Goal: Task Accomplishment & Management: Use online tool/utility

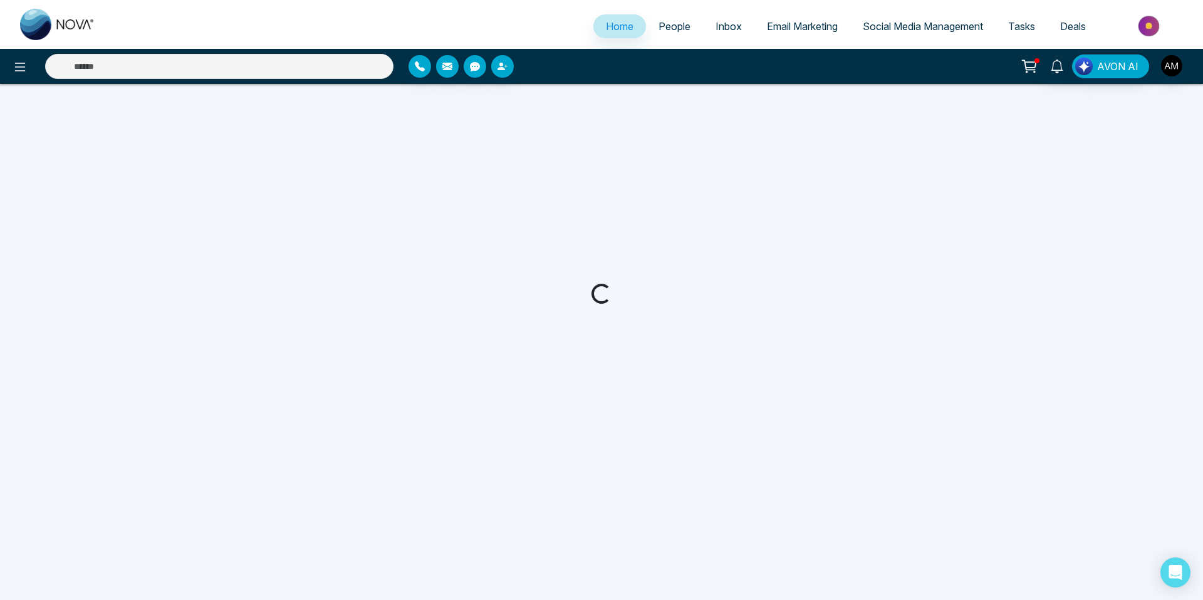
select select "*"
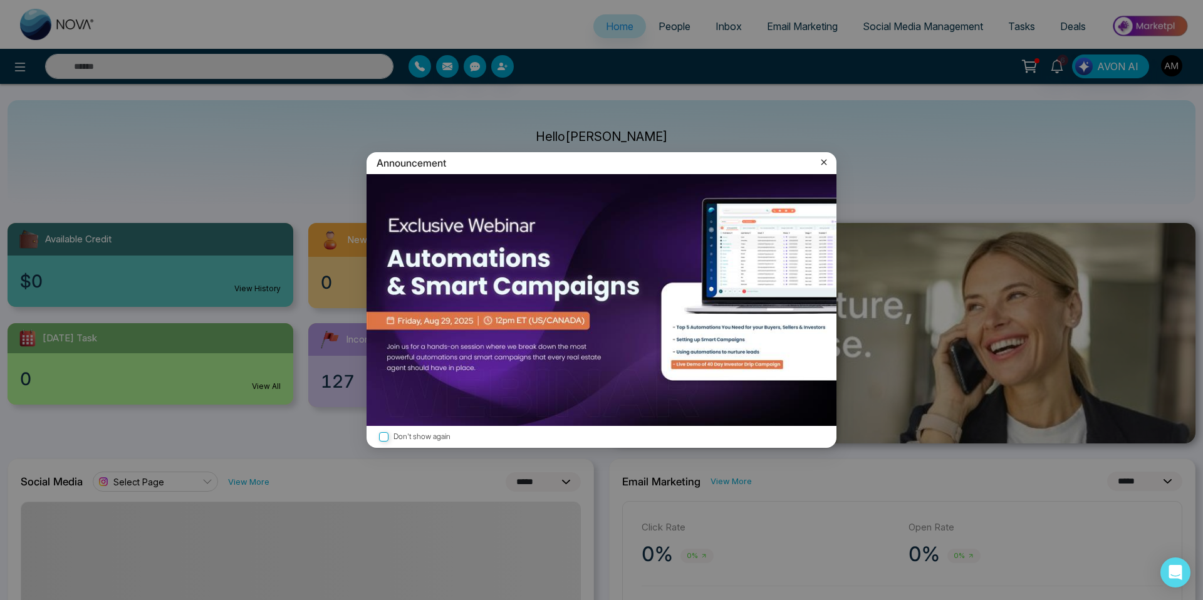
click at [829, 155] on div "Announcement" at bounding box center [602, 163] width 470 height 22
click at [827, 164] on icon at bounding box center [824, 162] width 13 height 13
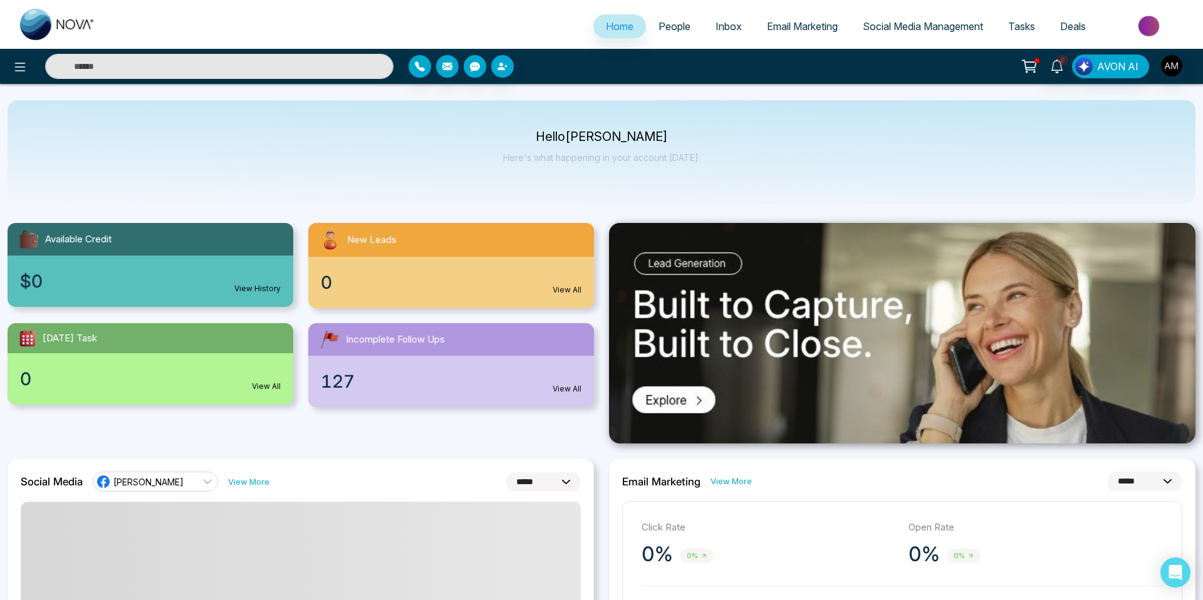
click at [654, 36] on link "People" at bounding box center [674, 26] width 57 height 24
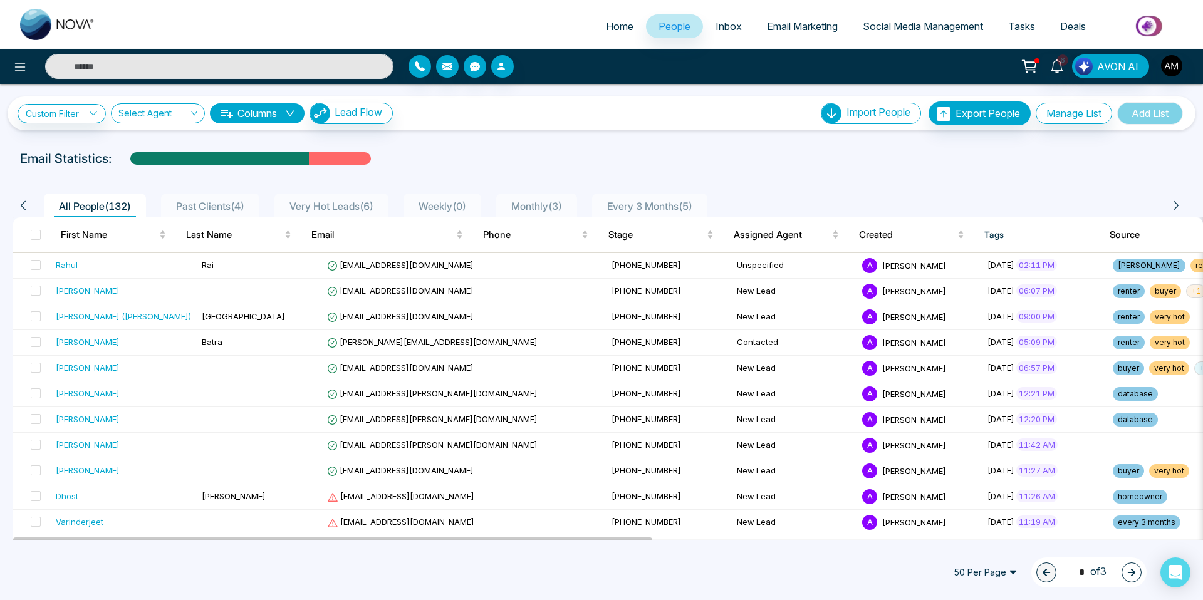
click at [321, 204] on span "Very Hot Leads ( 6 )" at bounding box center [332, 206] width 94 height 13
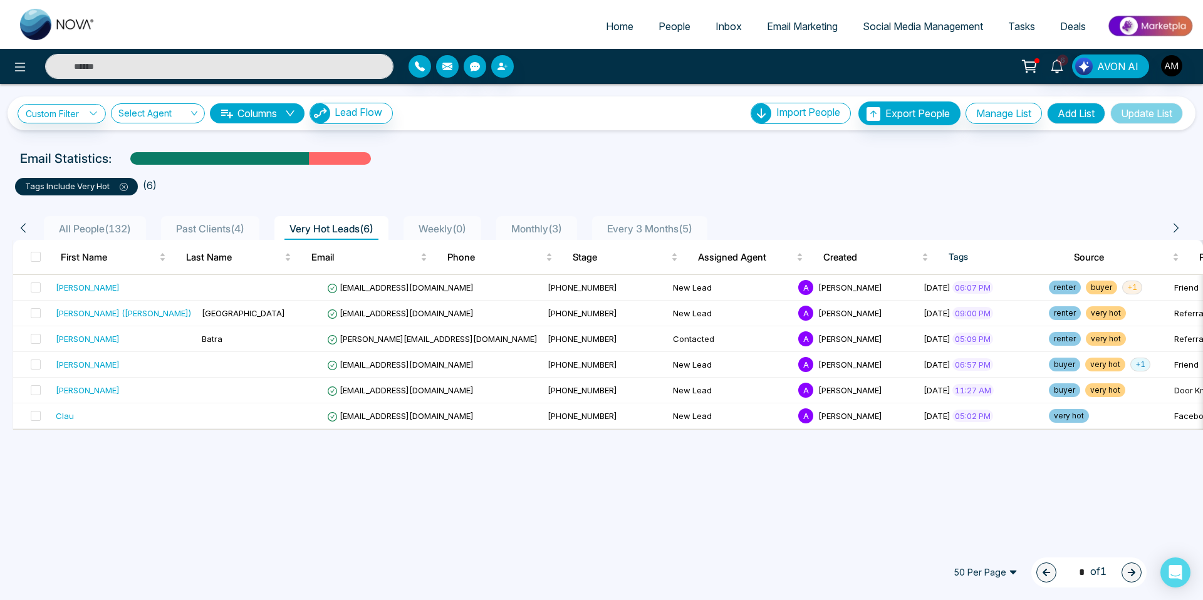
click at [199, 222] on span "Past Clients ( 4 )" at bounding box center [210, 228] width 78 height 13
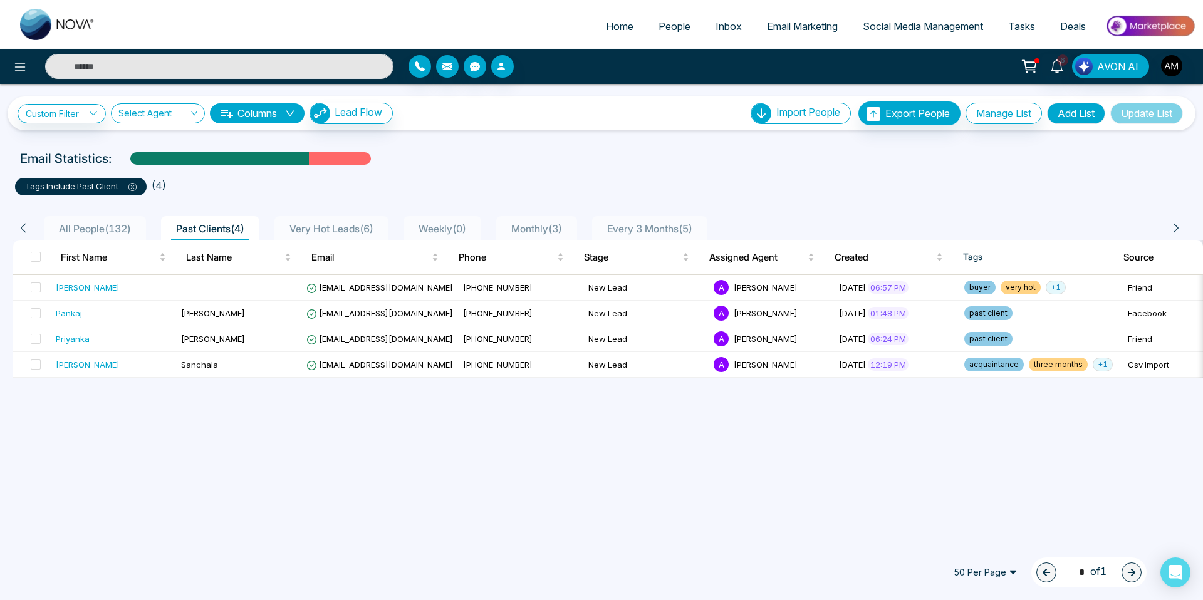
click at [323, 226] on span "Very Hot Leads ( 6 )" at bounding box center [332, 228] width 94 height 13
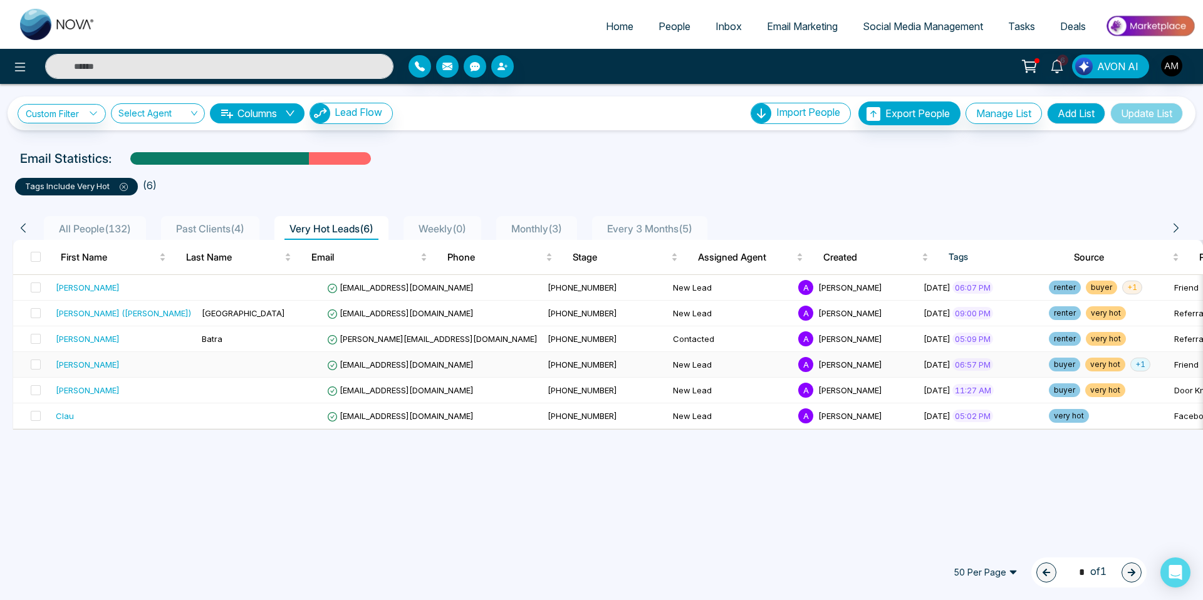
click at [138, 363] on div "[PERSON_NAME]" at bounding box center [124, 364] width 136 height 13
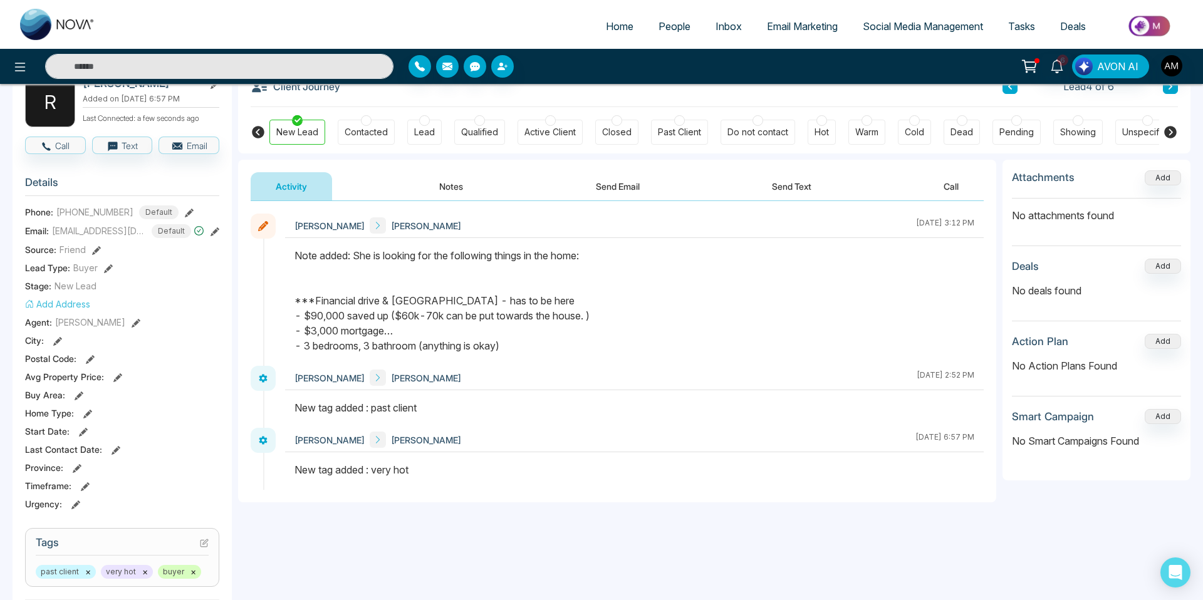
scroll to position [225, 0]
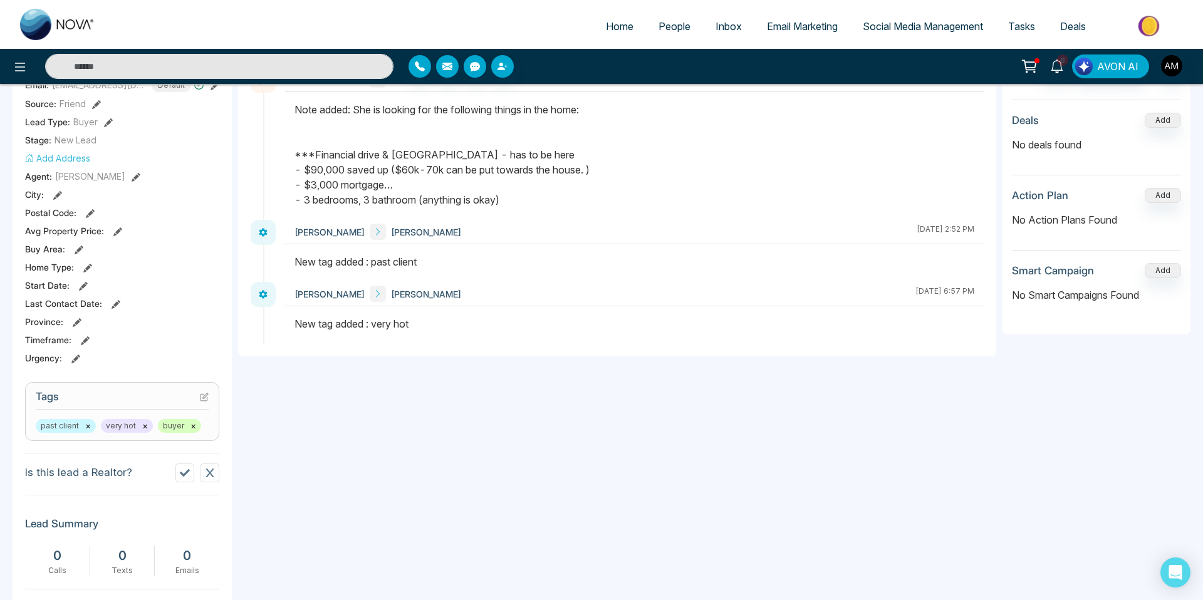
click at [146, 427] on span "very hot ×" at bounding box center [127, 426] width 52 height 14
click at [144, 427] on button "×" at bounding box center [145, 426] width 6 height 11
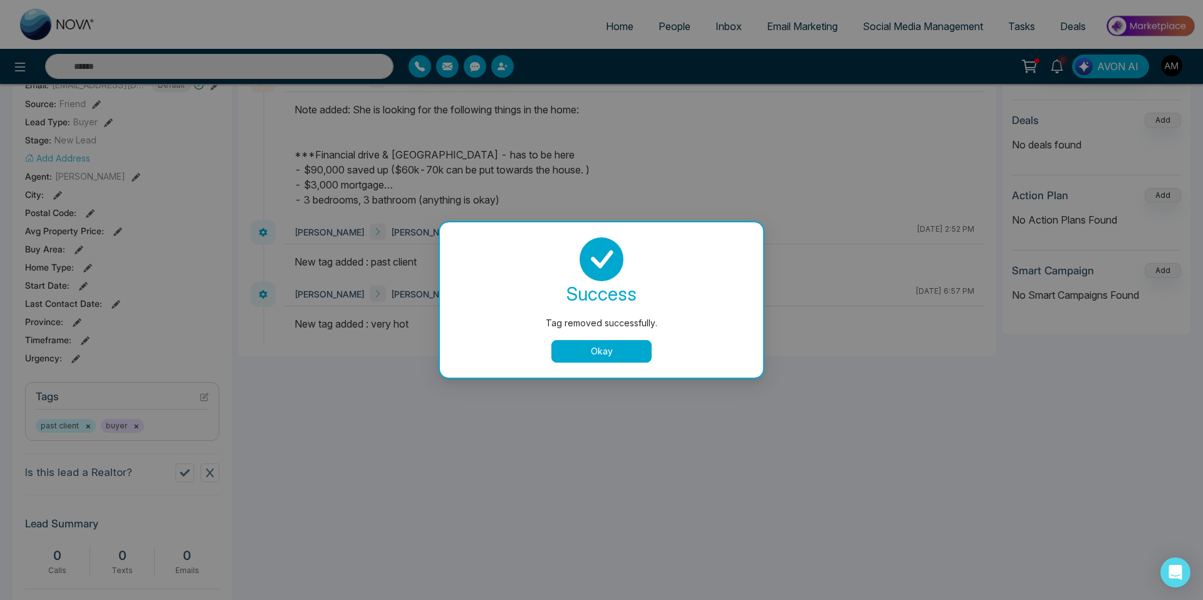
click at [604, 346] on button "Okay" at bounding box center [602, 351] width 100 height 23
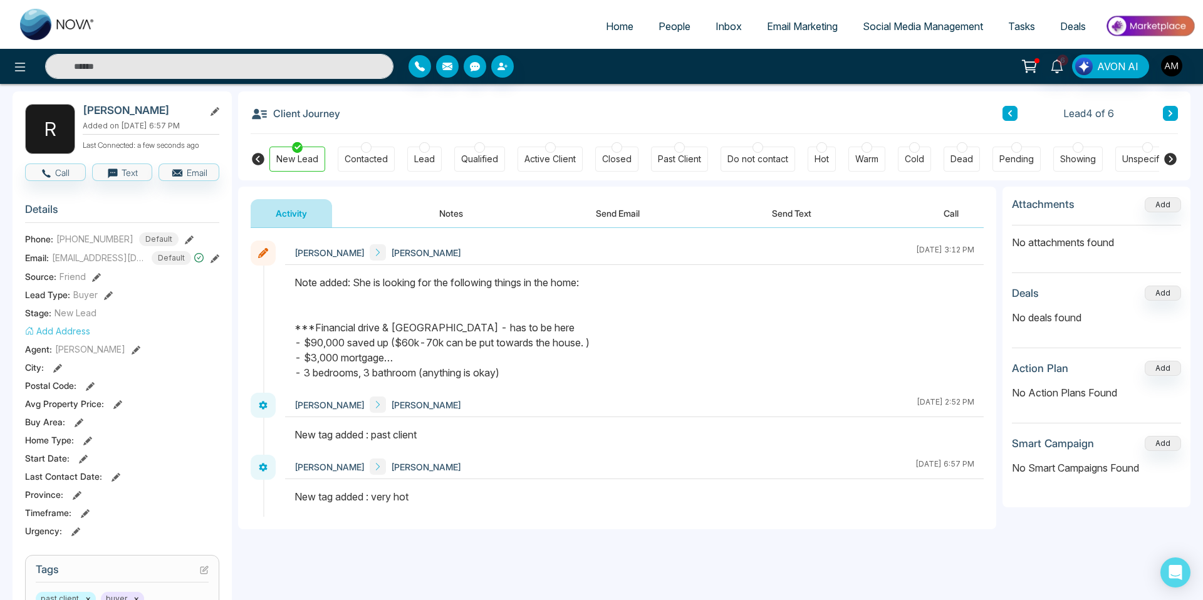
scroll to position [0, 0]
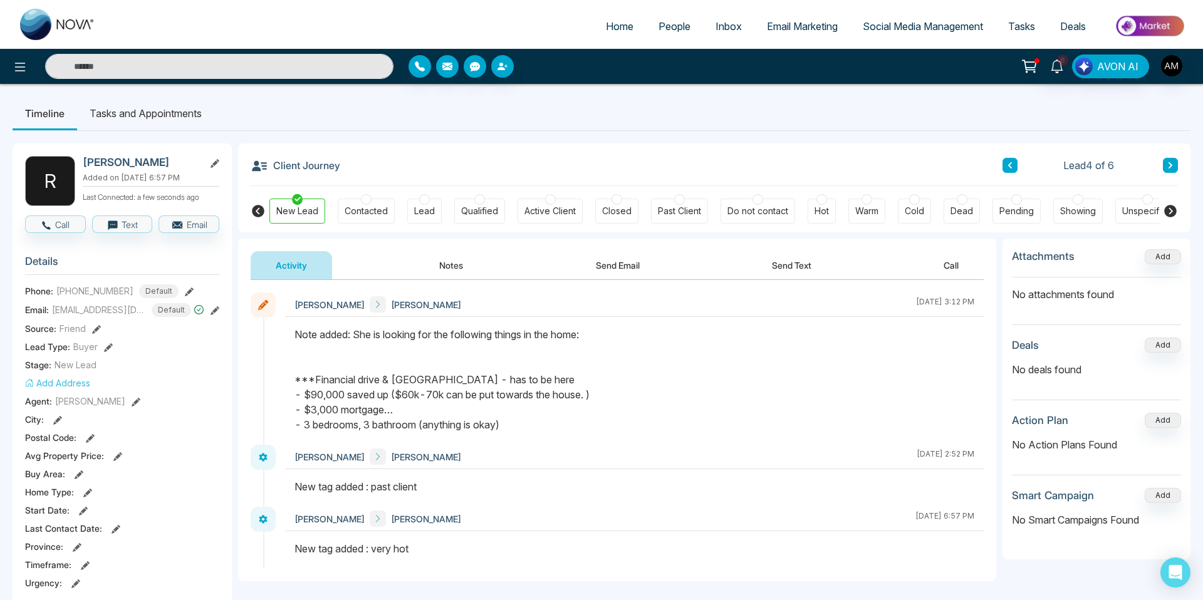
click at [659, 27] on span "People" at bounding box center [675, 26] width 32 height 13
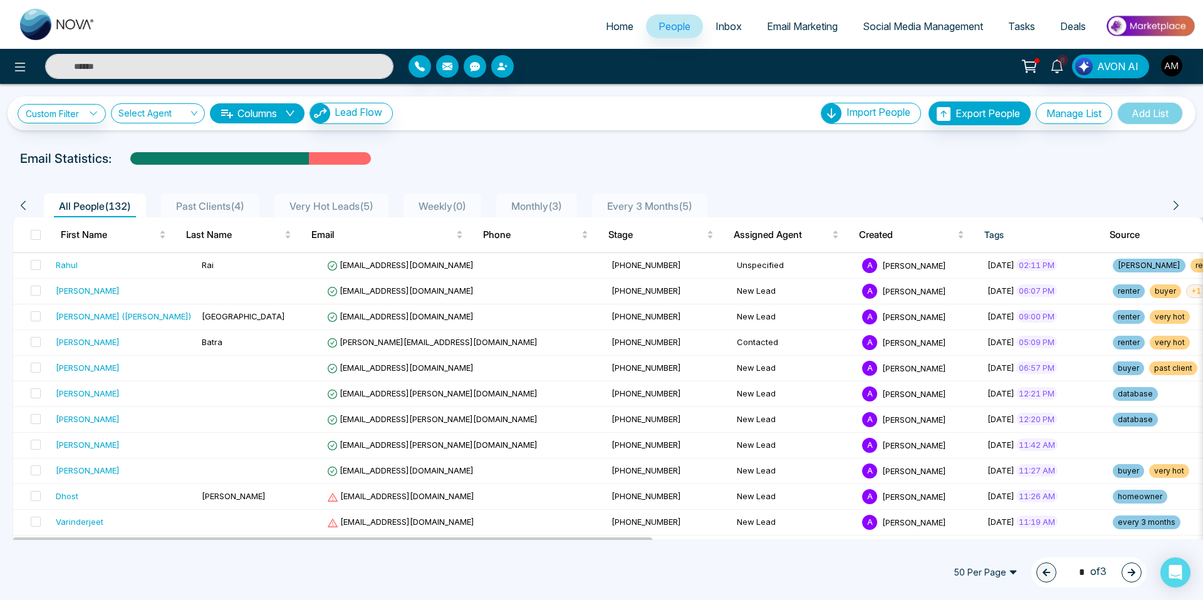
click at [322, 209] on span "Very Hot Leads ( 5 )" at bounding box center [332, 206] width 94 height 13
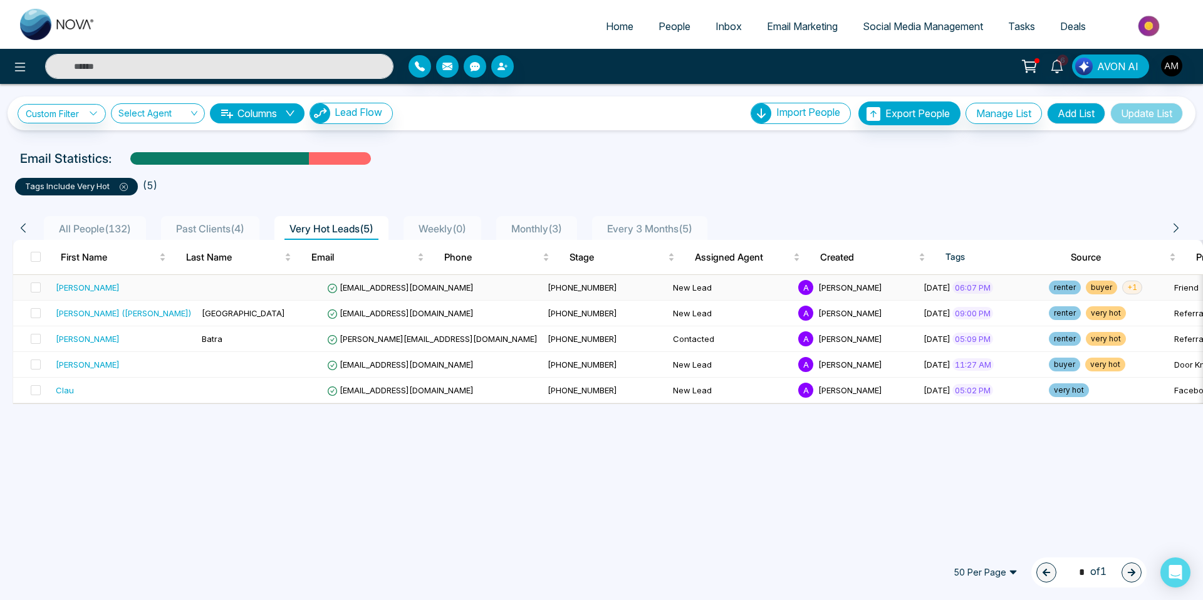
click at [75, 289] on div "[PERSON_NAME]" at bounding box center [88, 287] width 64 height 13
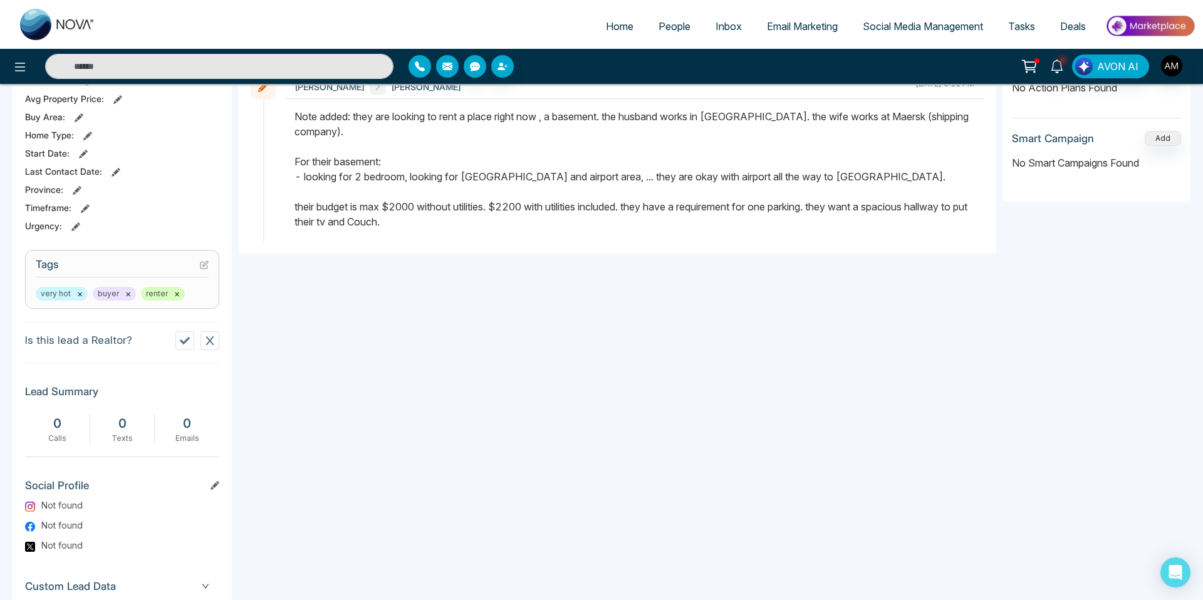
scroll to position [358, 0]
click at [80, 293] on button "×" at bounding box center [80, 293] width 6 height 11
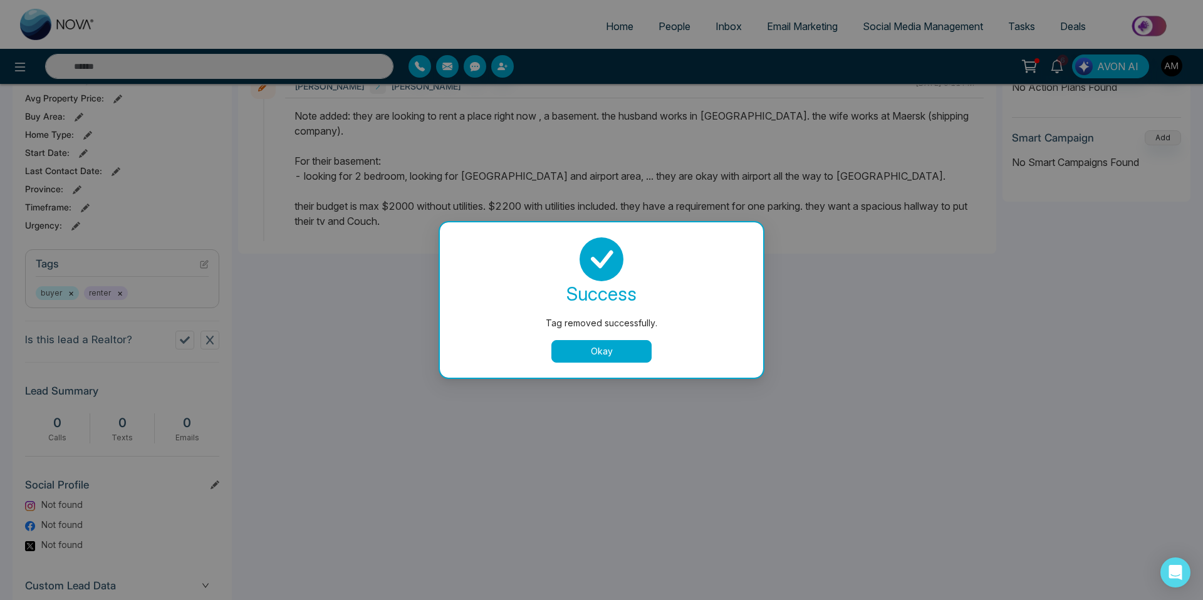
click at [603, 360] on button "Okay" at bounding box center [602, 351] width 100 height 23
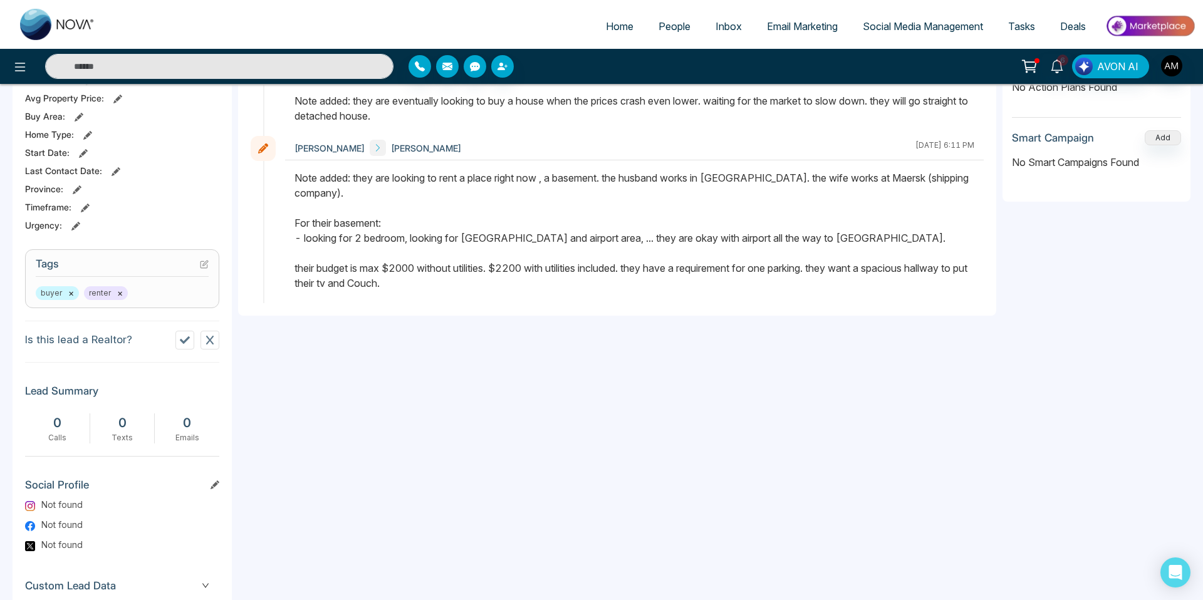
scroll to position [0, 0]
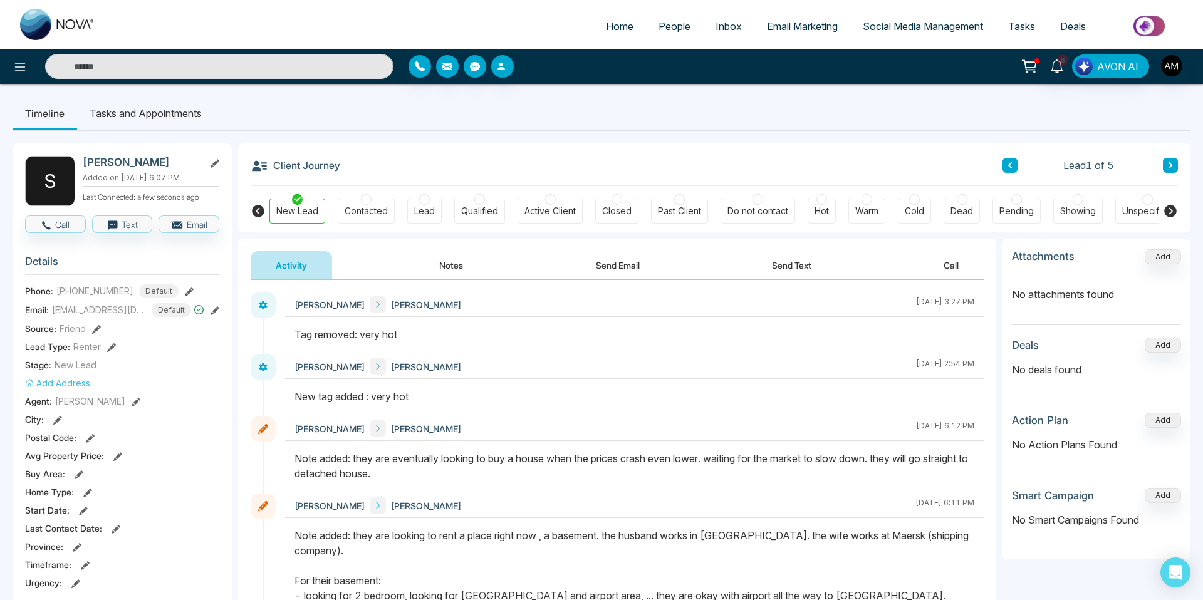
click at [654, 33] on link "People" at bounding box center [674, 26] width 57 height 24
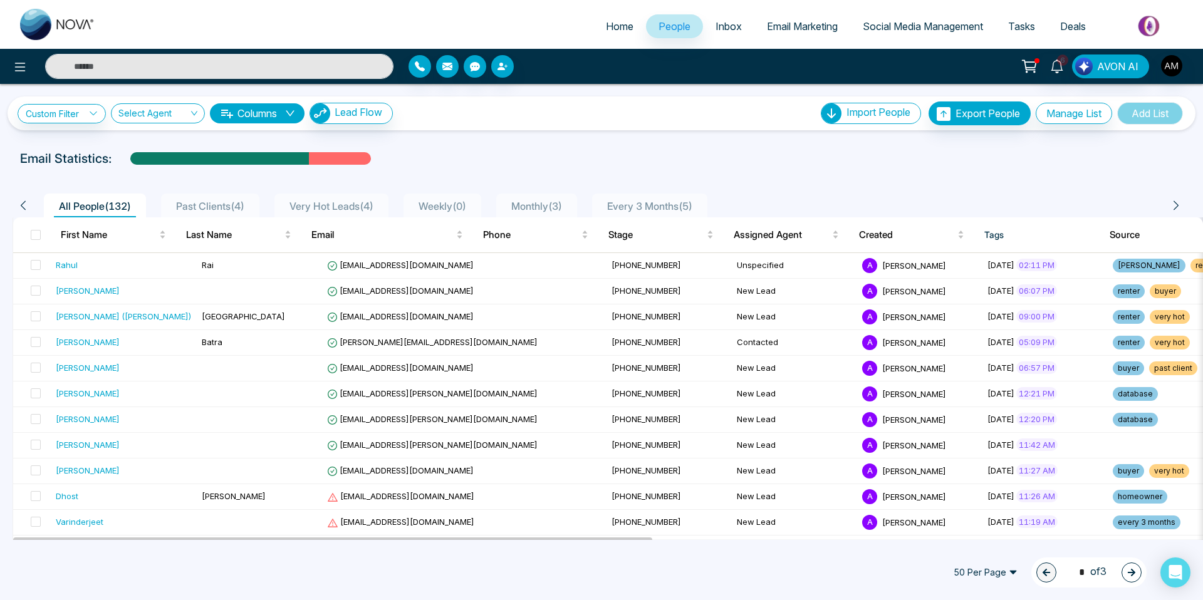
click at [236, 210] on span "Past Clients ( 4 )" at bounding box center [210, 206] width 78 height 13
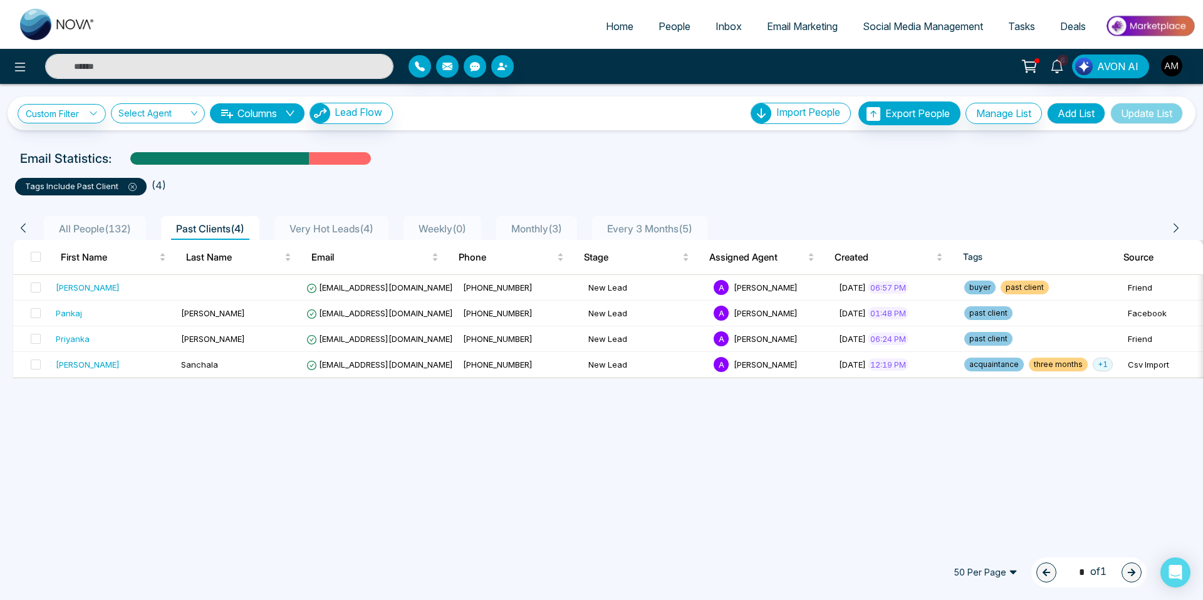
click at [342, 225] on span "Very Hot Leads ( 4 )" at bounding box center [332, 228] width 94 height 13
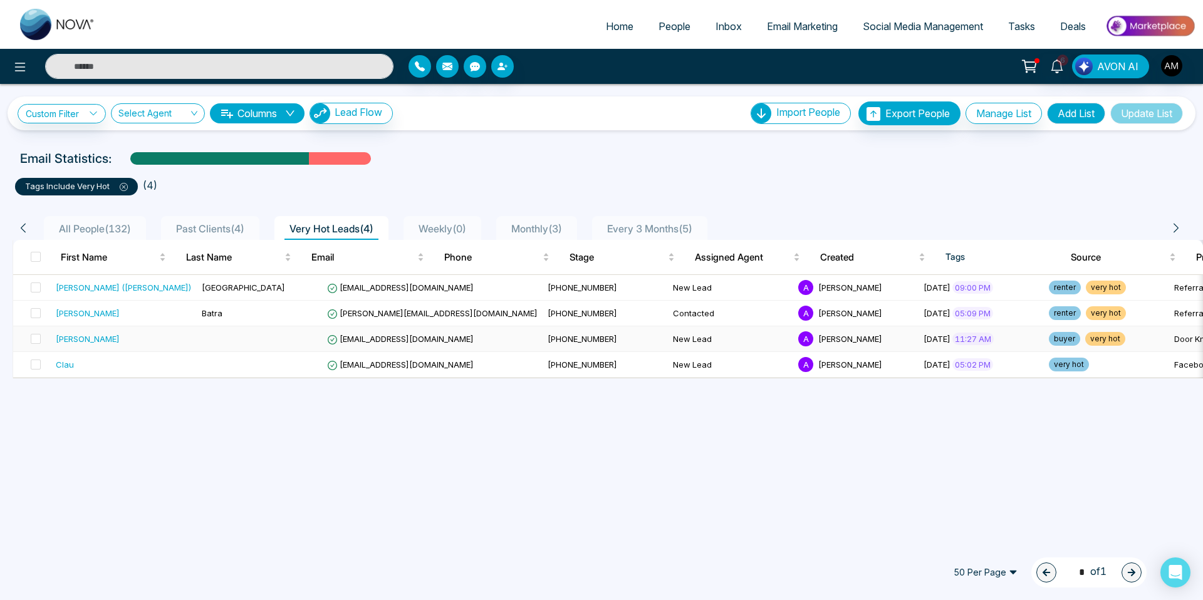
click at [229, 338] on td at bounding box center [259, 340] width 125 height 26
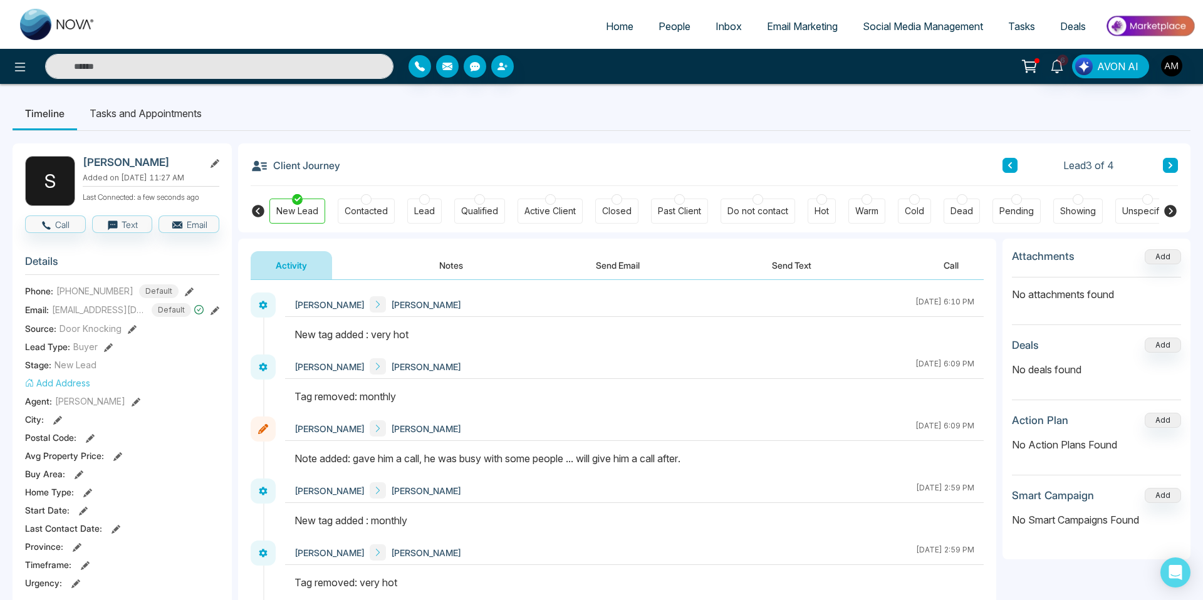
click at [367, 196] on div at bounding box center [366, 199] width 11 height 11
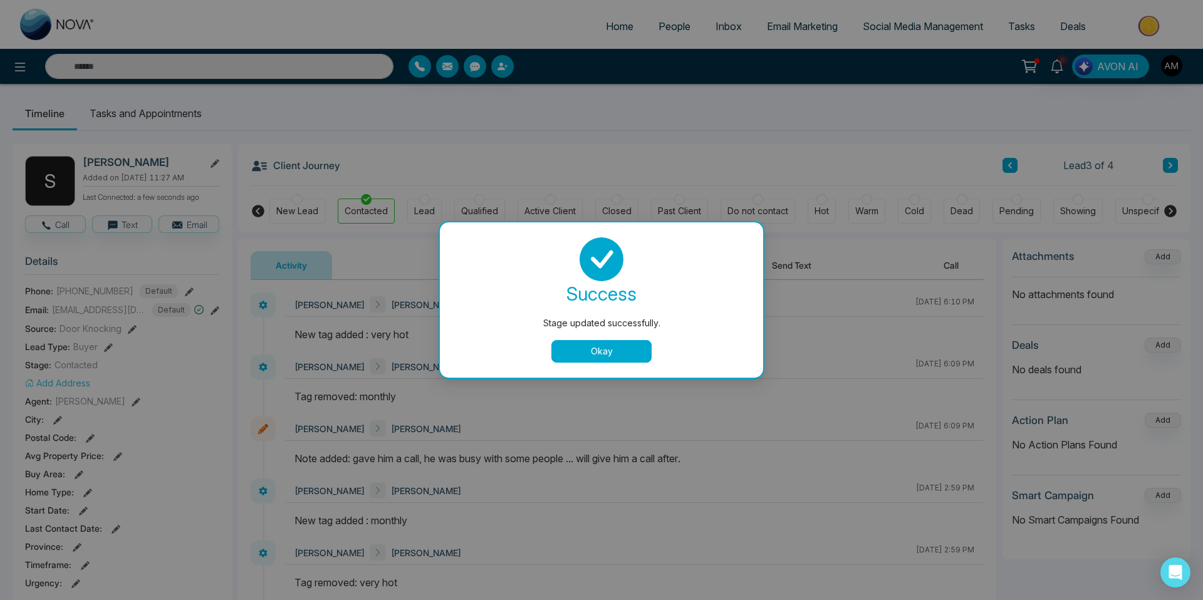
click at [585, 356] on button "Okay" at bounding box center [602, 351] width 100 height 23
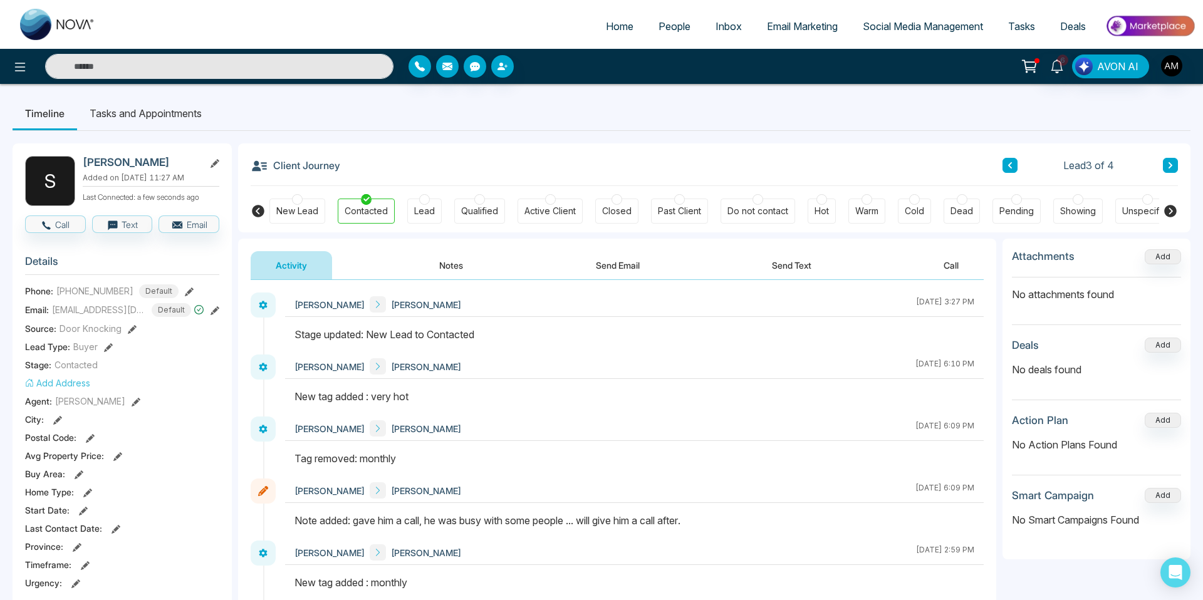
click at [784, 26] on span "Email Marketing" at bounding box center [802, 26] width 71 height 13
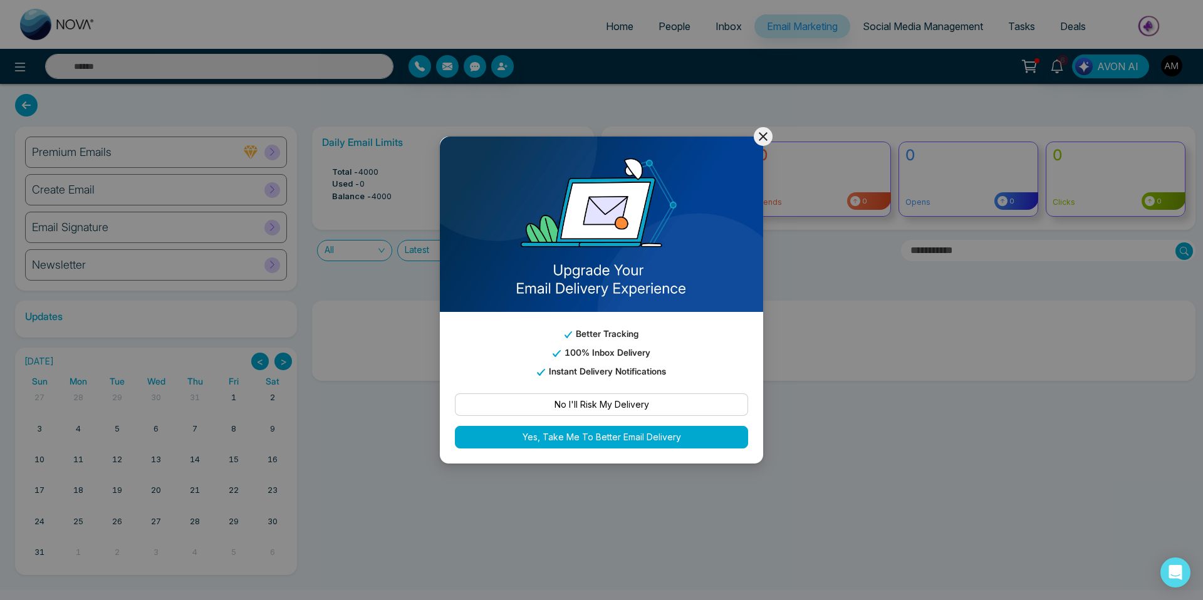
click at [761, 139] on icon at bounding box center [763, 136] width 9 height 9
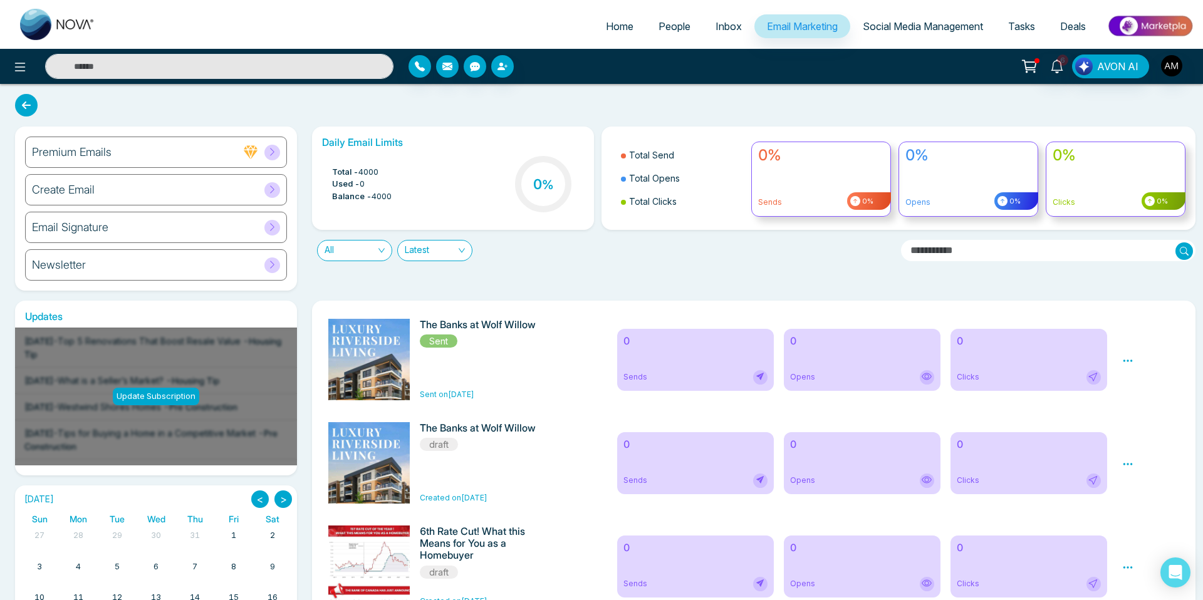
click at [273, 187] on icon at bounding box center [272, 189] width 9 height 9
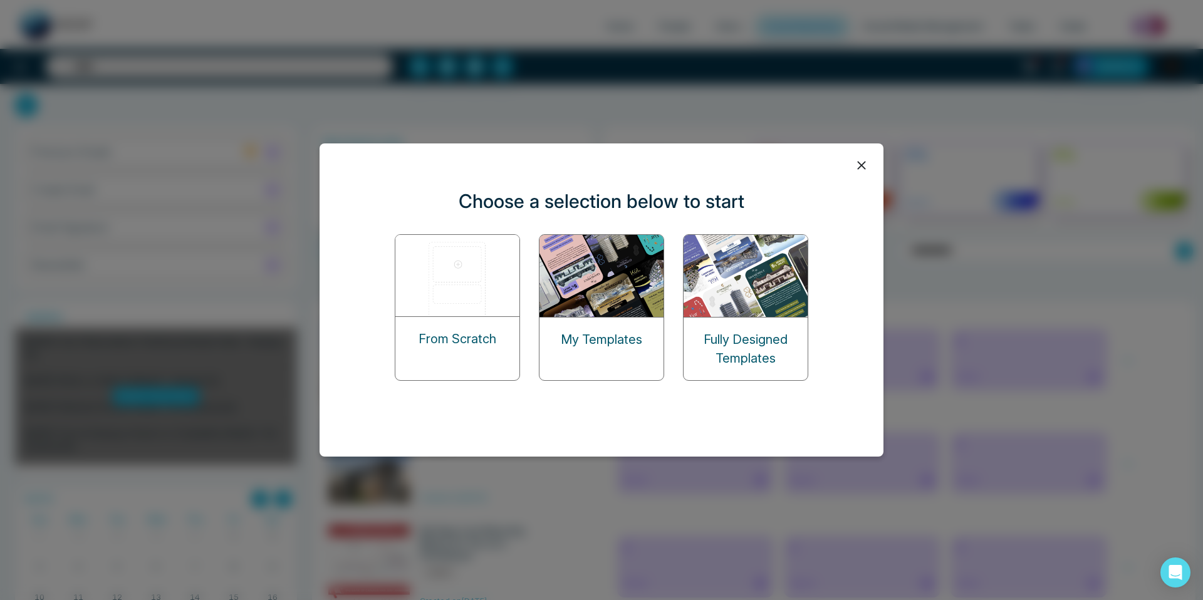
click at [866, 167] on icon at bounding box center [861, 165] width 19 height 19
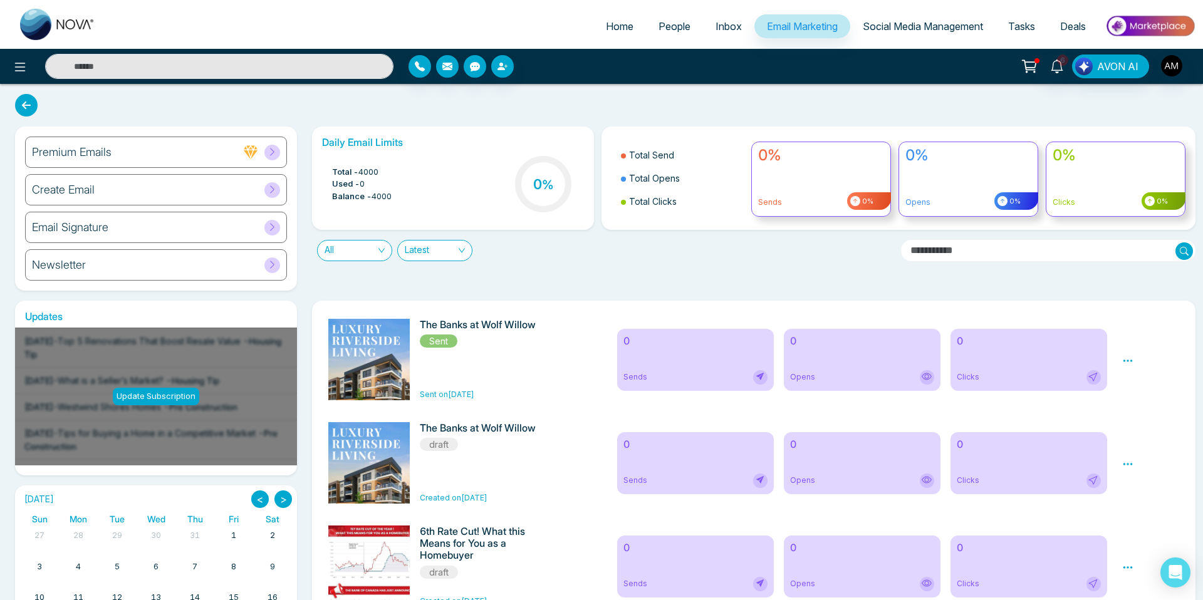
click at [885, 29] on span "Social Media Management" at bounding box center [923, 26] width 120 height 13
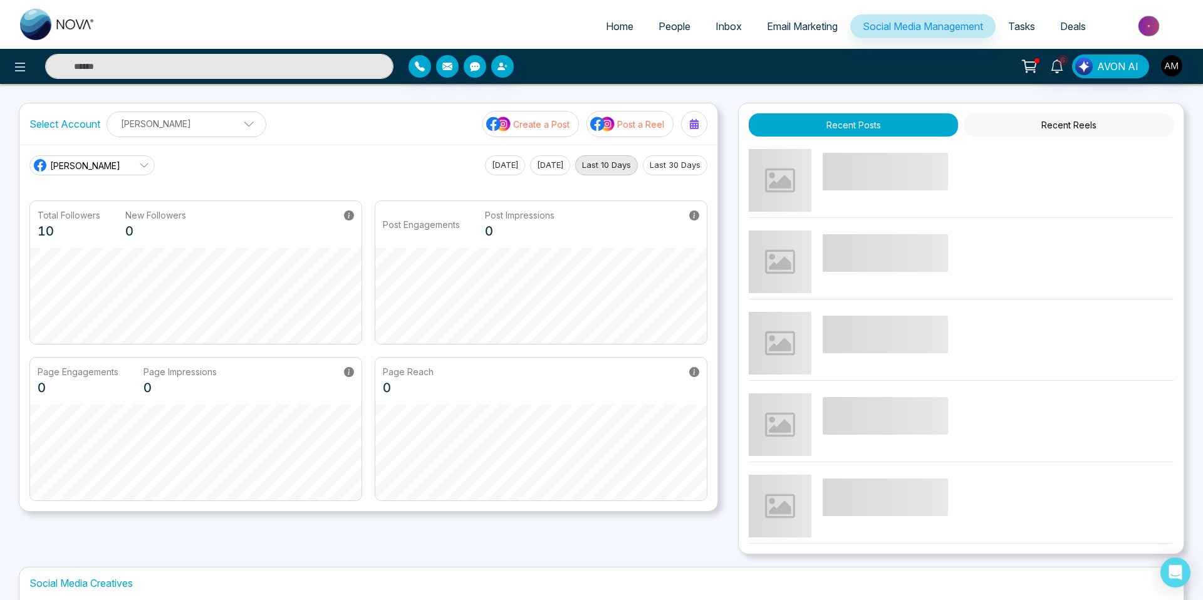
click at [245, 122] on span at bounding box center [244, 127] width 11 height 11
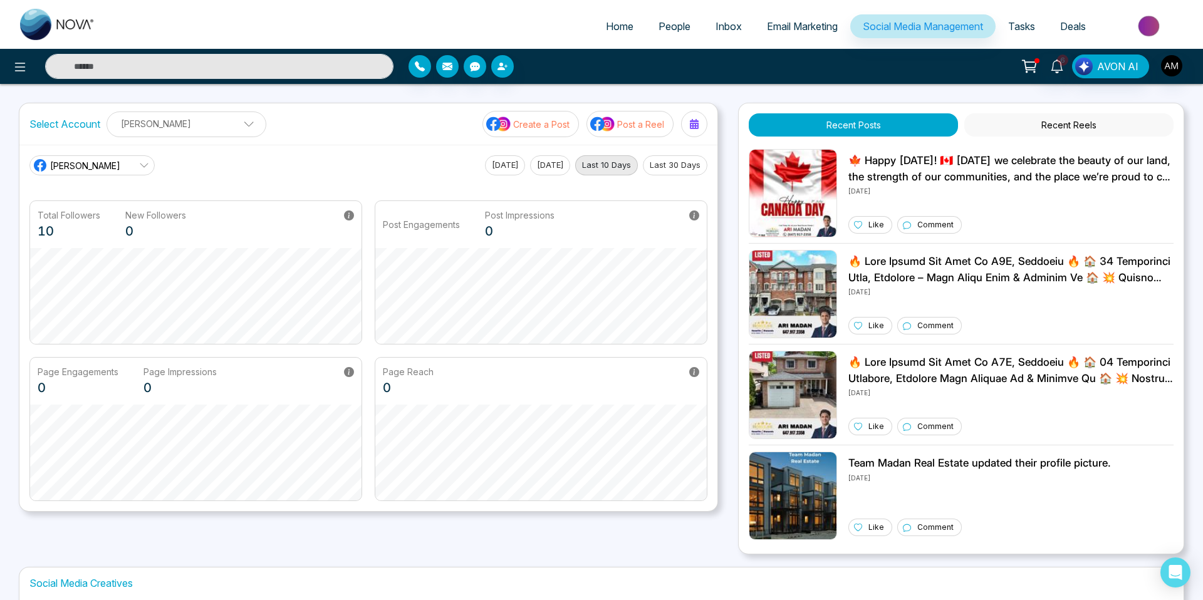
click at [388, 172] on div "[PERSON_NAME] [DATE] [DATE] Last 10 Days Last 30 Days" at bounding box center [368, 165] width 678 height 20
click at [1082, 114] on button "Recent Reels" at bounding box center [1069, 124] width 209 height 23
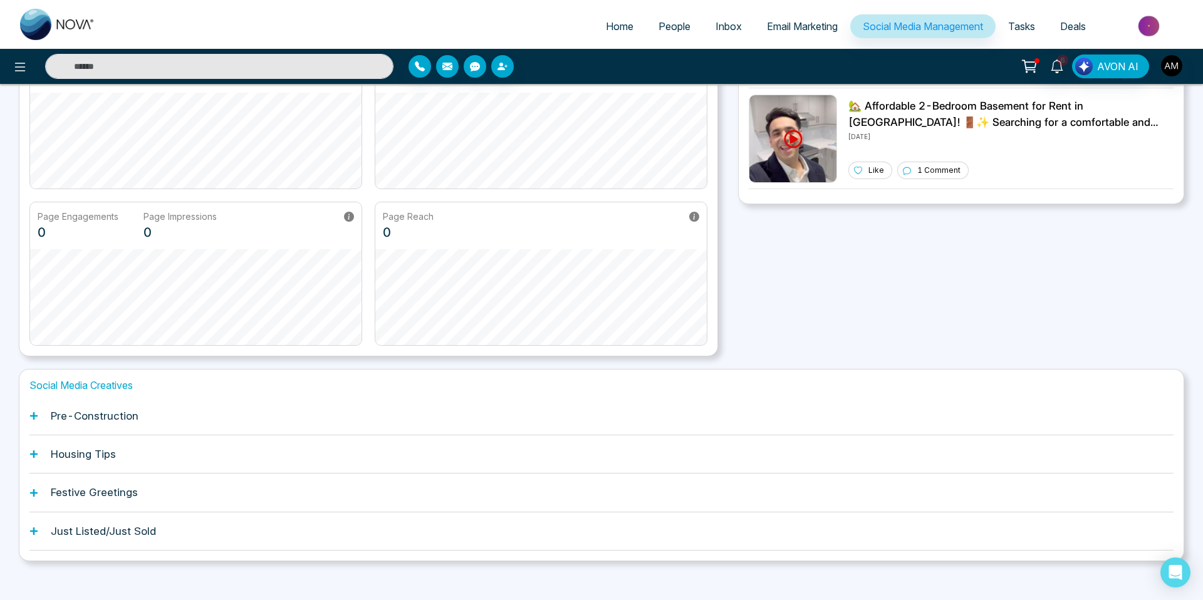
scroll to position [167, 0]
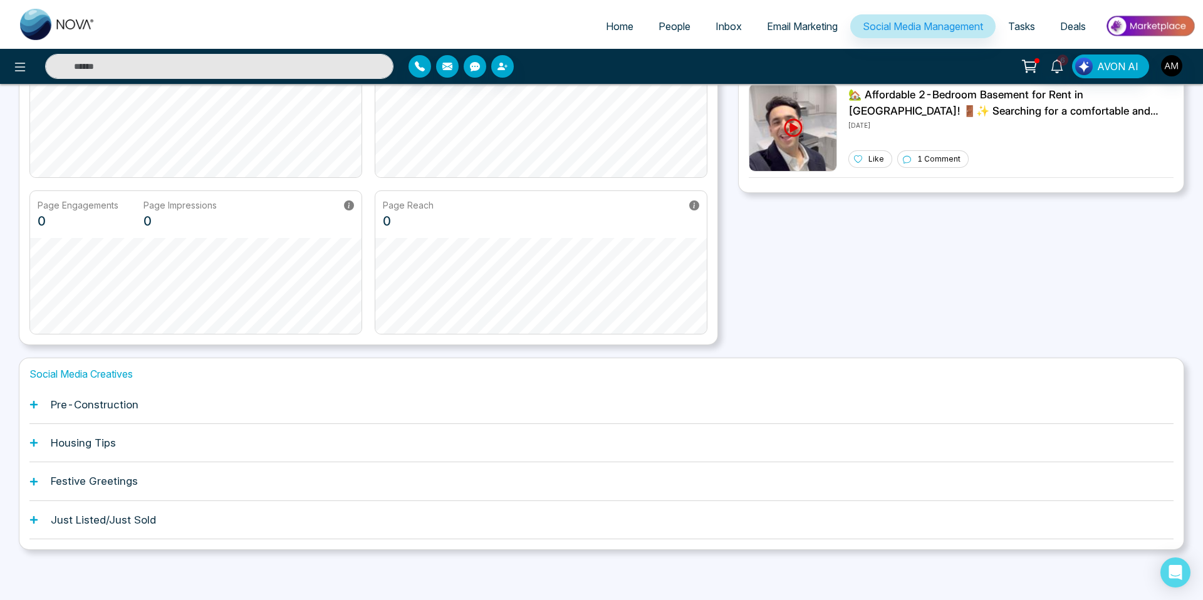
click at [39, 402] on div "Pre-Construction" at bounding box center [601, 405] width 1144 height 38
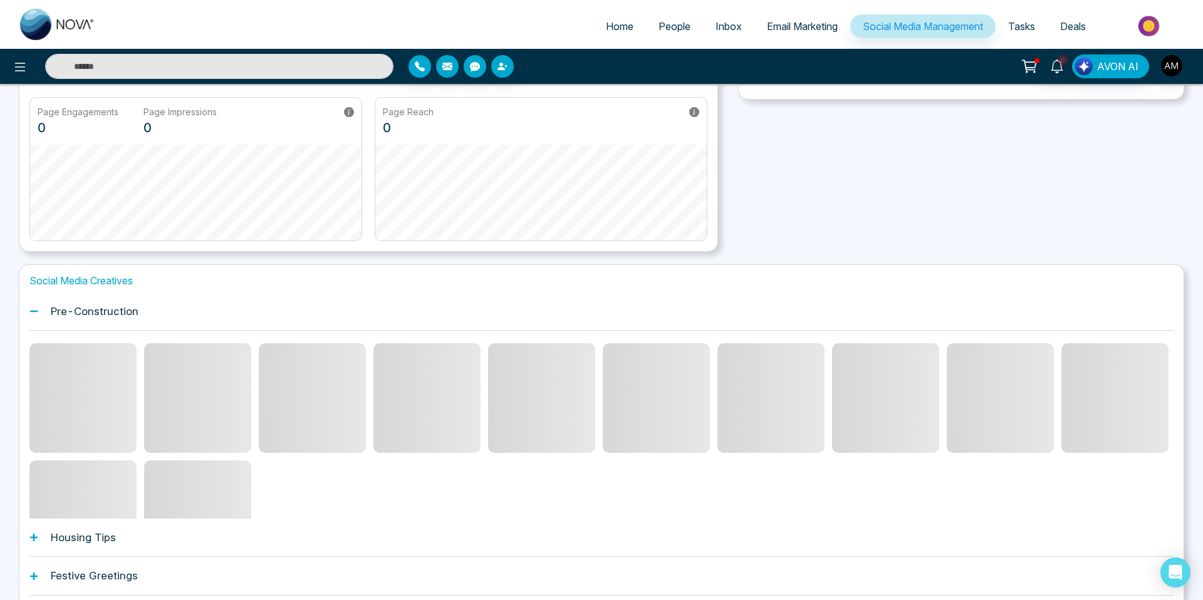
scroll to position [268, 0]
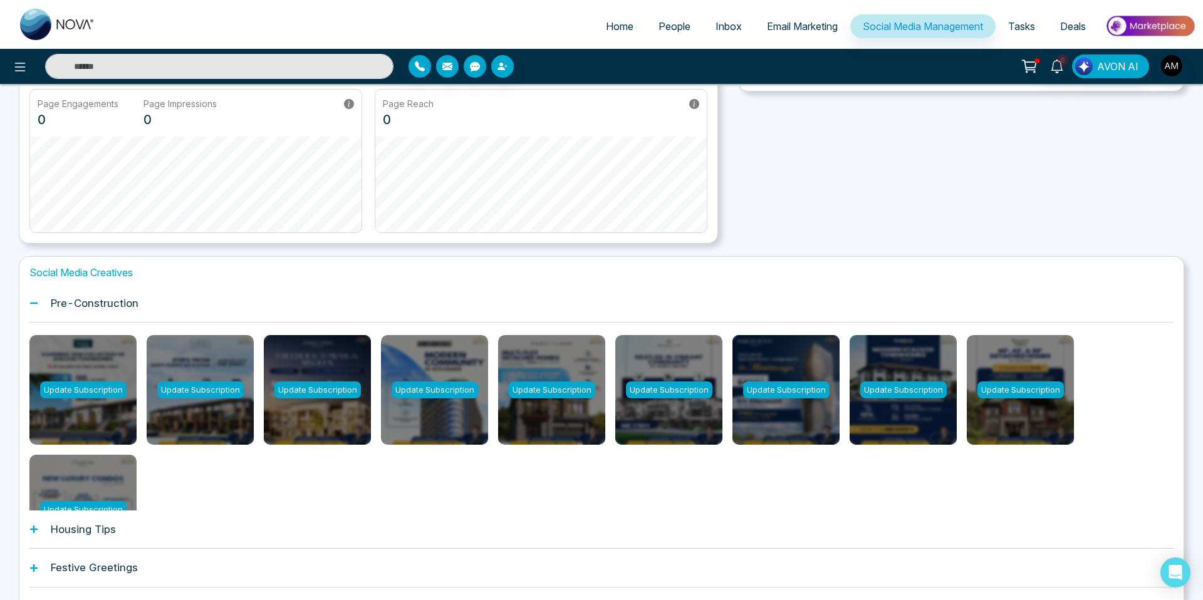
click at [36, 523] on div "Housing Tips" at bounding box center [601, 530] width 1144 height 38
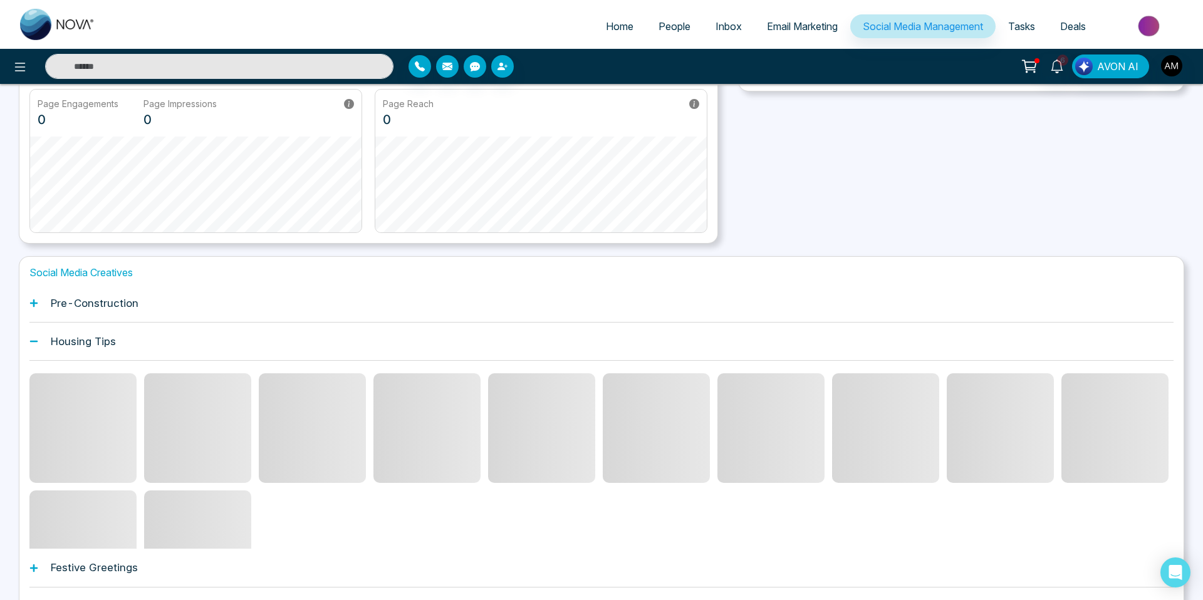
scroll to position [64, 0]
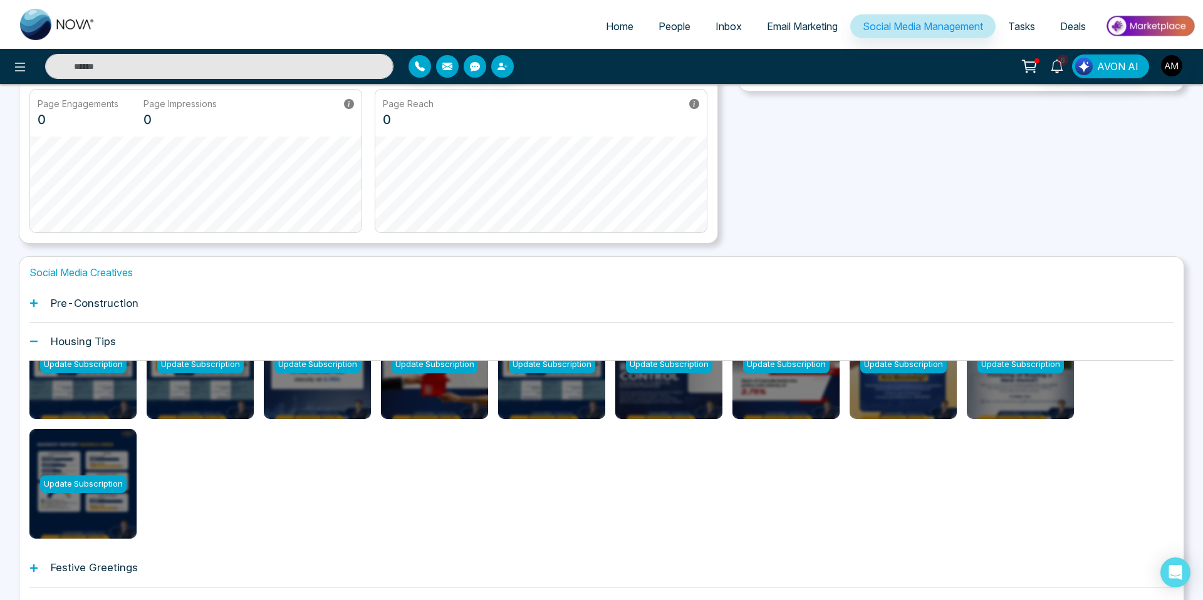
click at [33, 346] on div "Housing Tips" at bounding box center [601, 342] width 1144 height 38
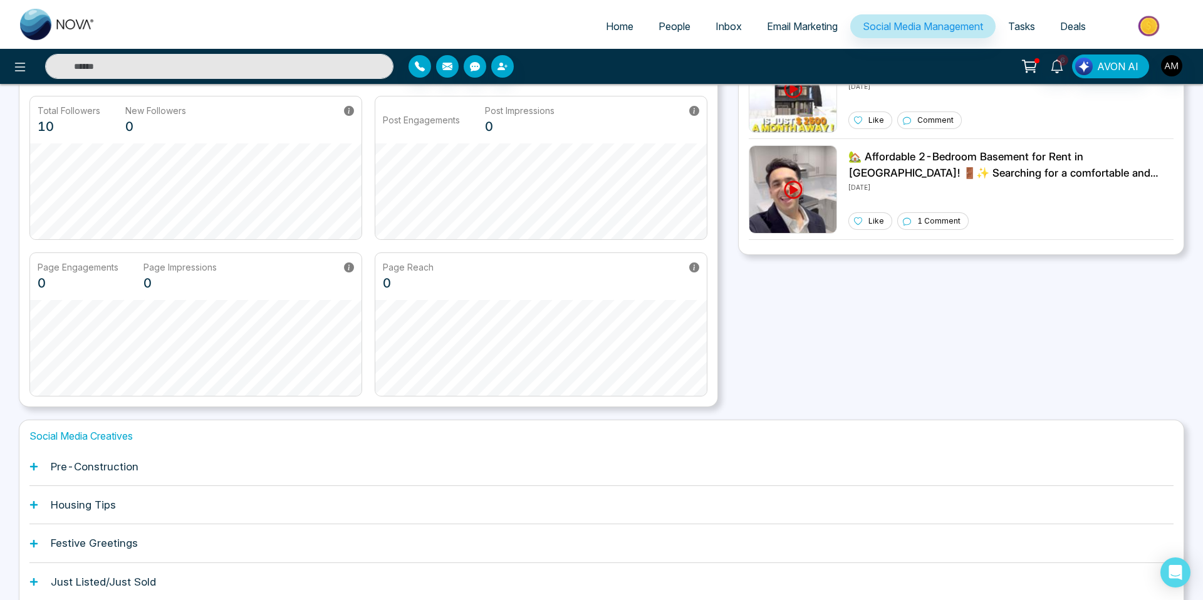
scroll to position [0, 0]
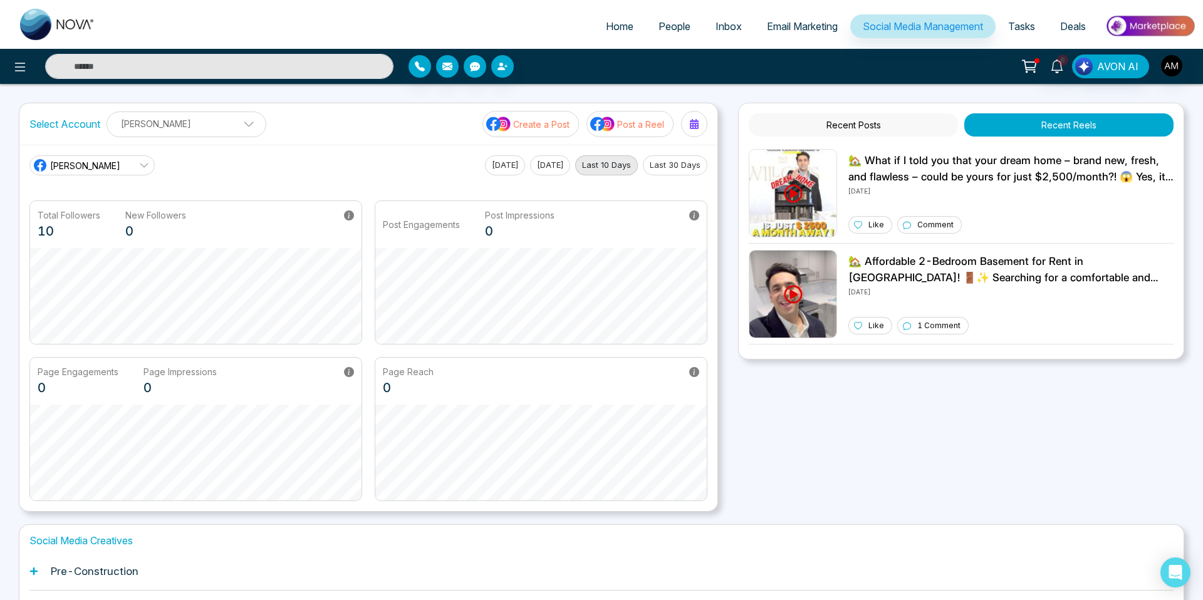
click at [804, 27] on span "Email Marketing" at bounding box center [802, 26] width 71 height 13
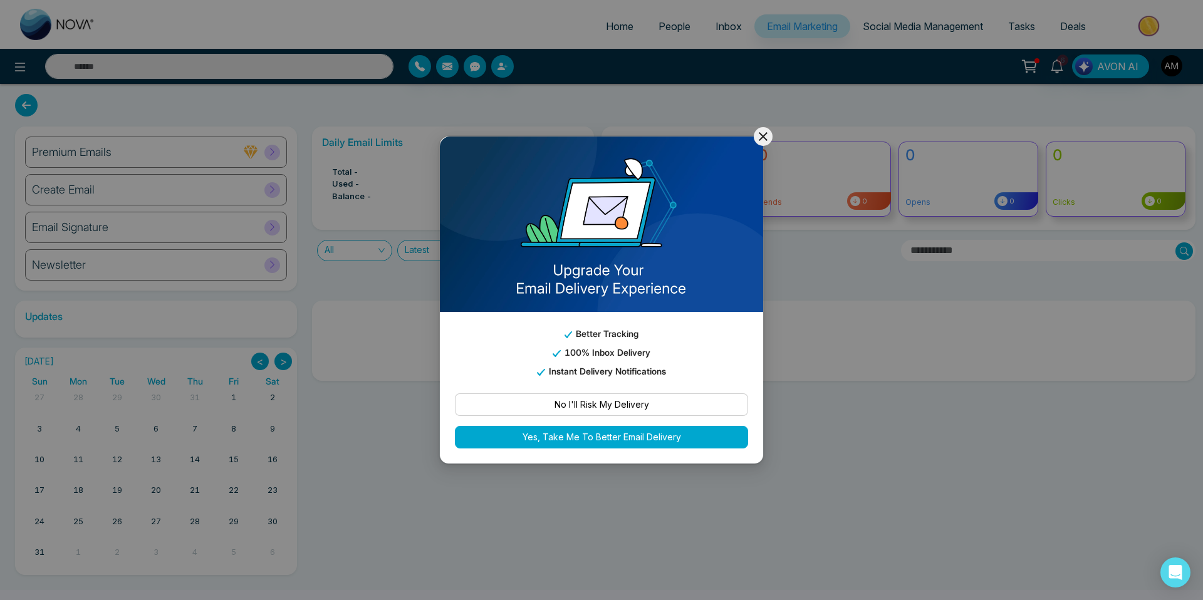
click at [765, 140] on icon at bounding box center [763, 136] width 15 height 15
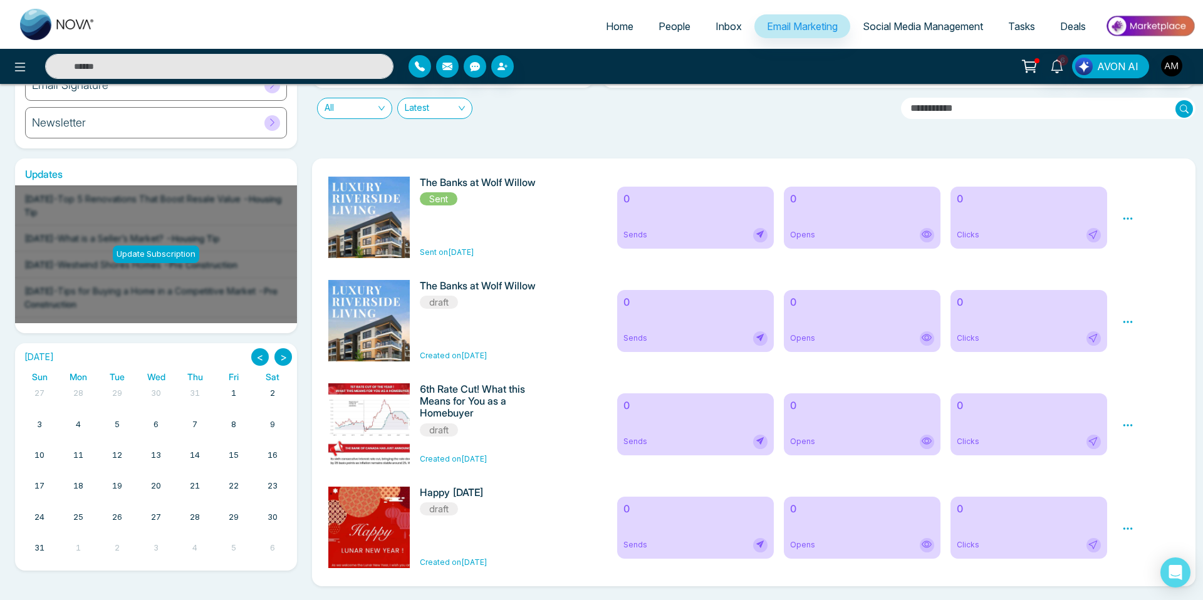
scroll to position [140, 0]
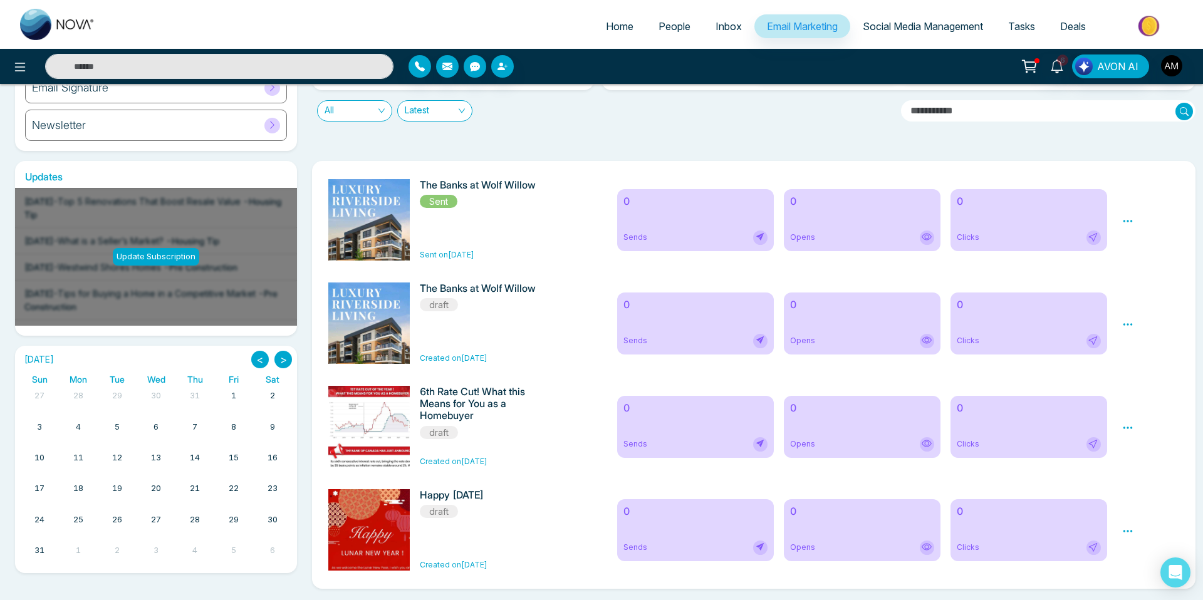
click at [446, 295] on h6 "The Banks at Wolf Willow" at bounding box center [488, 289] width 137 height 12
drag, startPoint x: 434, startPoint y: 400, endPoint x: 500, endPoint y: 420, distance: 68.8
click at [500, 422] on h6 "6th Rate Cut! What this Means for You as a Homebuyer" at bounding box center [488, 404] width 137 height 36
click at [500, 420] on h6 "6th Rate Cut! What this Means for You as a Homebuyer" at bounding box center [488, 404] width 137 height 36
click at [1127, 323] on icon at bounding box center [1127, 324] width 11 height 11
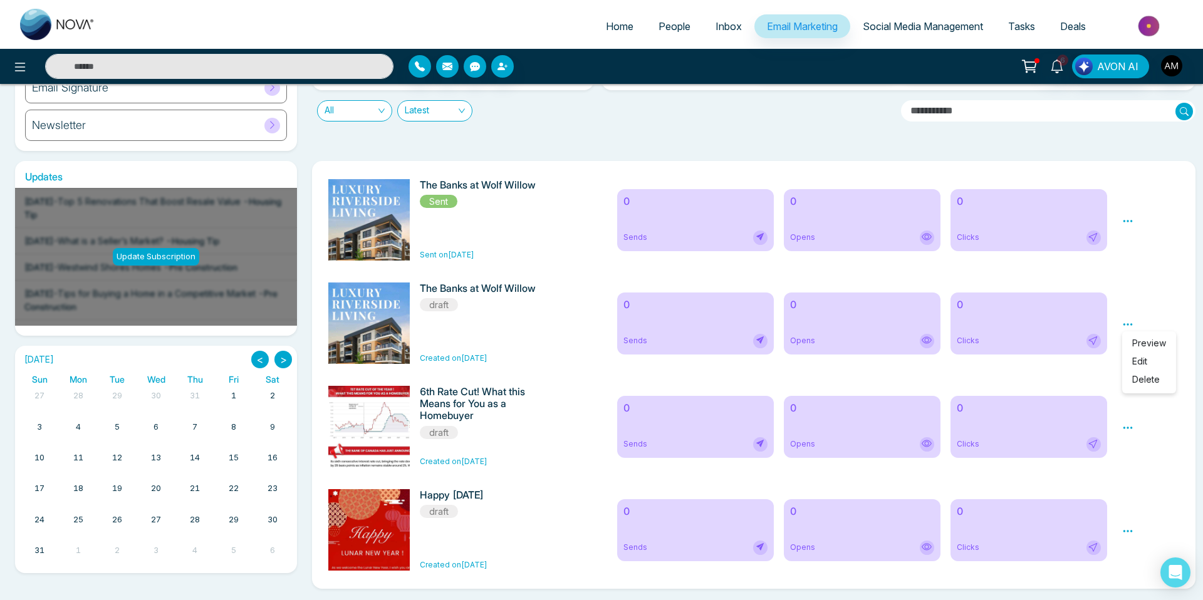
click at [1141, 345] on span "Preview" at bounding box center [1150, 343] width 34 height 11
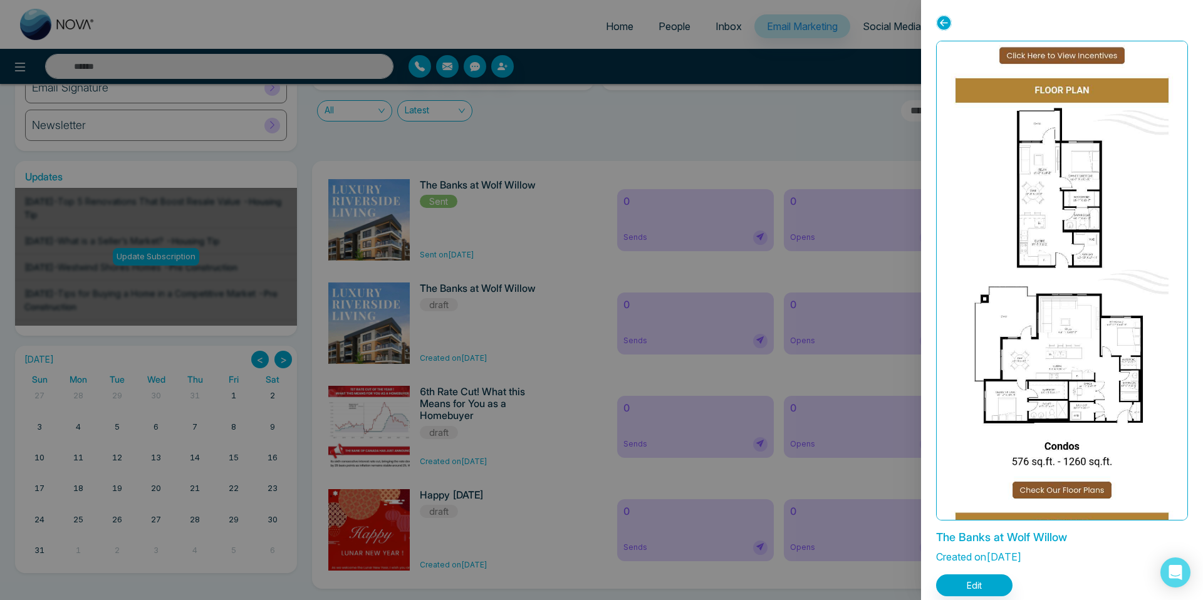
scroll to position [1284, 0]
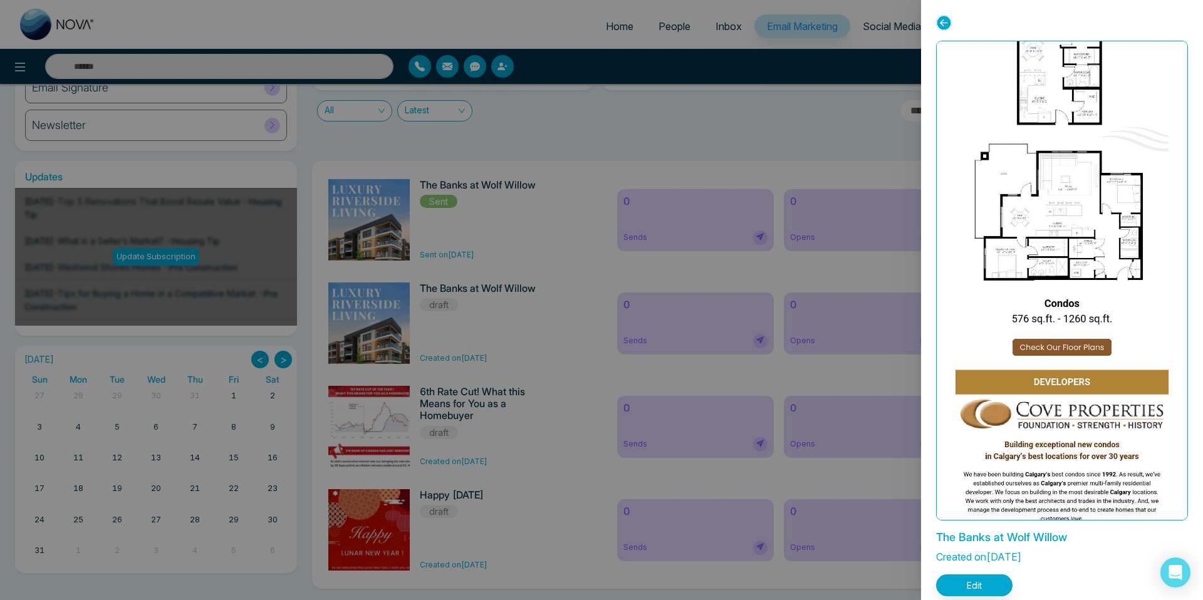
click at [943, 25] on icon at bounding box center [944, 23] width 16 height 16
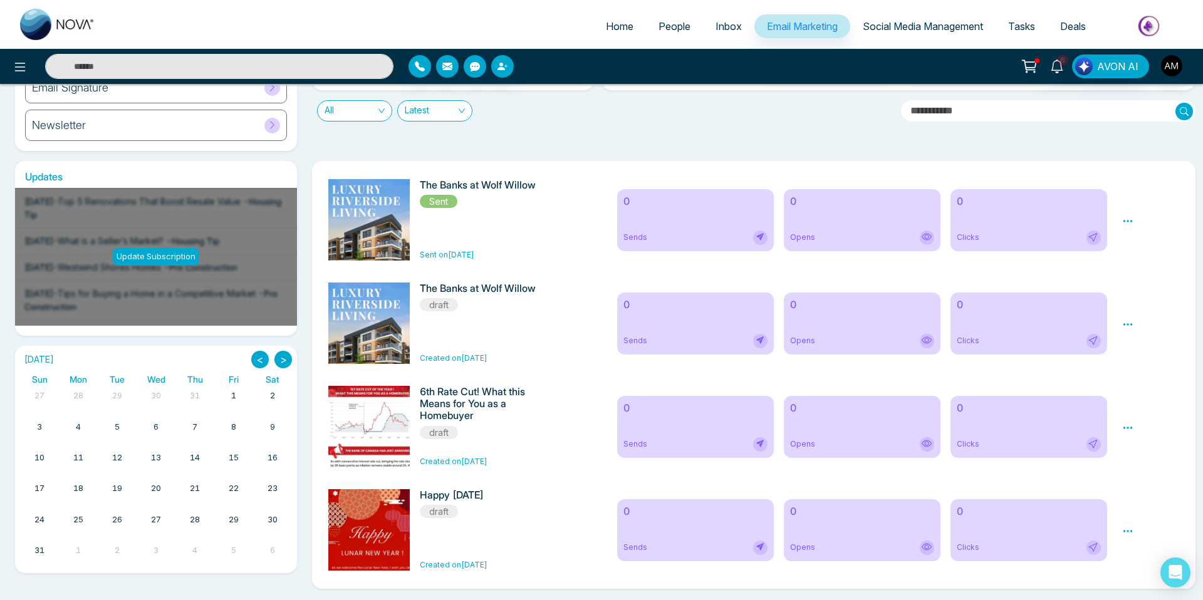
click at [494, 330] on div "The Banks at Wolf Willow draft Created on [DATE]" at bounding box center [488, 323] width 137 height 81
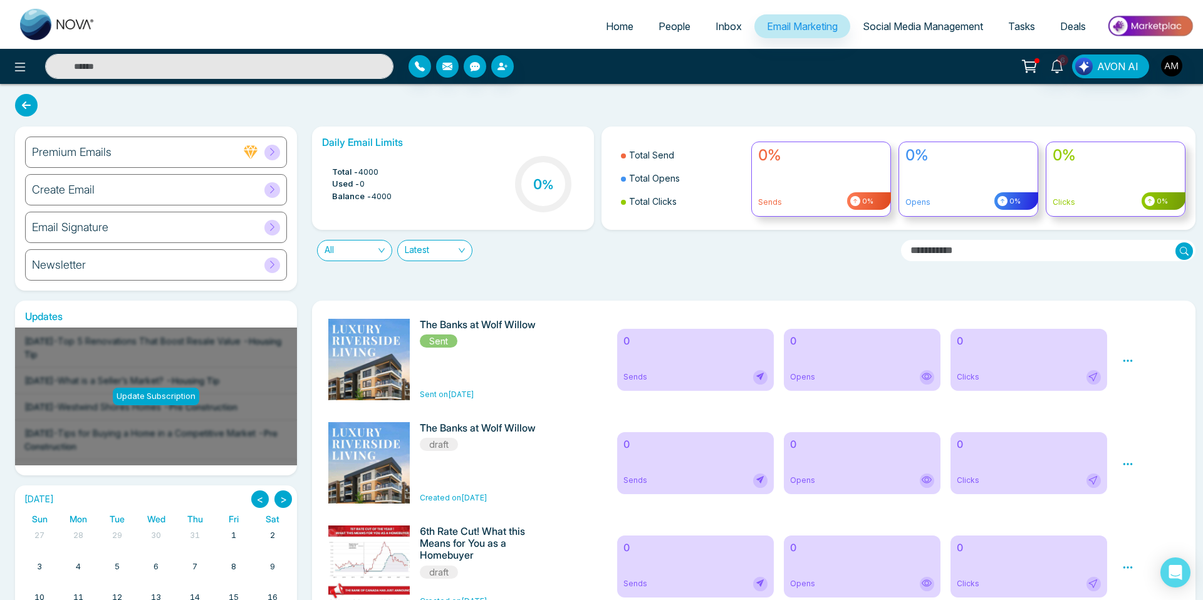
click at [668, 28] on span "People" at bounding box center [675, 26] width 32 height 13
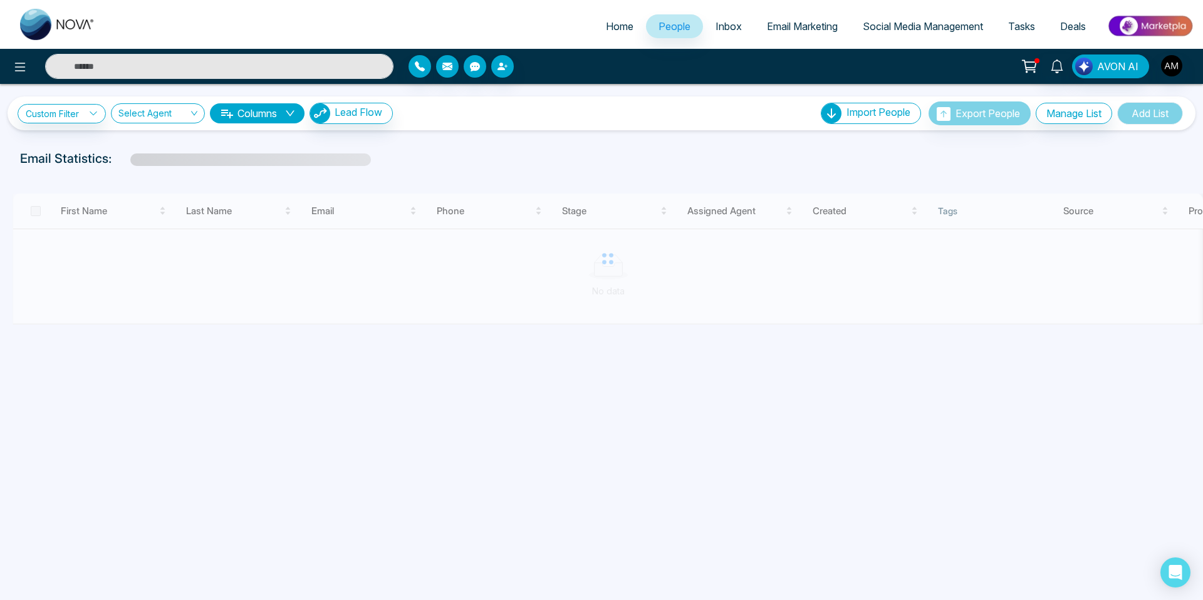
click at [361, 124] on div "**********" at bounding box center [602, 114] width 1168 height 24
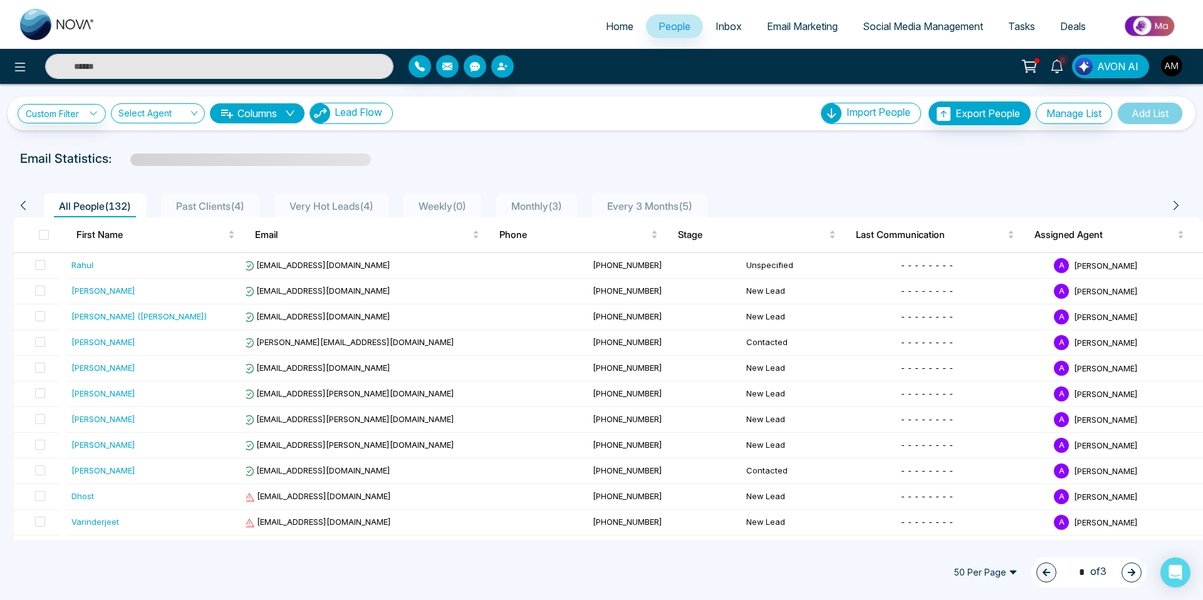
click at [358, 121] on button "Lead Flow" at bounding box center [351, 113] width 83 height 21
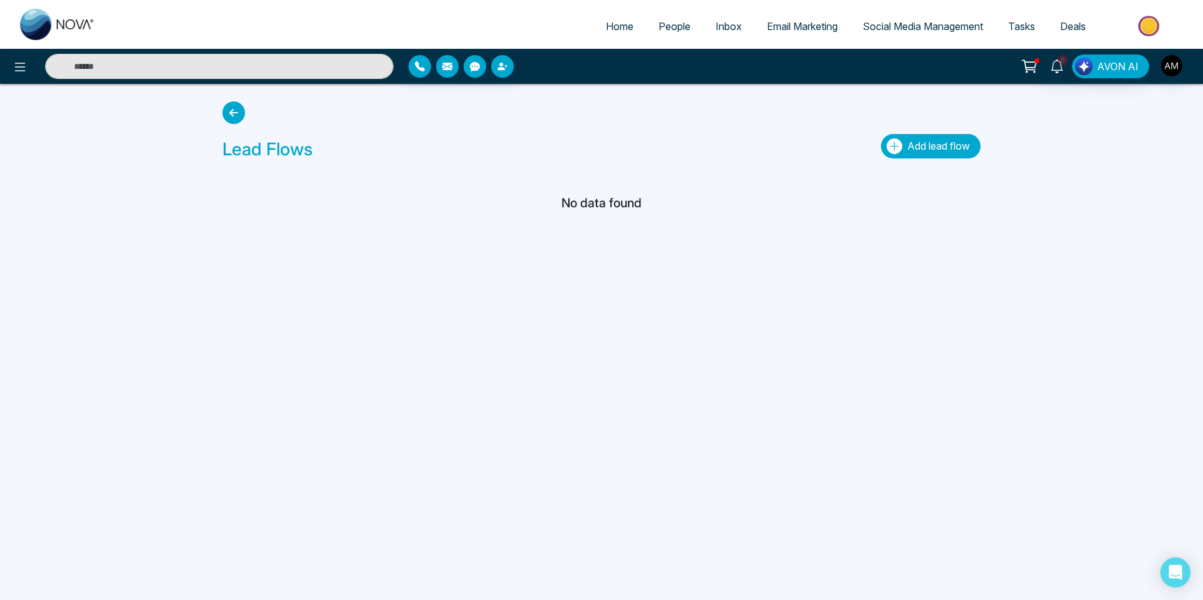
click at [901, 152] on button "Add lead flow" at bounding box center [931, 146] width 100 height 24
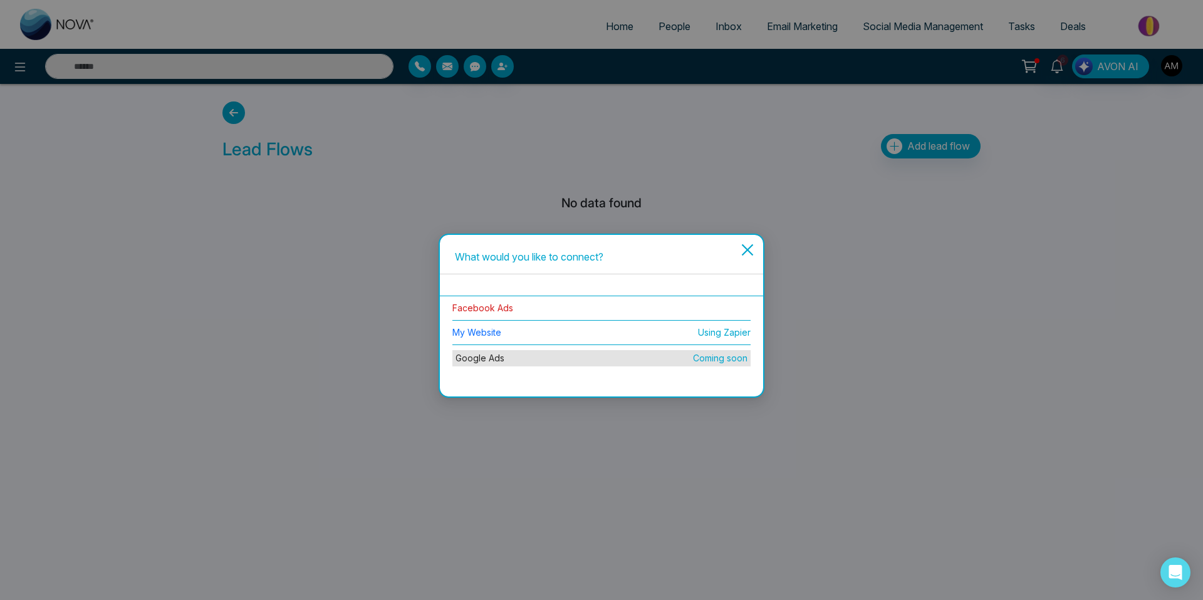
click at [499, 309] on link "Facebook Ads" at bounding box center [482, 308] width 61 height 11
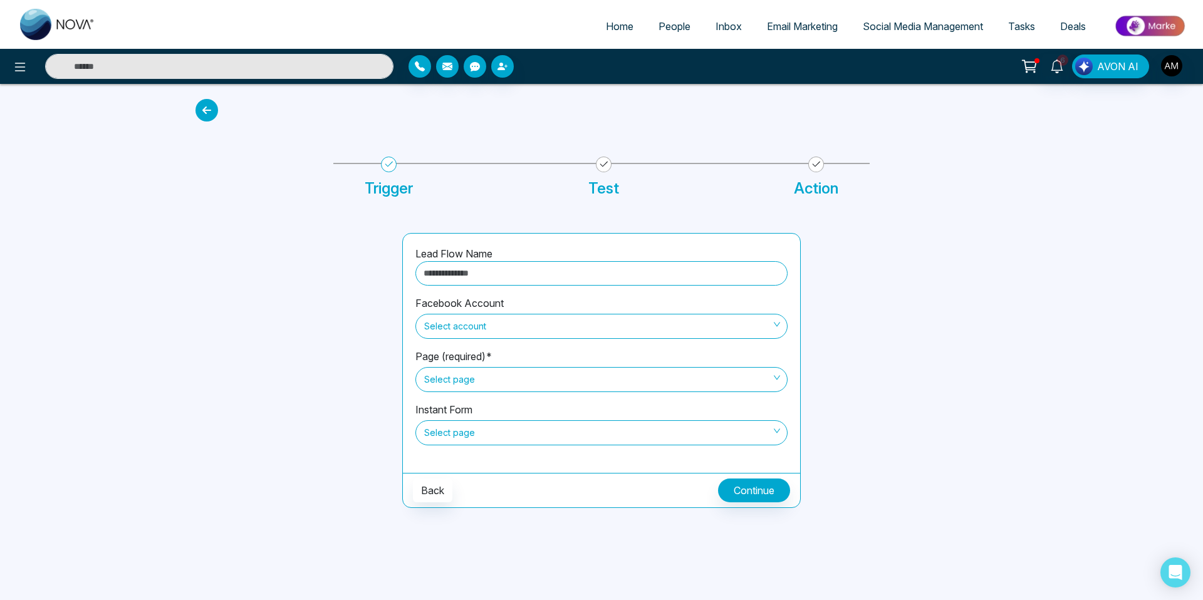
click at [585, 332] on span "Select account" at bounding box center [601, 326] width 355 height 21
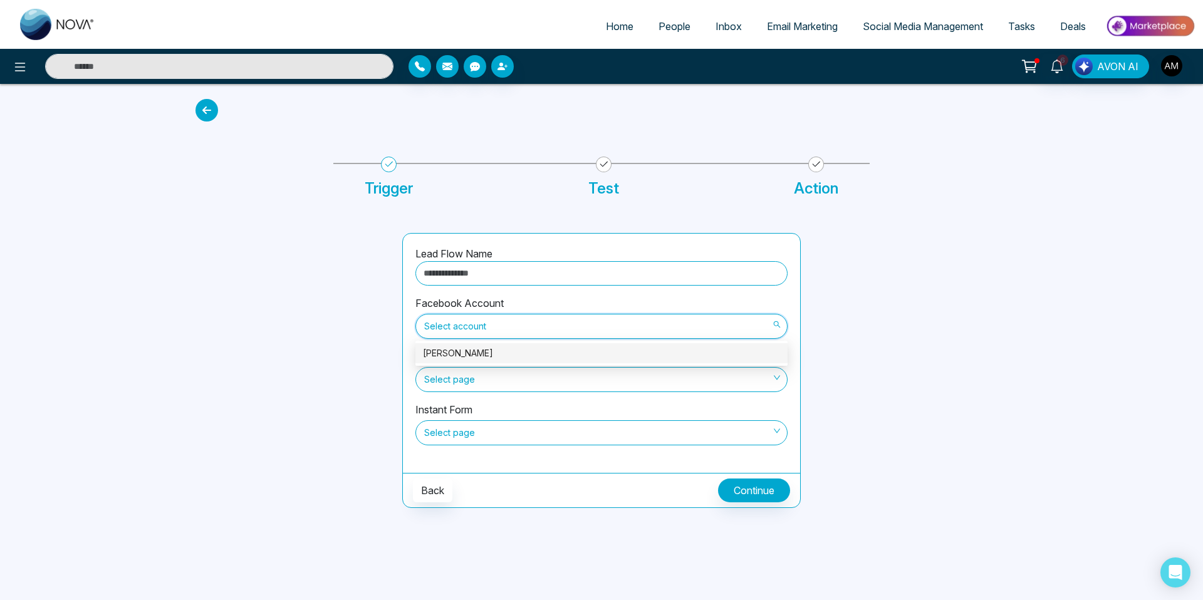
click at [572, 358] on div "[PERSON_NAME]" at bounding box center [601, 354] width 357 height 14
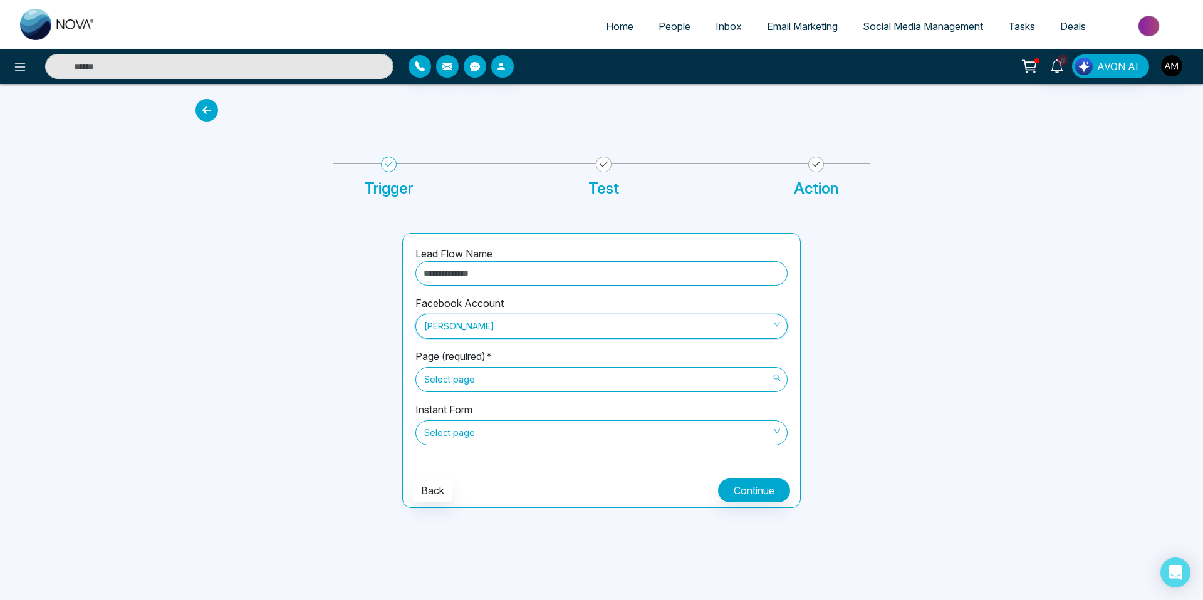
click at [540, 381] on span "Select page" at bounding box center [601, 379] width 355 height 21
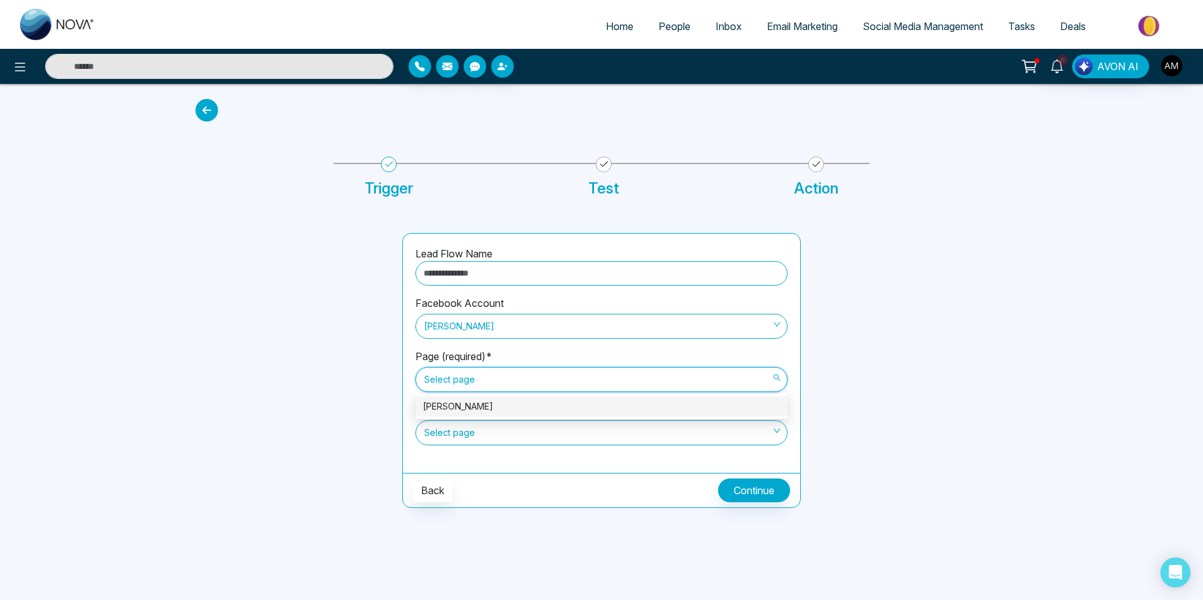
click at [553, 411] on div "[PERSON_NAME]" at bounding box center [601, 407] width 357 height 14
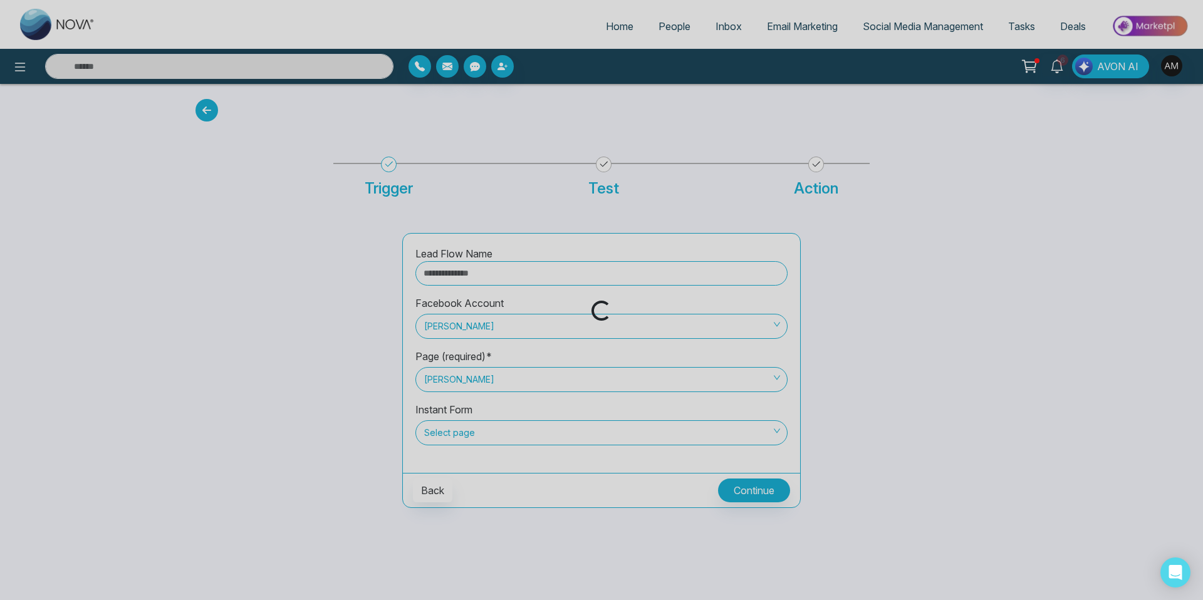
click at [560, 431] on div "Loading..." at bounding box center [601, 300] width 1203 height 600
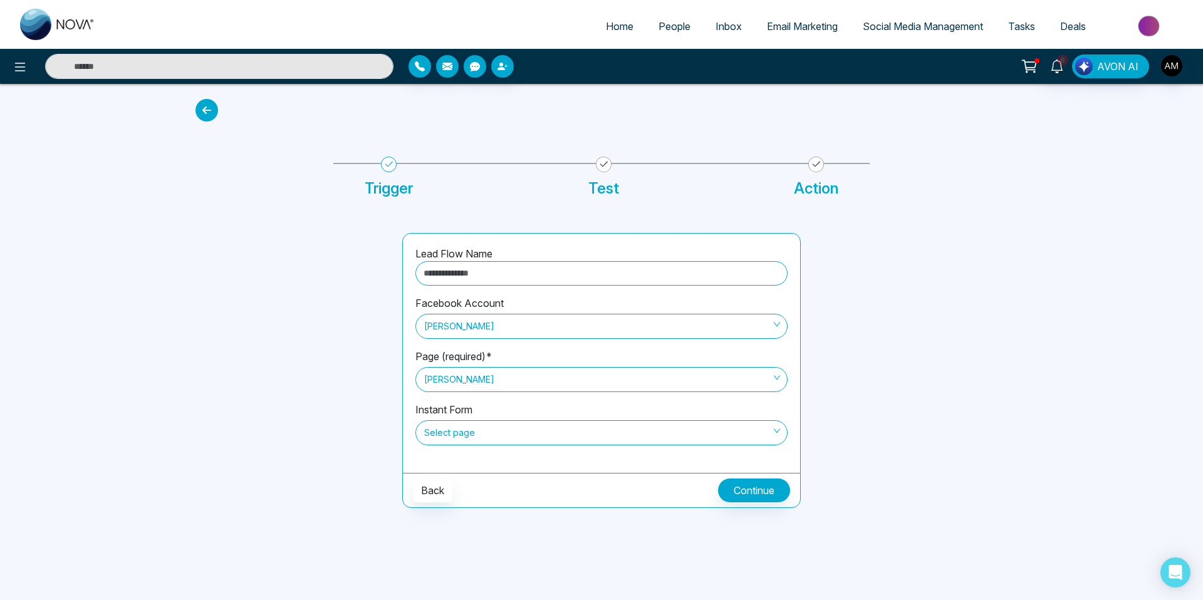
click at [564, 440] on span "Select page" at bounding box center [601, 432] width 355 height 21
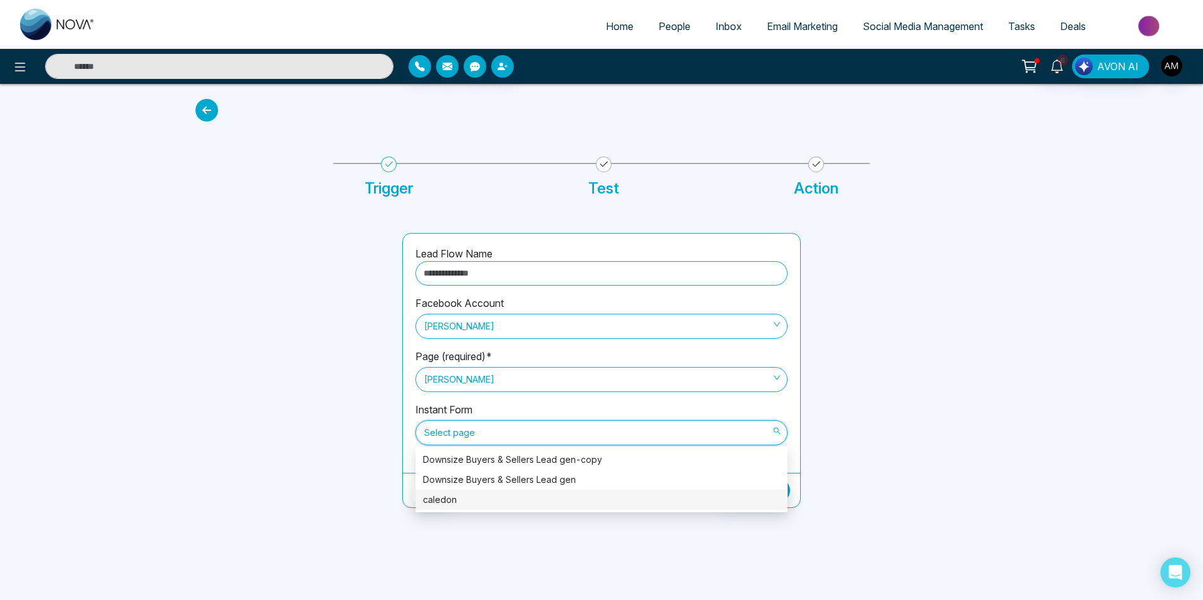
click at [592, 527] on div "Home People Inbox Email Marketing Social Media Management Tasks Deals 6 AVON AI…" at bounding box center [601, 300] width 1203 height 600
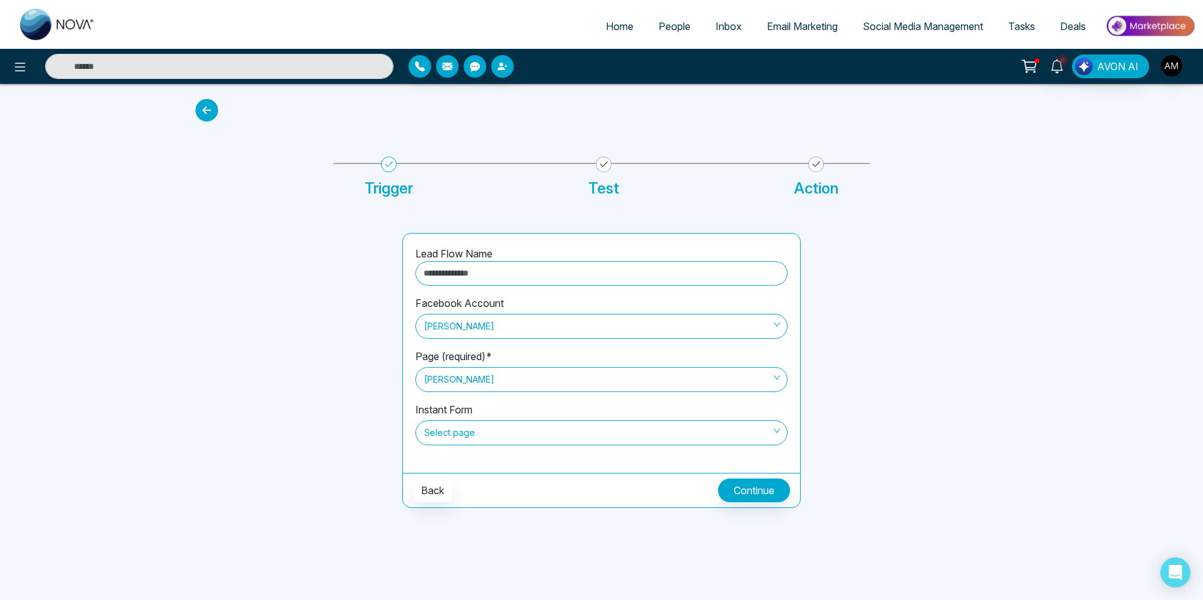
click at [697, 405] on div "Instant Form Select page" at bounding box center [602, 431] width 372 height 58
click at [692, 449] on div "Instant Form Select page" at bounding box center [602, 431] width 372 height 58
click at [674, 443] on div "Select page" at bounding box center [602, 433] width 372 height 25
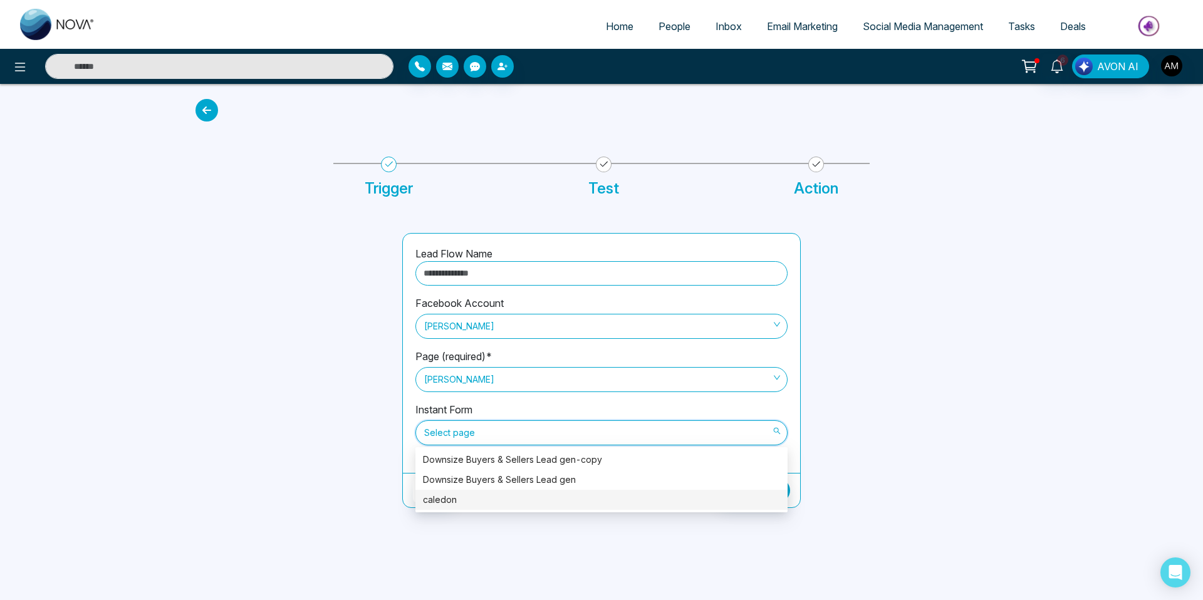
click at [630, 502] on div "caledon" at bounding box center [601, 500] width 357 height 14
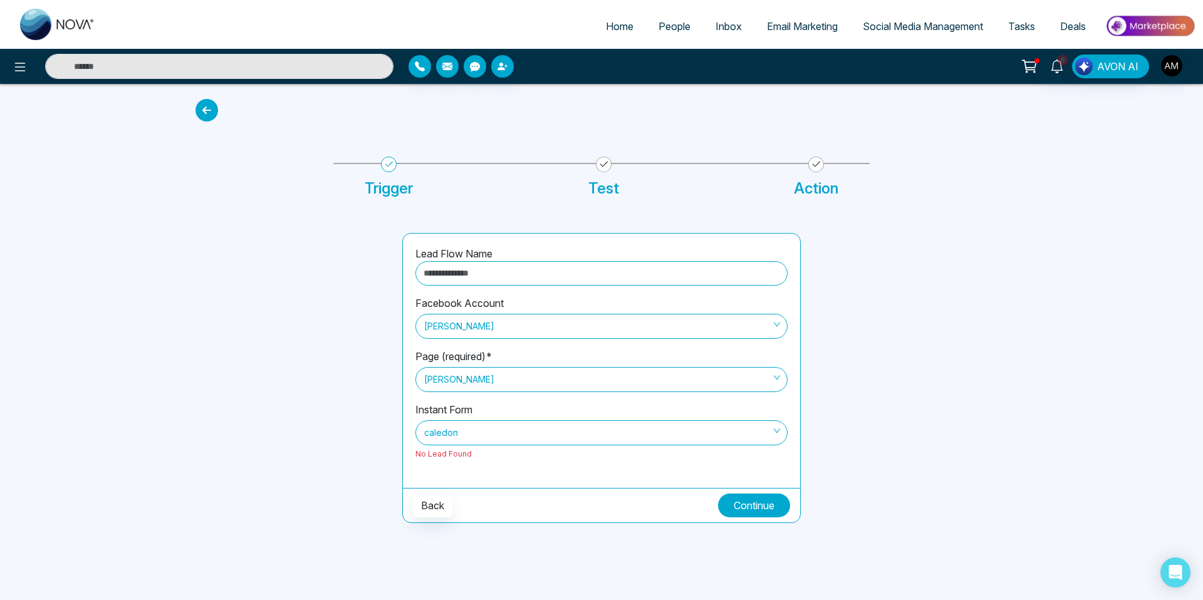
click at [741, 511] on button "Continue" at bounding box center [754, 506] width 72 height 24
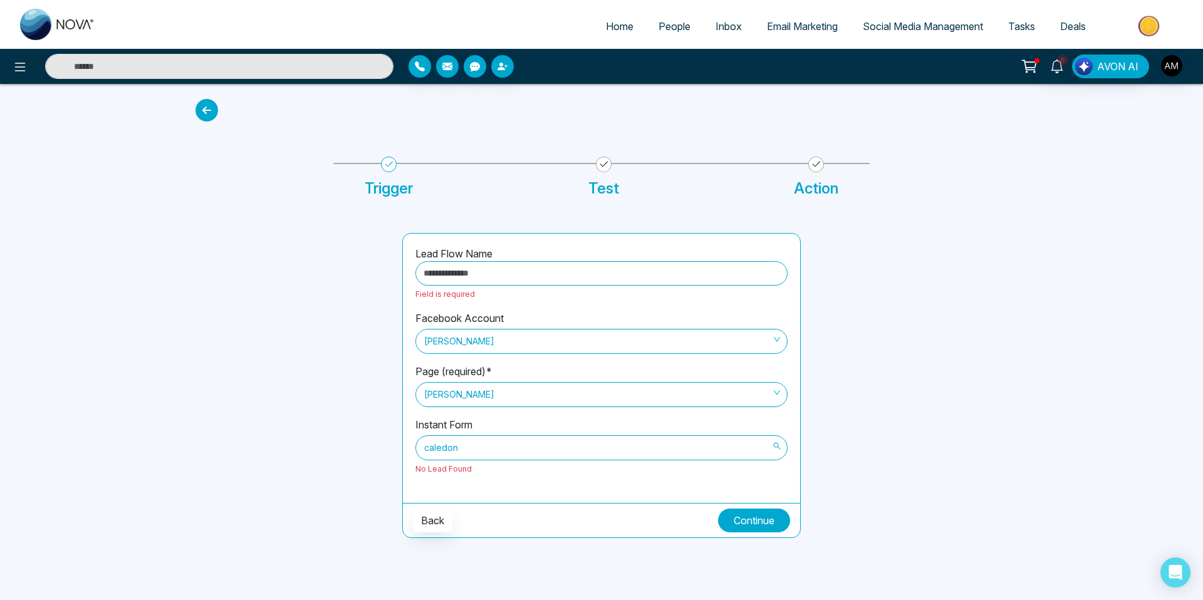
click at [641, 438] on span "caledon" at bounding box center [601, 447] width 355 height 21
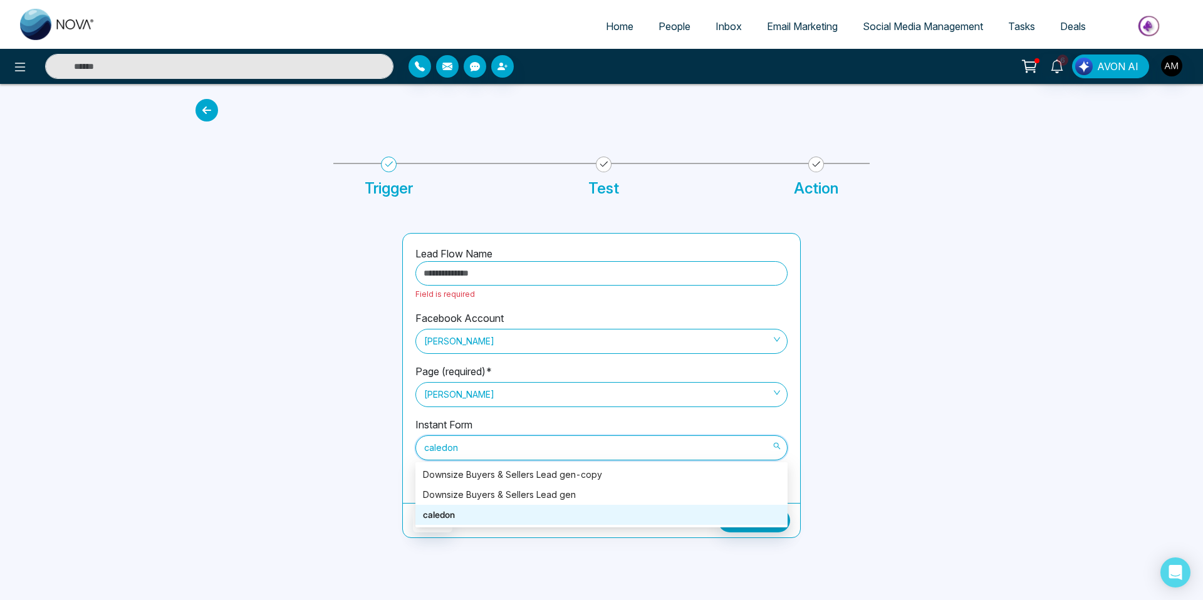
click at [602, 549] on div "Home People Inbox Email Marketing Social Media Management Tasks Deals 6 AVON AI…" at bounding box center [601, 300] width 1203 height 600
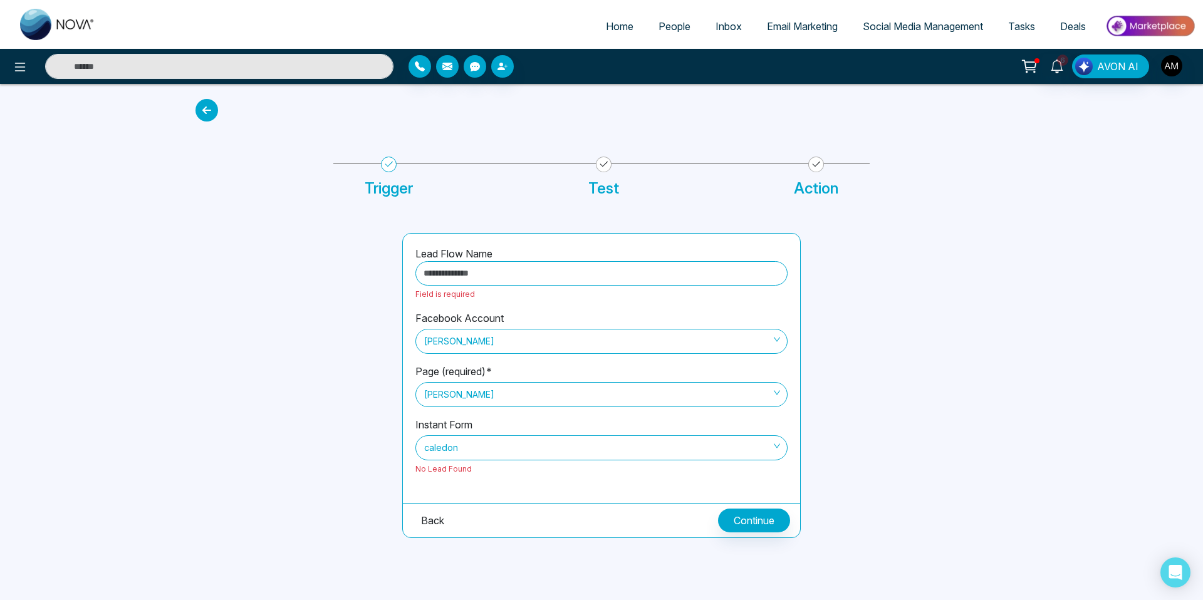
click at [450, 521] on button "Back" at bounding box center [432, 521] width 39 height 24
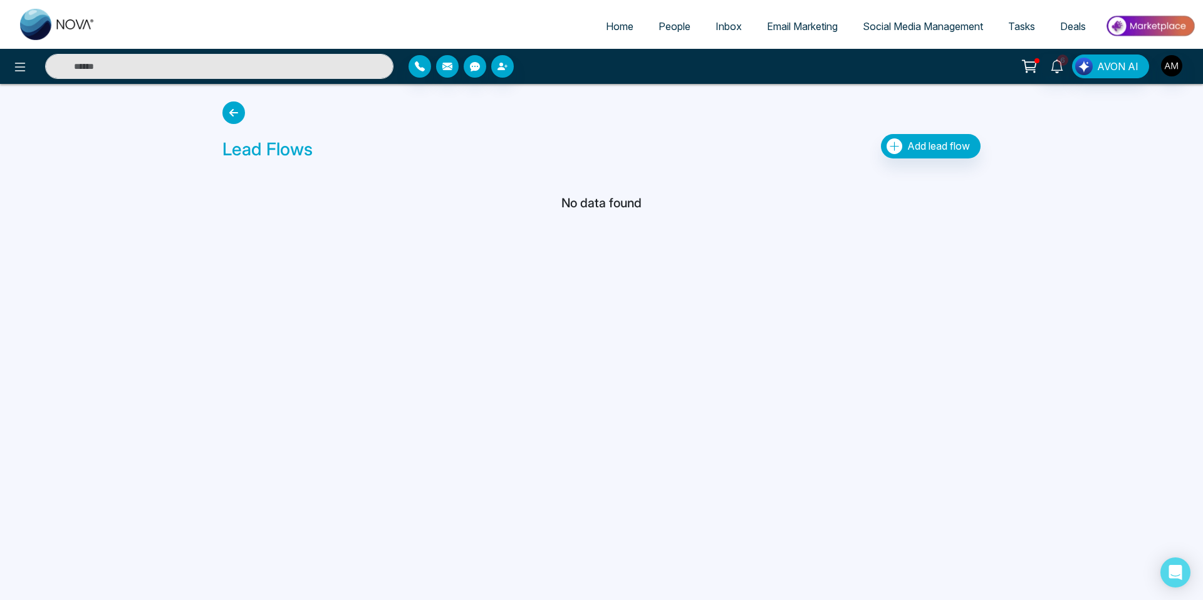
click at [651, 34] on link "People" at bounding box center [674, 26] width 57 height 24
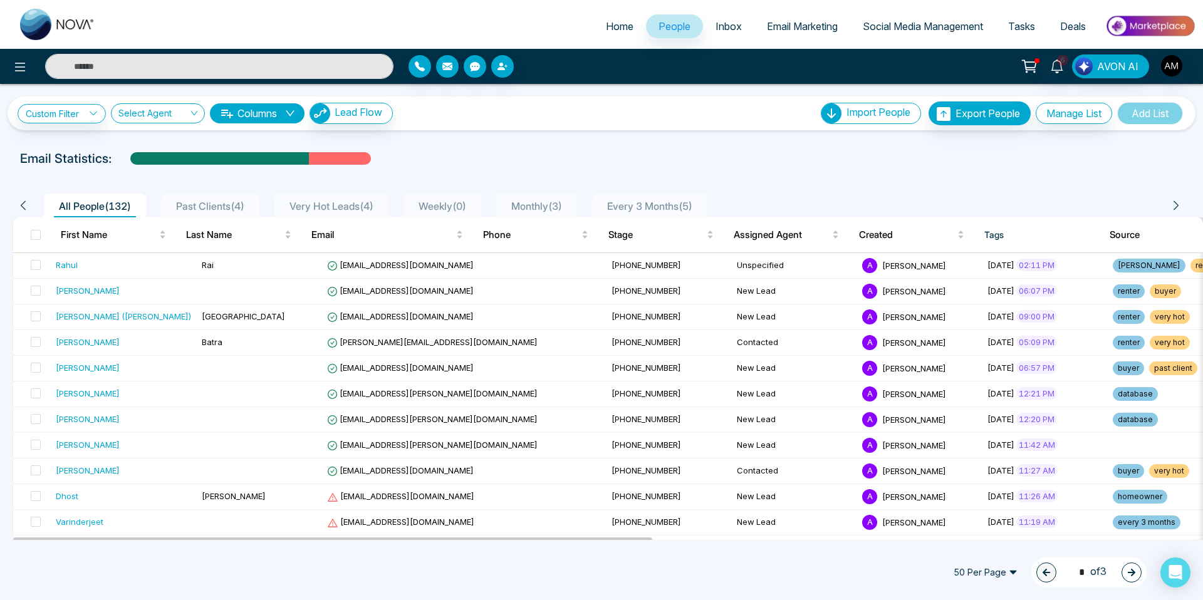
click at [1070, 29] on span "Deals" at bounding box center [1073, 26] width 26 height 13
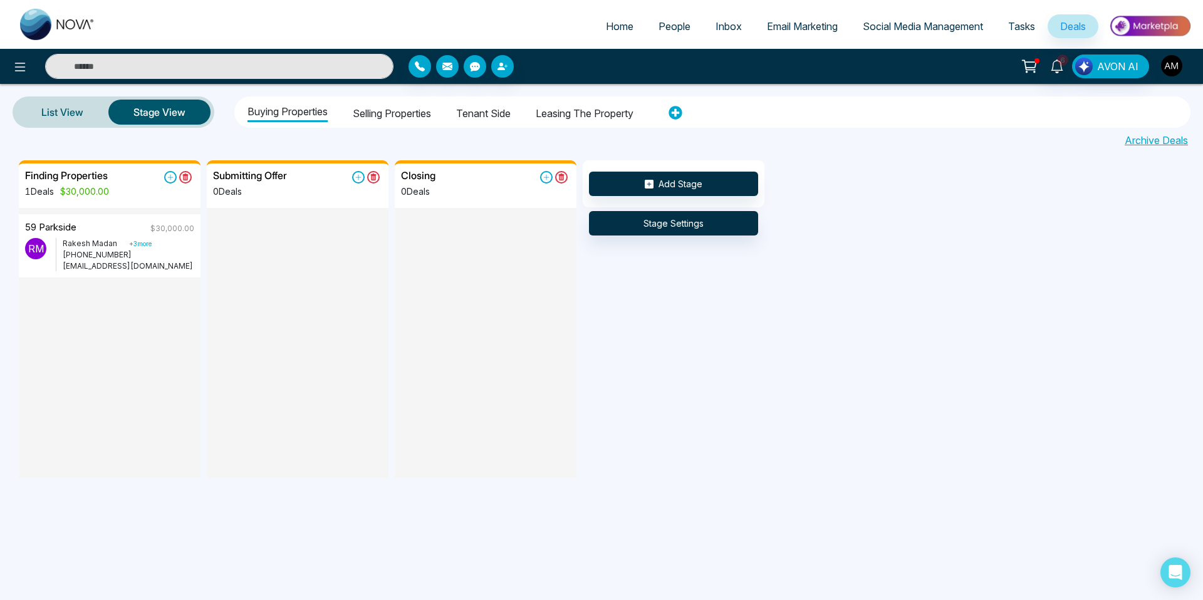
click at [1173, 63] on img "button" at bounding box center [1171, 65] width 21 height 21
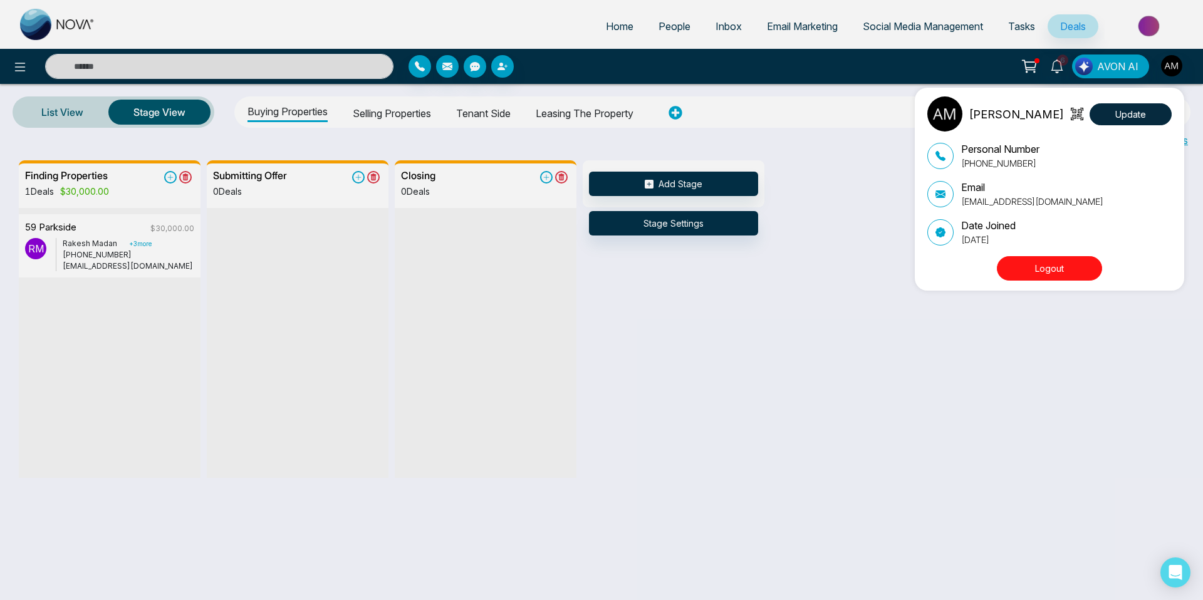
click at [839, 291] on div "[PERSON_NAME] Update Personal Number [PHONE_NUMBER] Email [EMAIL_ADDRESS][DOMAI…" at bounding box center [601, 300] width 1203 height 600
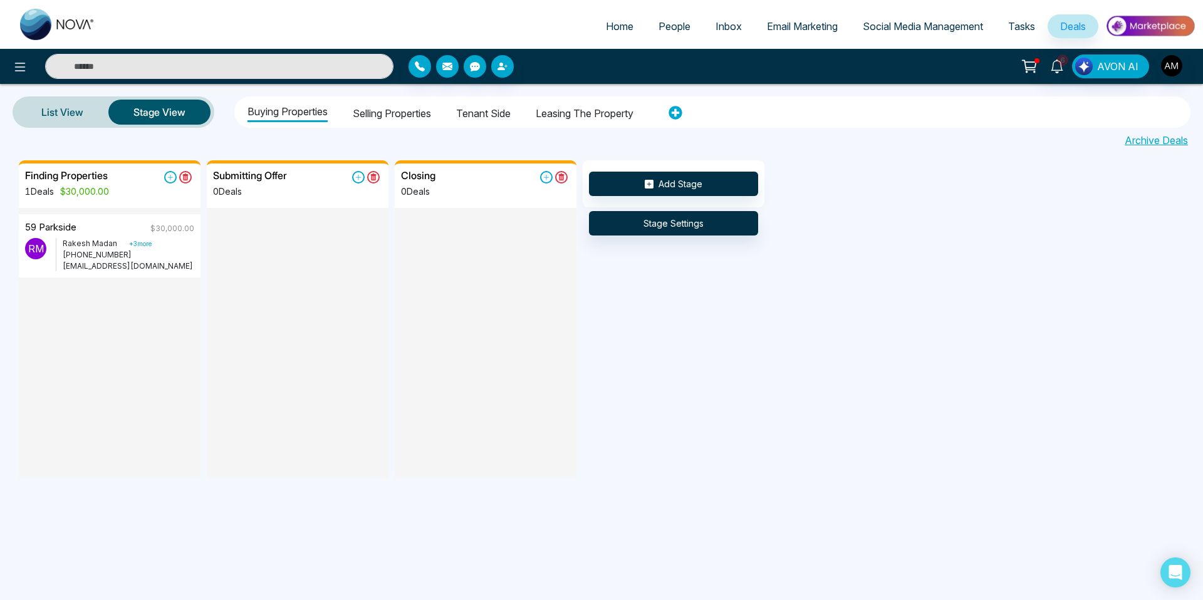
click at [25, 1] on ul at bounding box center [58, 24] width 100 height 49
click at [69, 115] on link "List View" at bounding box center [62, 112] width 92 height 30
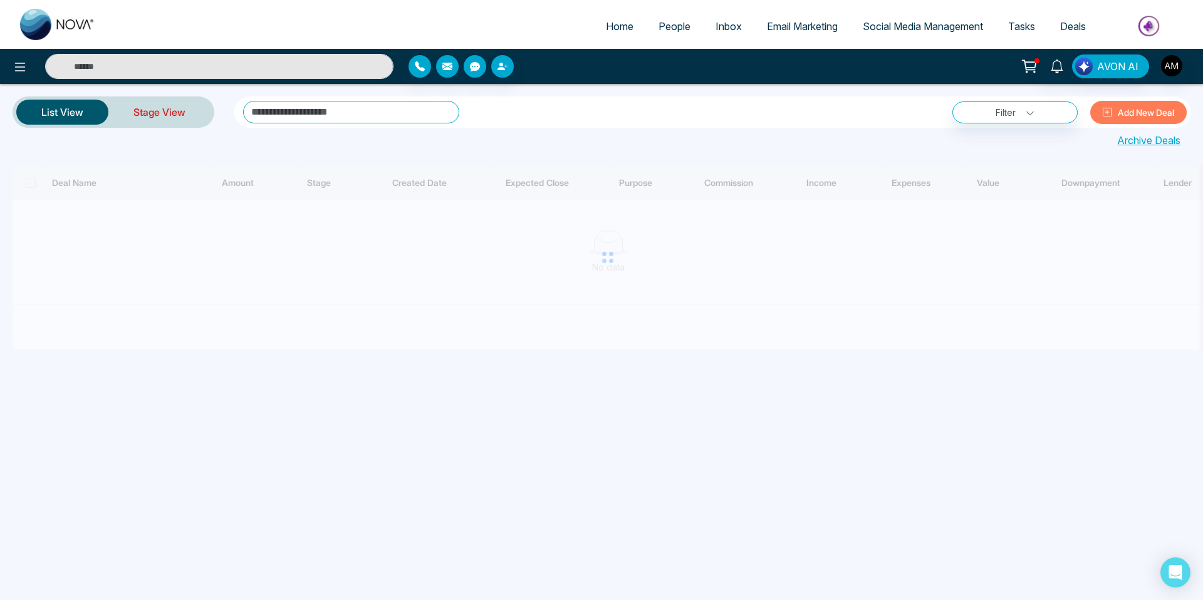
click at [145, 108] on link "Stage View" at bounding box center [159, 112] width 102 height 30
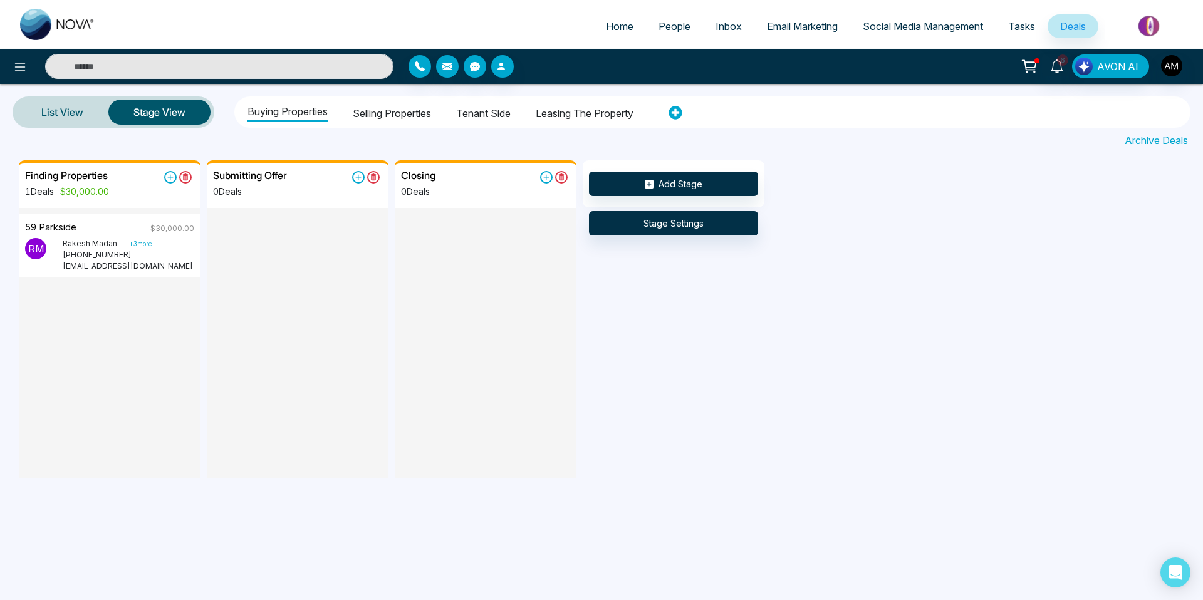
click at [398, 108] on li "Selling properties" at bounding box center [392, 111] width 78 height 21
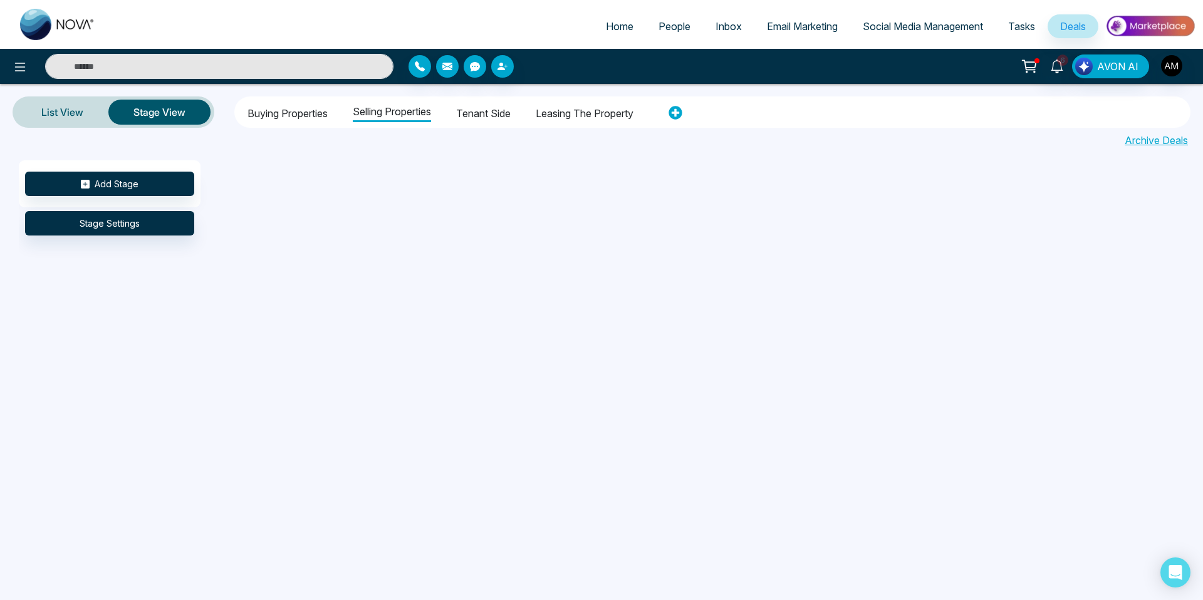
click at [306, 117] on li "Buying properties" at bounding box center [288, 111] width 80 height 21
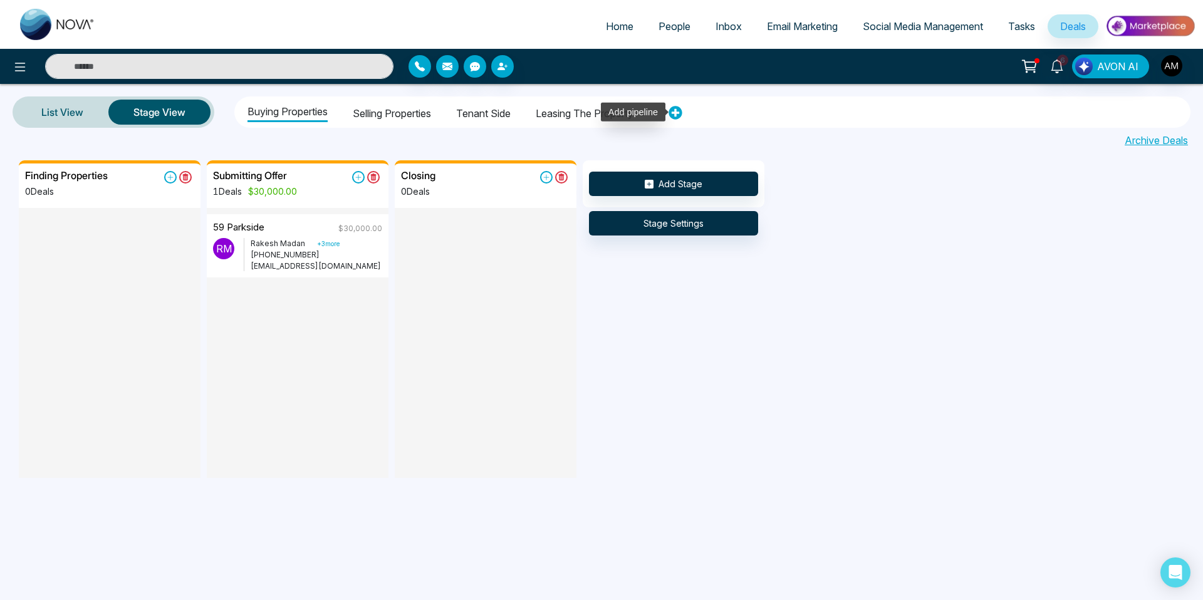
click at [682, 108] on icon at bounding box center [675, 113] width 13 height 13
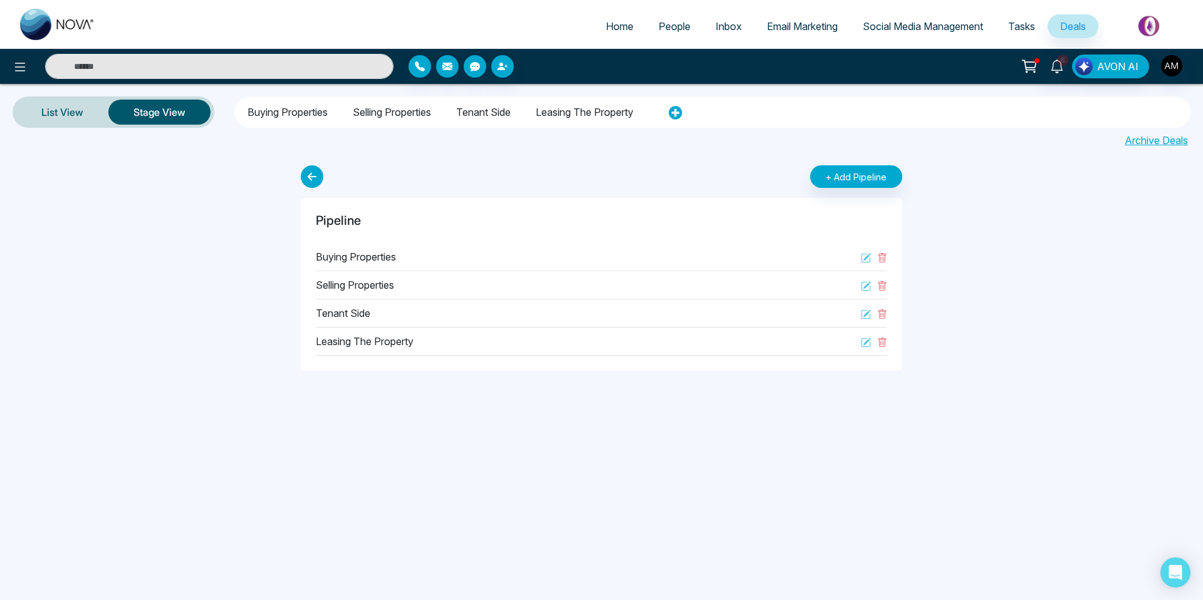
click at [567, 112] on li "Leasing the property" at bounding box center [585, 110] width 98 height 21
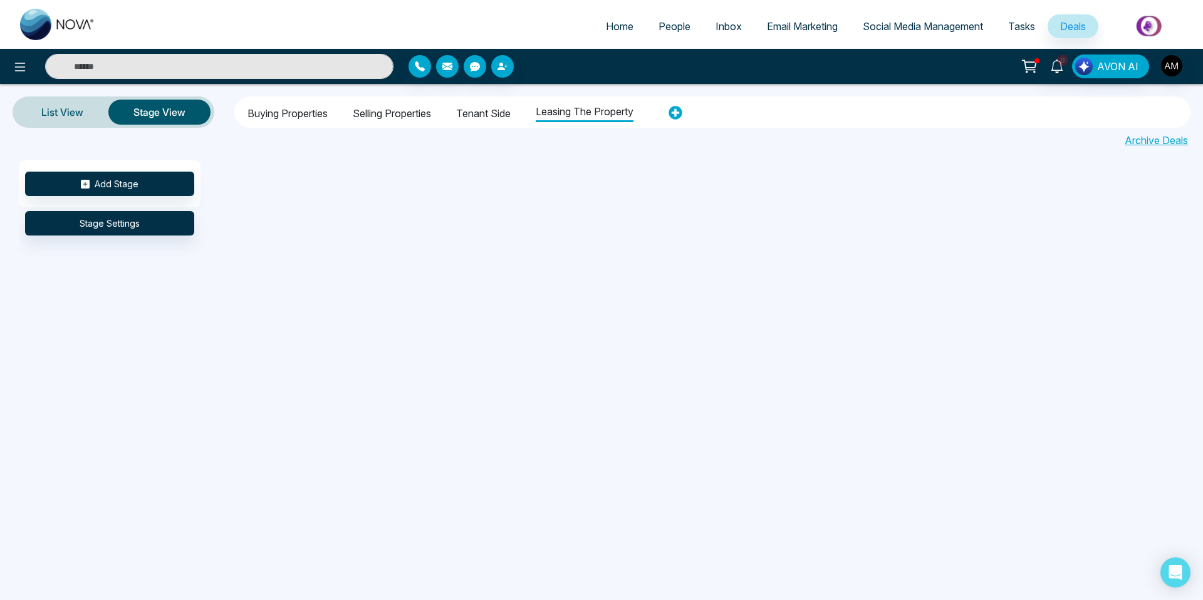
click at [493, 113] on li "Tenant Side" at bounding box center [483, 111] width 55 height 21
click at [402, 115] on li "Selling properties" at bounding box center [392, 111] width 78 height 21
click at [280, 113] on li "Buying properties" at bounding box center [288, 111] width 80 height 21
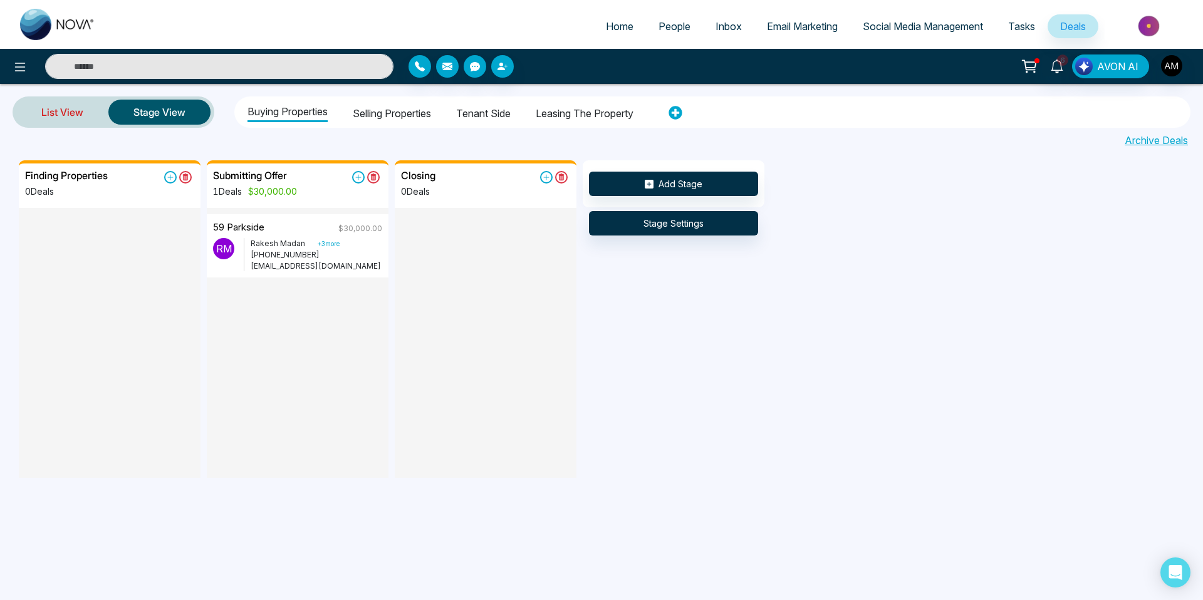
click at [51, 107] on link "List View" at bounding box center [62, 112] width 92 height 30
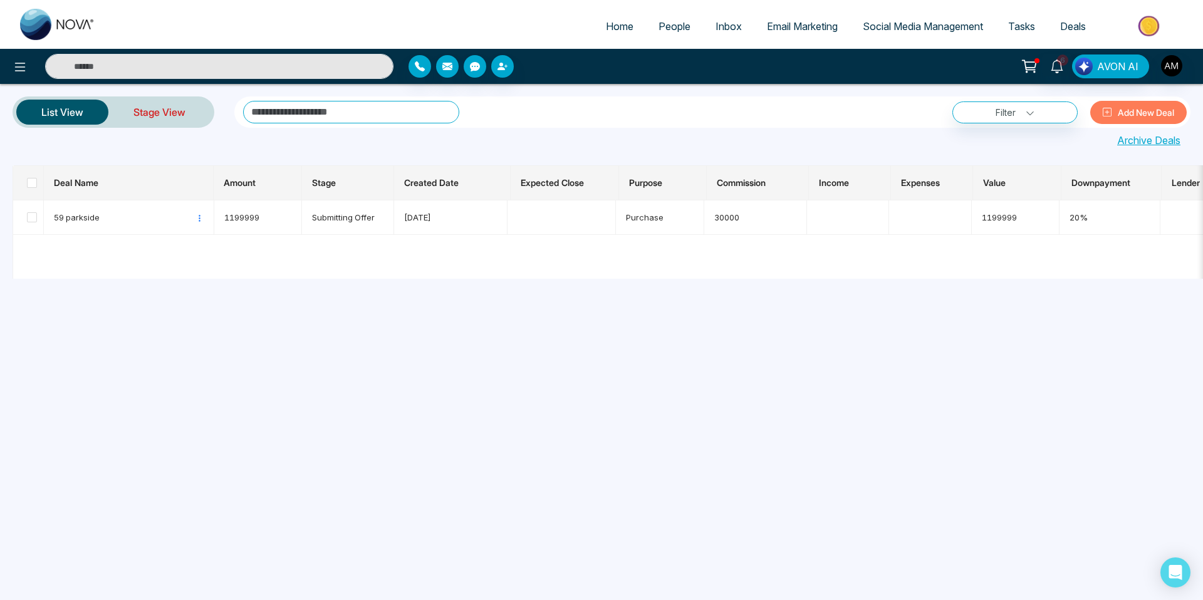
click at [185, 115] on link "Stage View" at bounding box center [159, 112] width 102 height 30
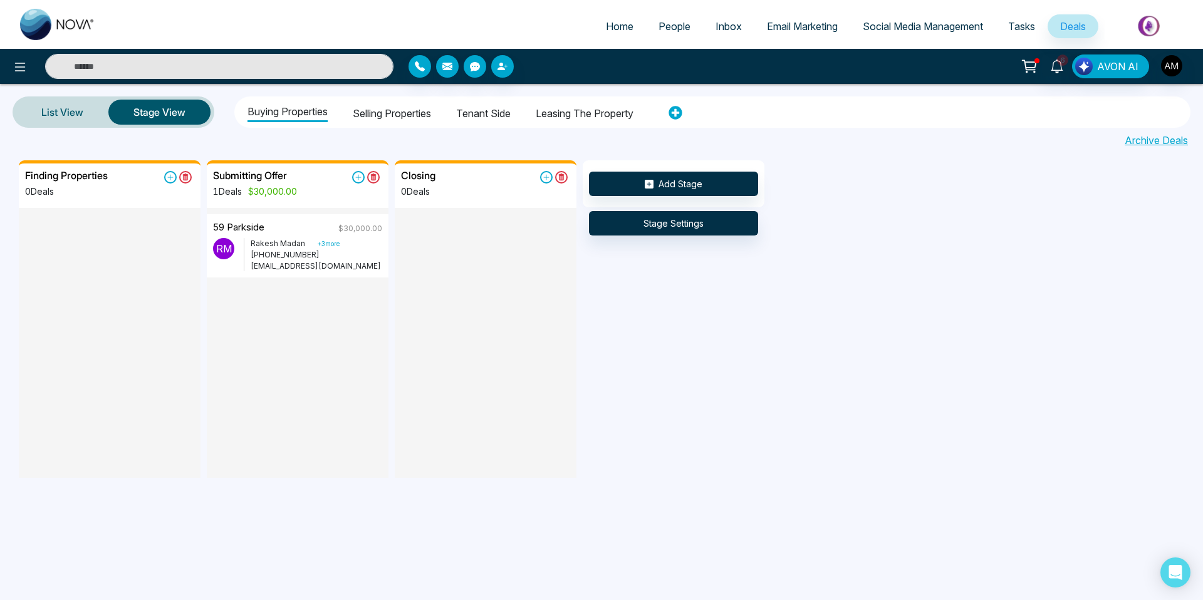
click at [278, 114] on li "Buying properties" at bounding box center [288, 110] width 80 height 23
click at [656, 233] on button "Stage Settings" at bounding box center [673, 223] width 169 height 24
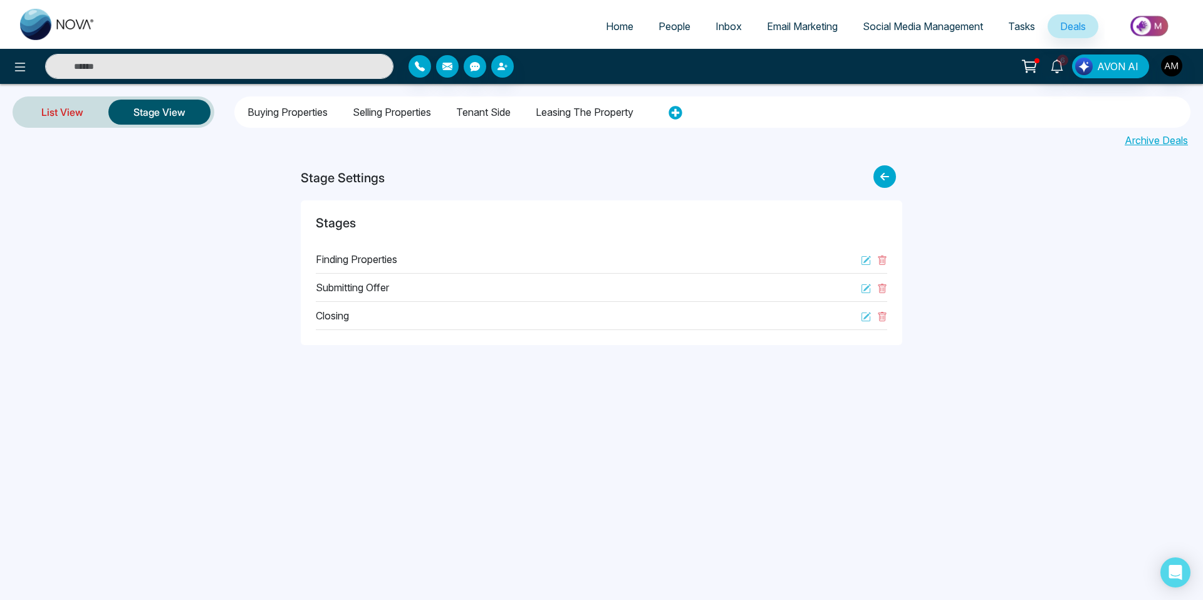
click at [75, 108] on link "List View" at bounding box center [62, 112] width 92 height 30
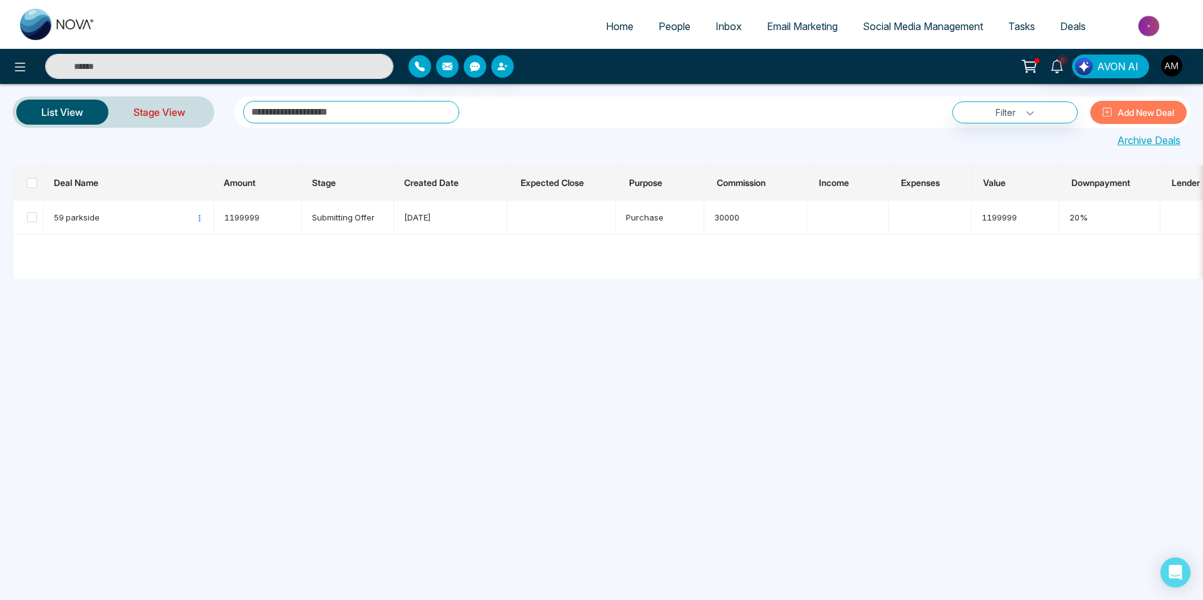
click at [151, 116] on link "Stage View" at bounding box center [159, 112] width 102 height 30
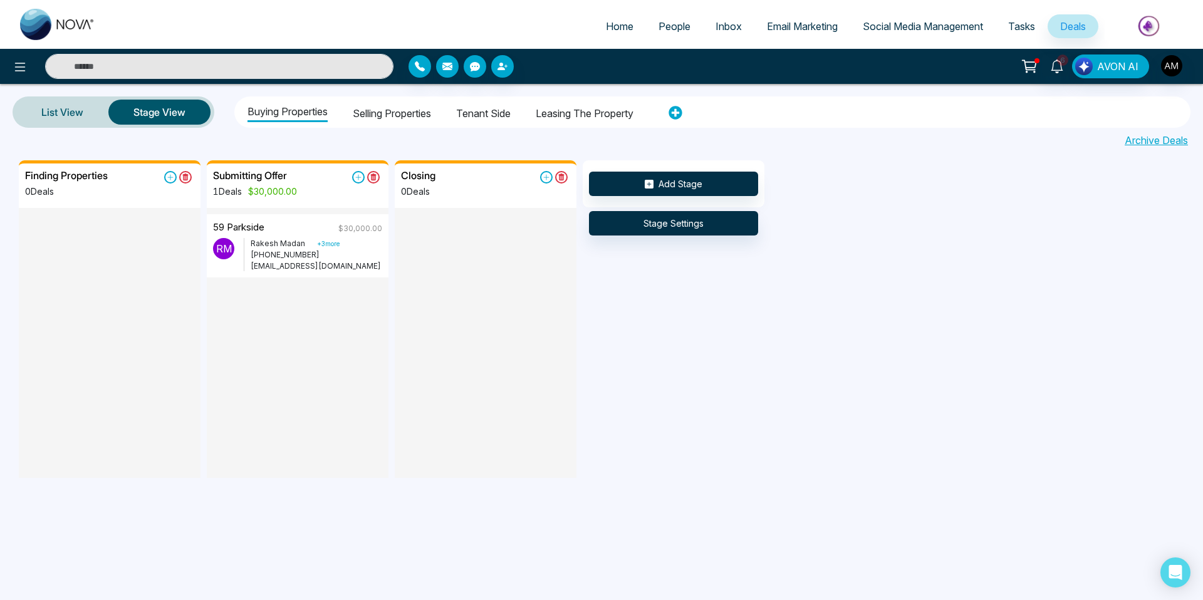
click at [527, 307] on div at bounding box center [486, 298] width 182 height 180
click at [1124, 65] on span "AVON AI" at bounding box center [1117, 66] width 41 height 15
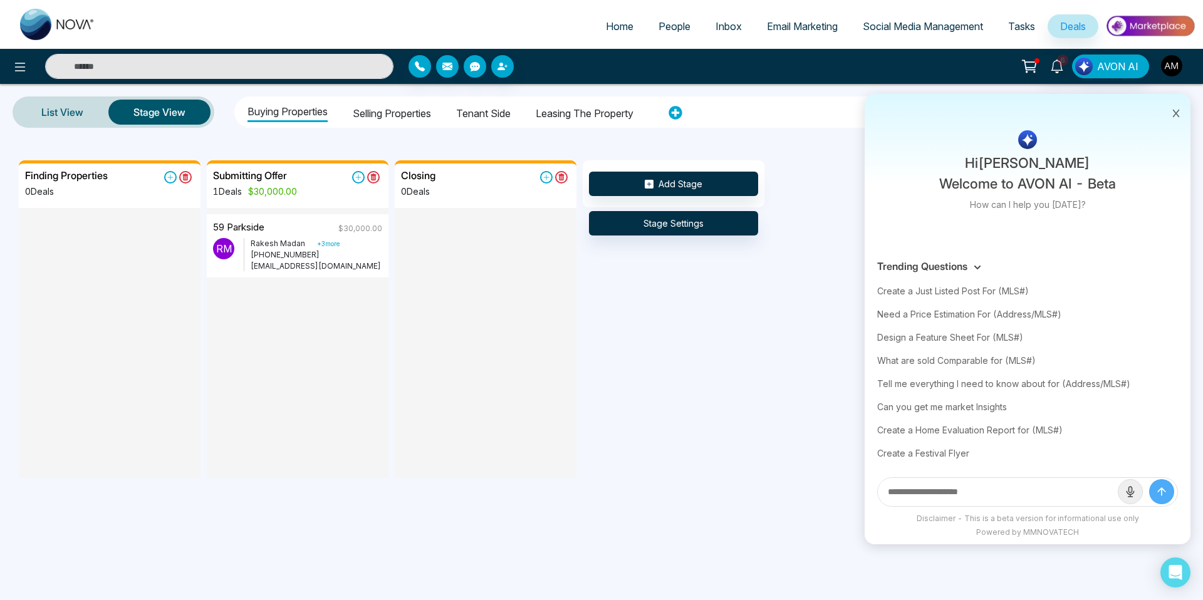
click at [1169, 63] on img "button" at bounding box center [1171, 65] width 21 height 21
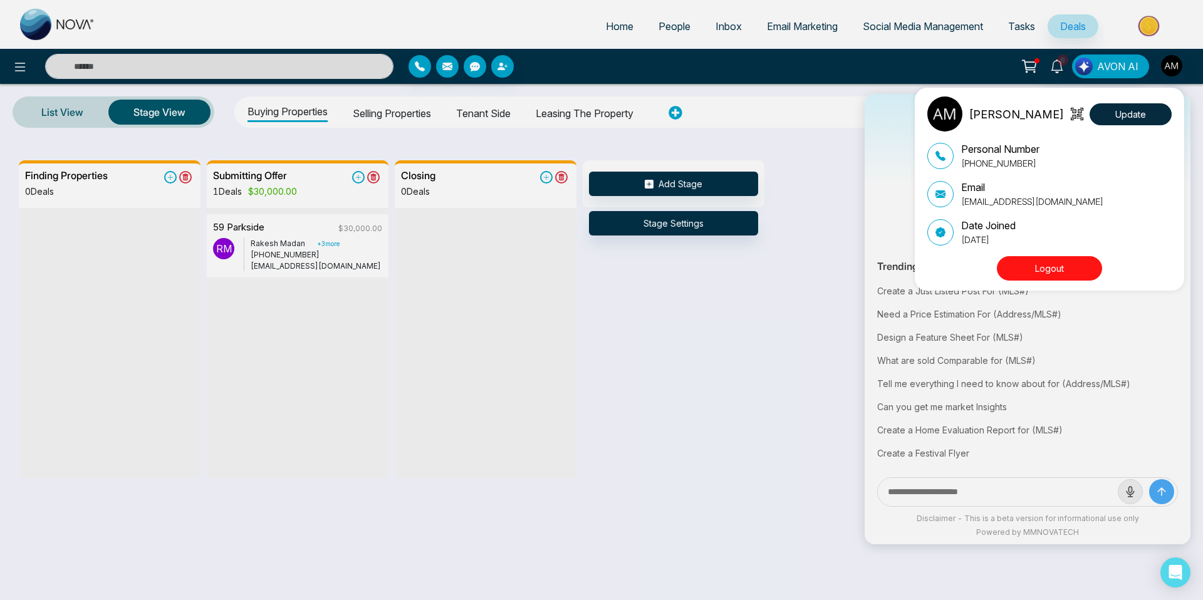
click at [1150, 28] on div "[PERSON_NAME] Update Personal Number [PHONE_NUMBER] Email [EMAIL_ADDRESS][DOMAI…" at bounding box center [601, 300] width 1203 height 600
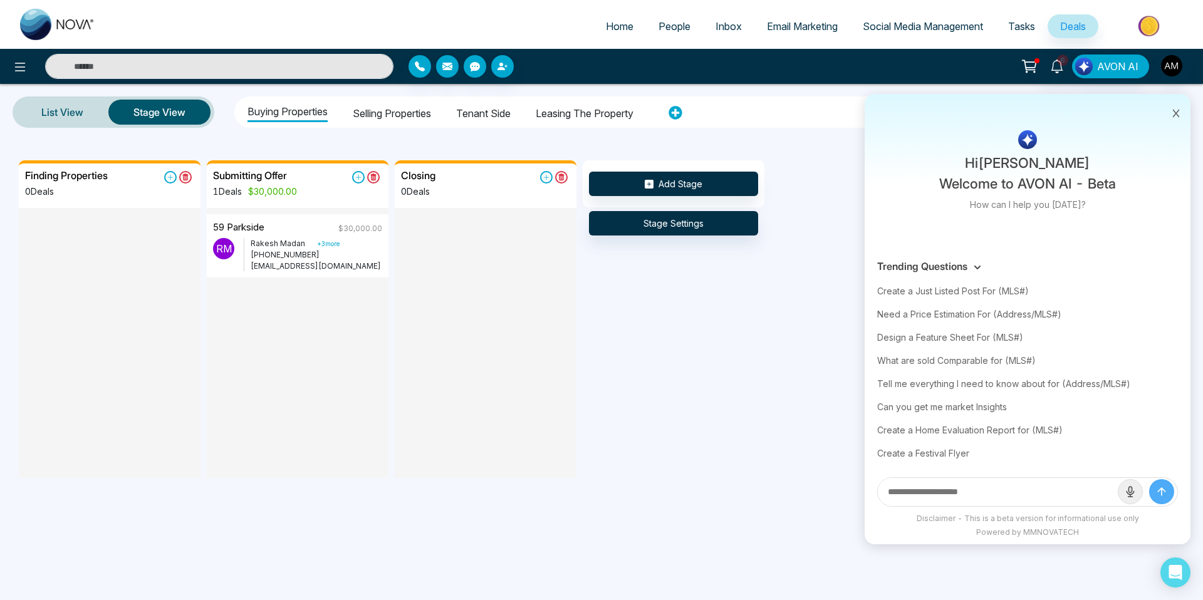
click at [1149, 27] on img at bounding box center [1150, 26] width 91 height 28
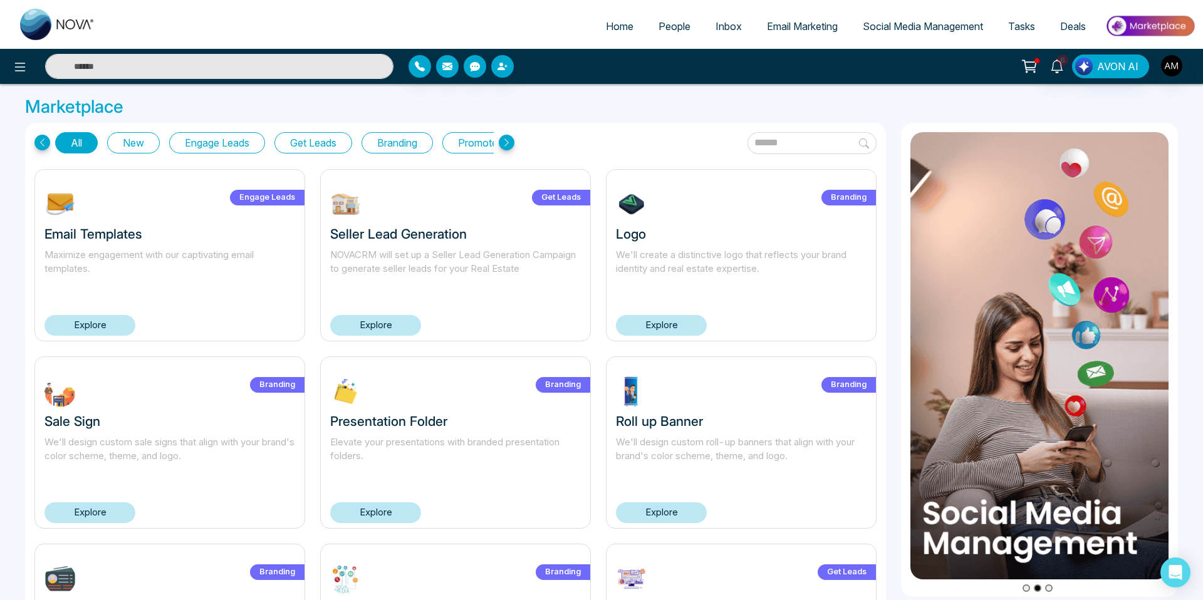
click at [6, 58] on div at bounding box center [200, 66] width 401 height 25
click at [8, 59] on div at bounding box center [200, 66] width 401 height 25
click at [20, 66] on icon at bounding box center [20, 67] width 15 height 15
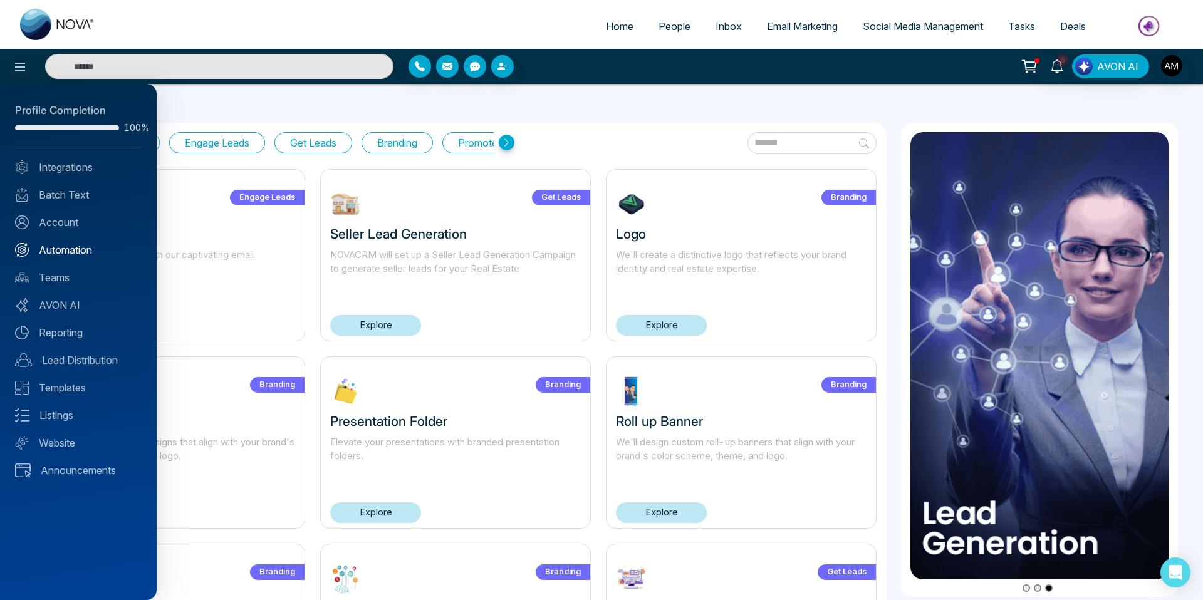
click at [65, 251] on link "Automation" at bounding box center [78, 250] width 127 height 15
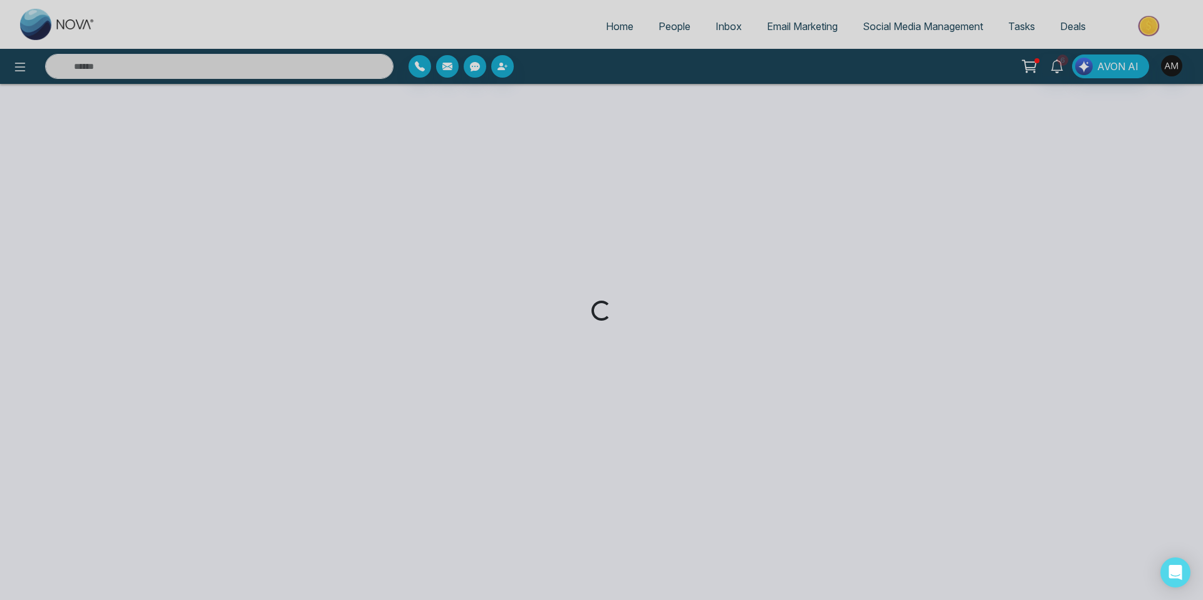
click at [12, 70] on div "Loading..." at bounding box center [601, 300] width 1203 height 600
click at [24, 70] on div "Home People Inbox Email Marketing Social Media Management Tasks Deals 6 AVON AI…" at bounding box center [601, 300] width 1203 height 600
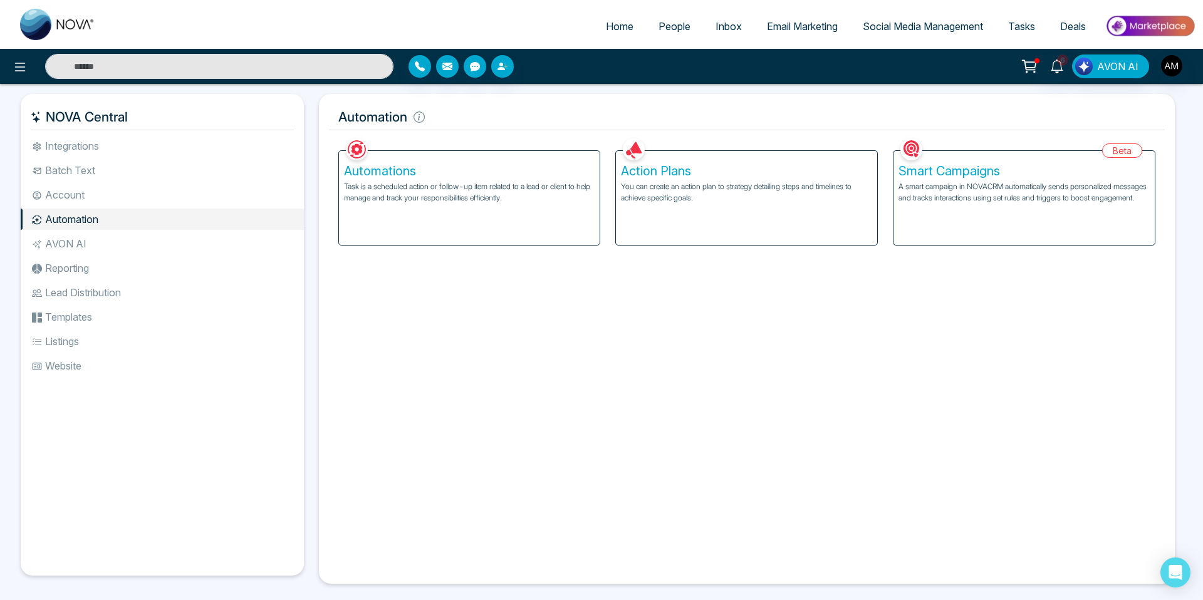
click at [77, 165] on li "Batch Text" at bounding box center [162, 170] width 283 height 21
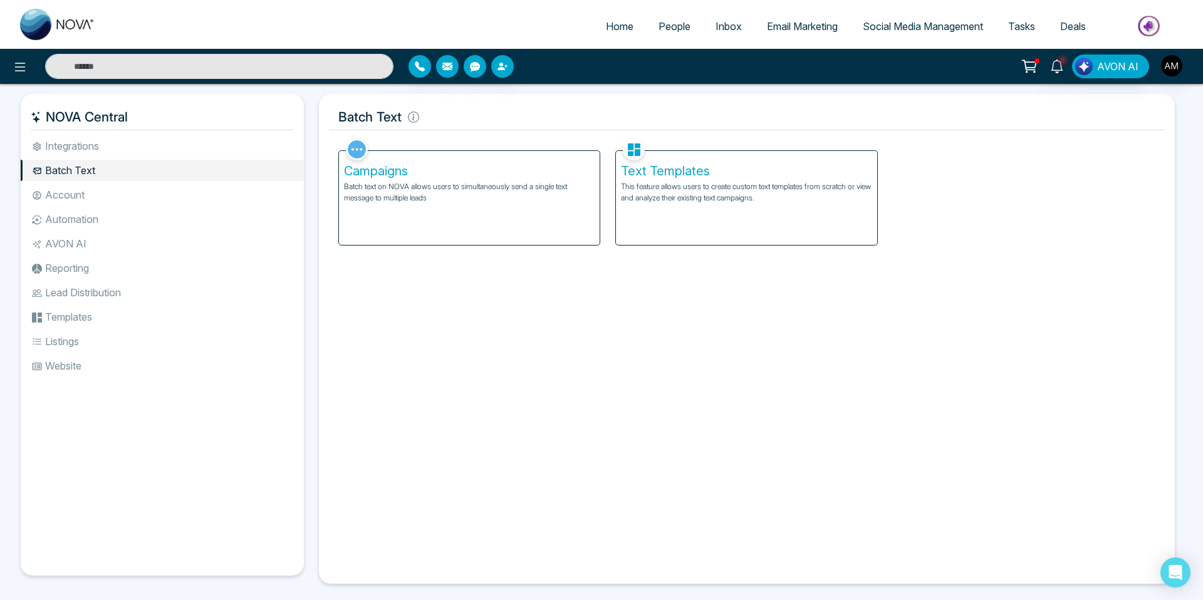
click at [390, 174] on h5 "Campaigns" at bounding box center [469, 171] width 251 height 15
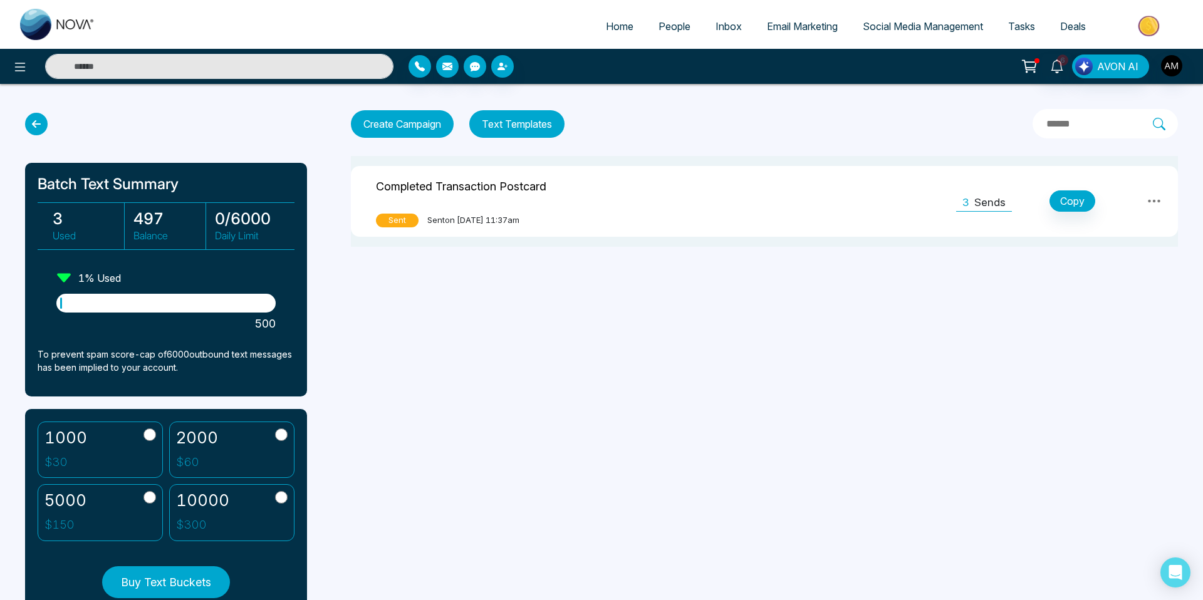
click at [41, 121] on icon at bounding box center [36, 124] width 23 height 23
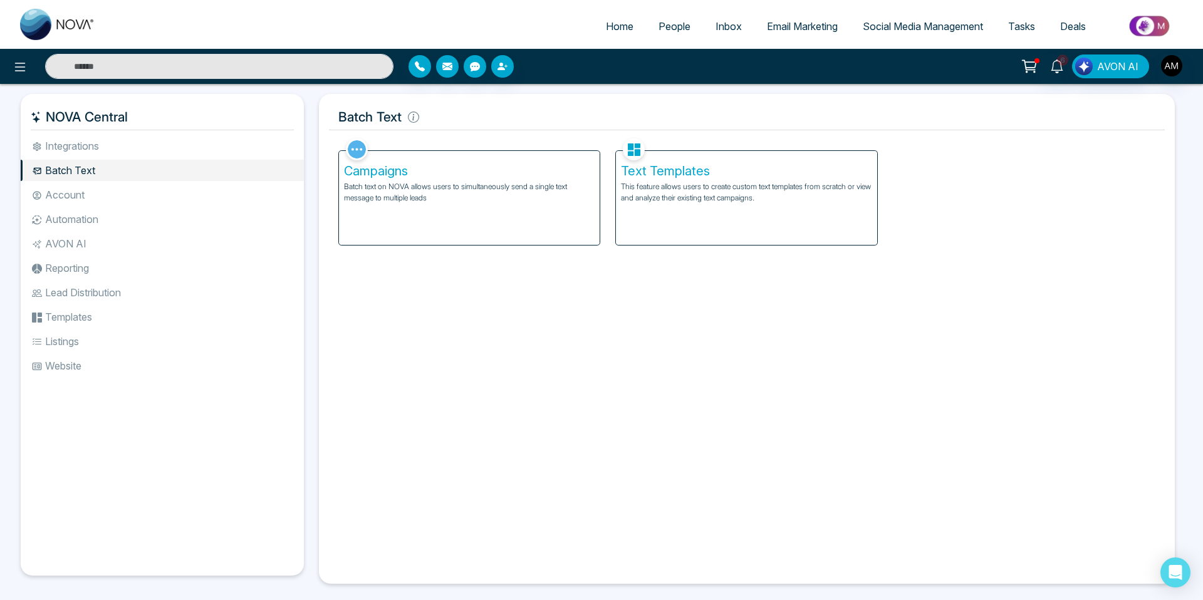
click at [71, 220] on li "Automation" at bounding box center [162, 219] width 283 height 21
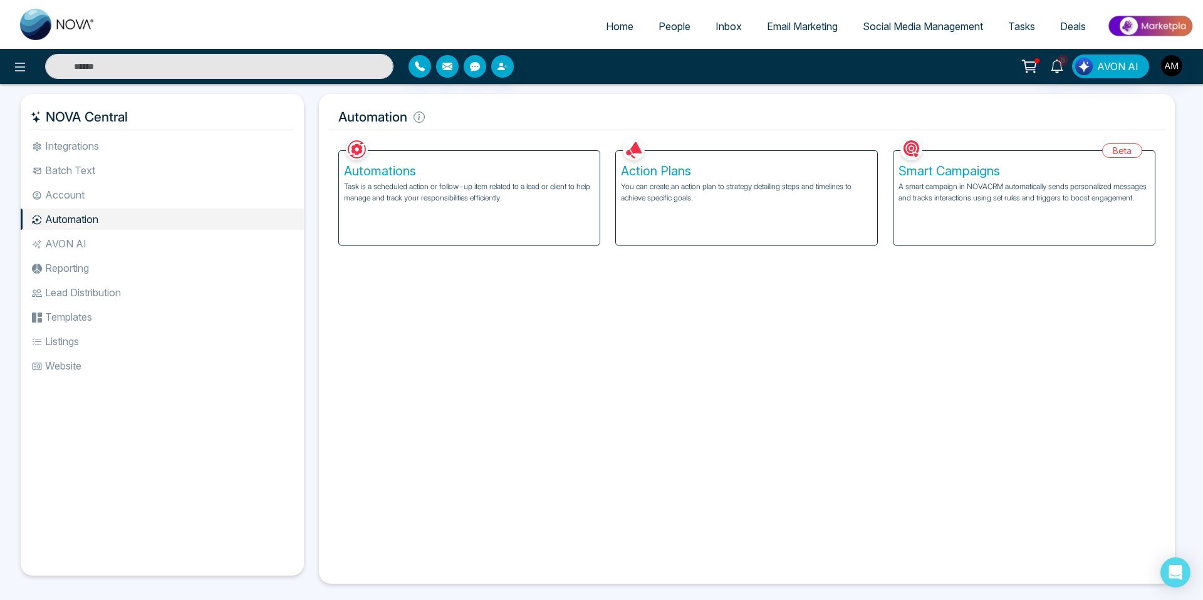
click at [731, 156] on div "Action Plans You can create an action plan to strategy detailing steps and time…" at bounding box center [746, 198] width 261 height 94
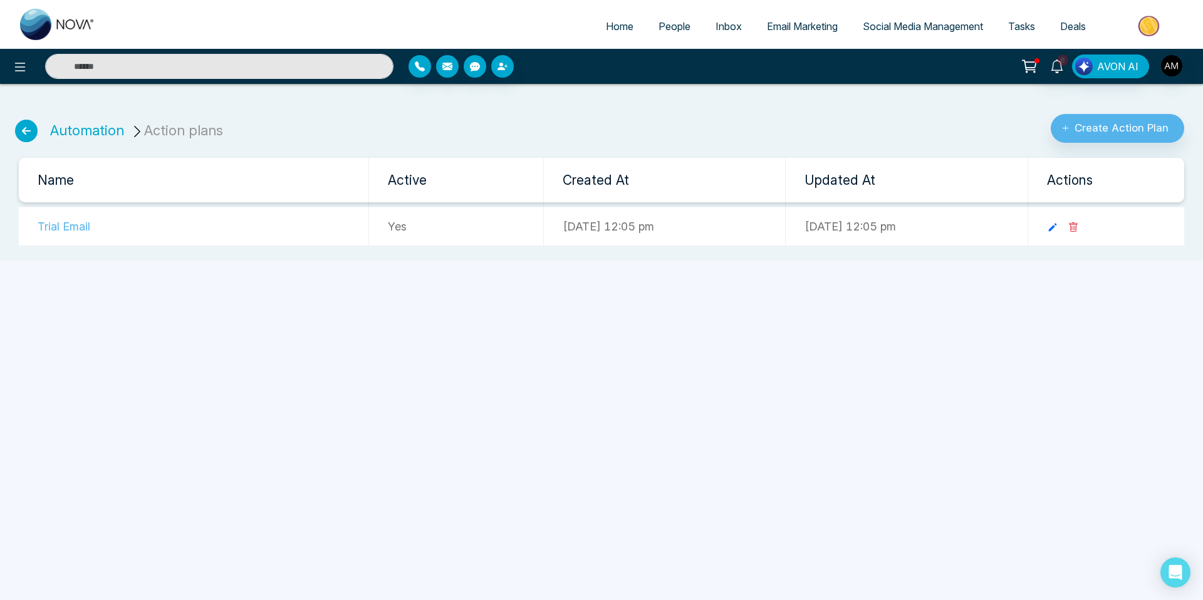
click at [401, 231] on td "Yes" at bounding box center [456, 226] width 175 height 38
click at [1102, 124] on button "Create Action Plan" at bounding box center [1117, 128] width 133 height 29
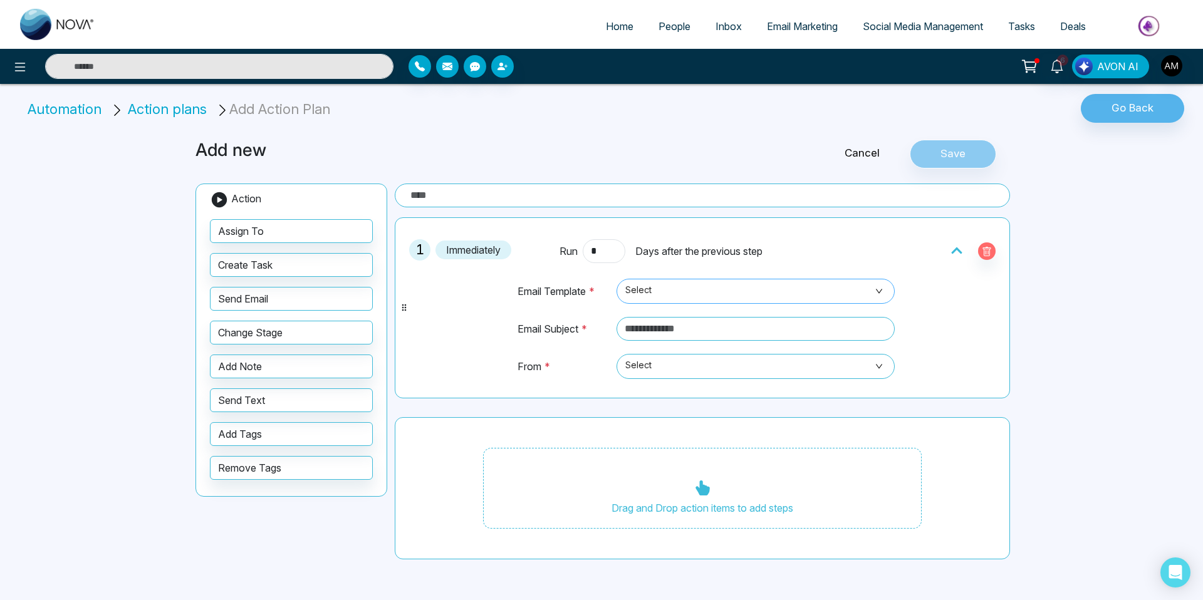
click at [744, 285] on span "Select" at bounding box center [755, 291] width 261 height 21
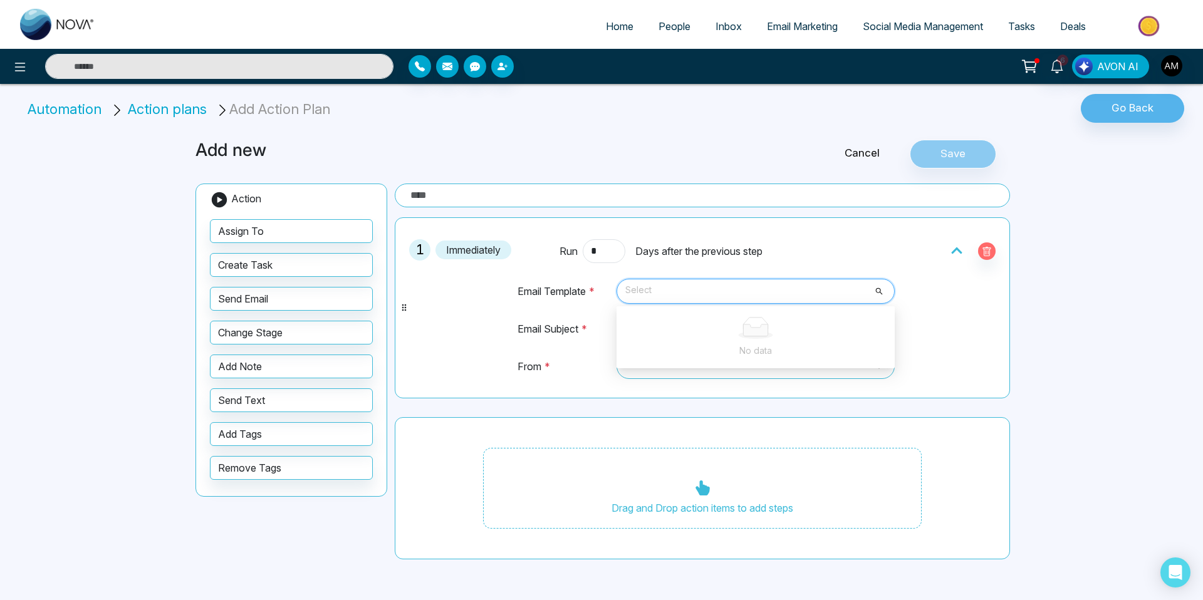
click at [451, 303] on div "1 Immediately Run * Days after the previous step Email Template * Select No dat…" at bounding box center [703, 307] width 602 height 167
click at [752, 317] on input "text" at bounding box center [756, 329] width 278 height 24
click at [654, 366] on span "Select" at bounding box center [755, 366] width 261 height 21
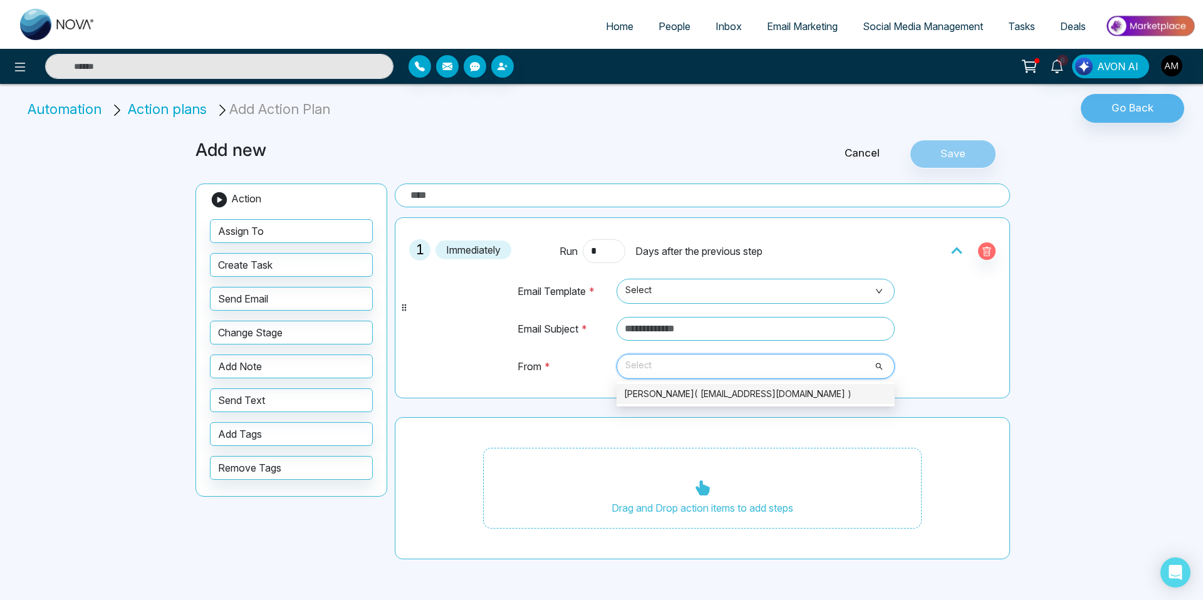
click at [677, 399] on div "[PERSON_NAME]( [EMAIL_ADDRESS][DOMAIN_NAME] )" at bounding box center [755, 394] width 263 height 14
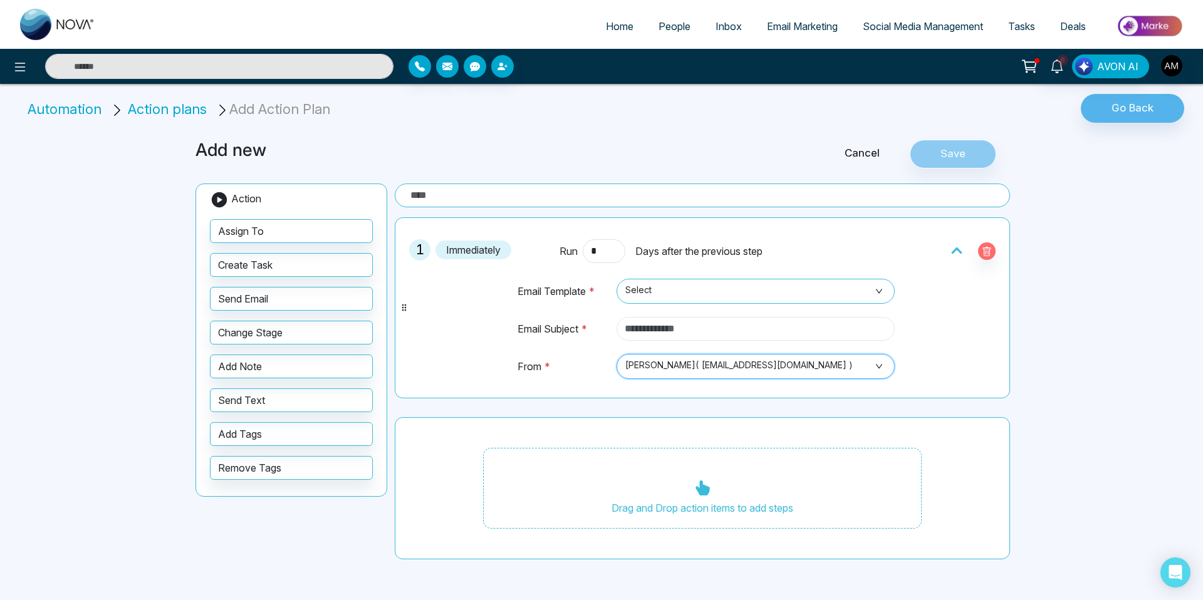
click at [706, 333] on input "text" at bounding box center [756, 329] width 278 height 24
click at [468, 348] on div "1 Immediately Run * Days after the previous step Email Template * Select No dat…" at bounding box center [703, 307] width 602 height 167
click at [673, 292] on span "Select" at bounding box center [755, 291] width 261 height 21
click at [490, 364] on div "1 Immediately Run * Days after the previous step Email Template * Select No dat…" at bounding box center [703, 307] width 602 height 167
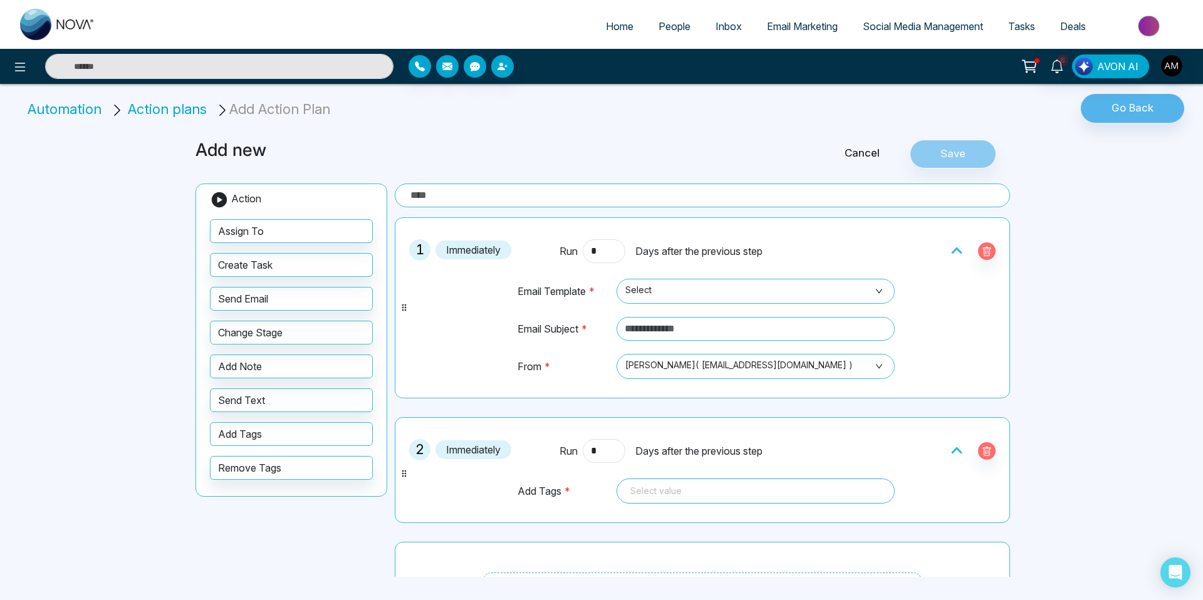
click at [699, 496] on div at bounding box center [755, 491] width 261 height 15
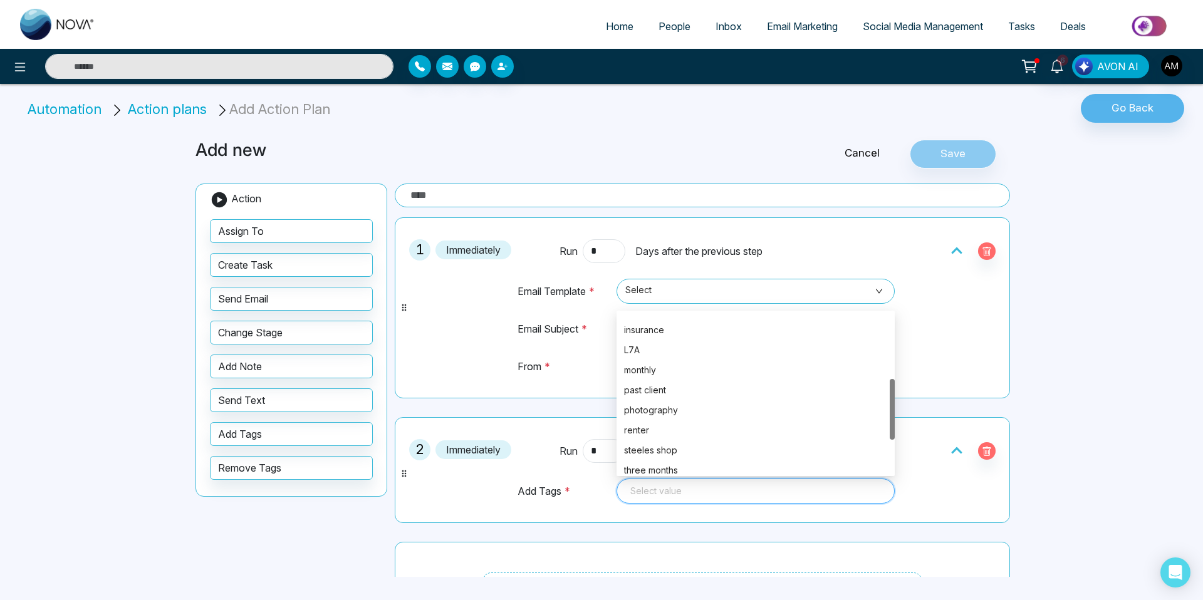
scroll to position [175, 0]
click at [640, 348] on div "L7A" at bounding box center [755, 349] width 263 height 14
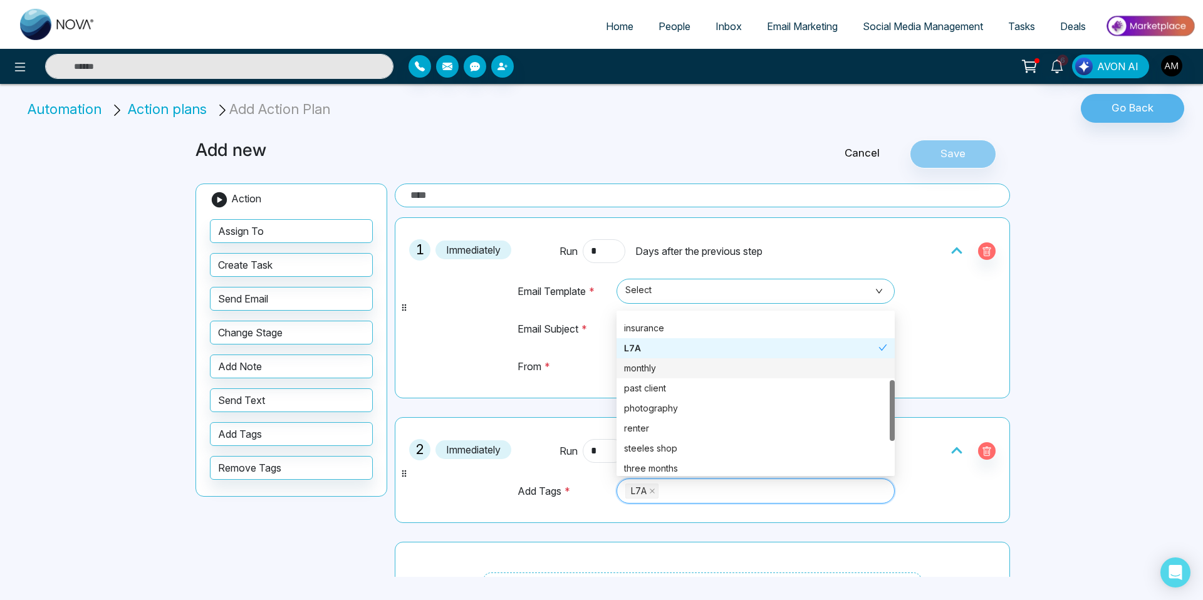
click at [517, 498] on td "Add Tags *" at bounding box center [564, 497] width 95 height 38
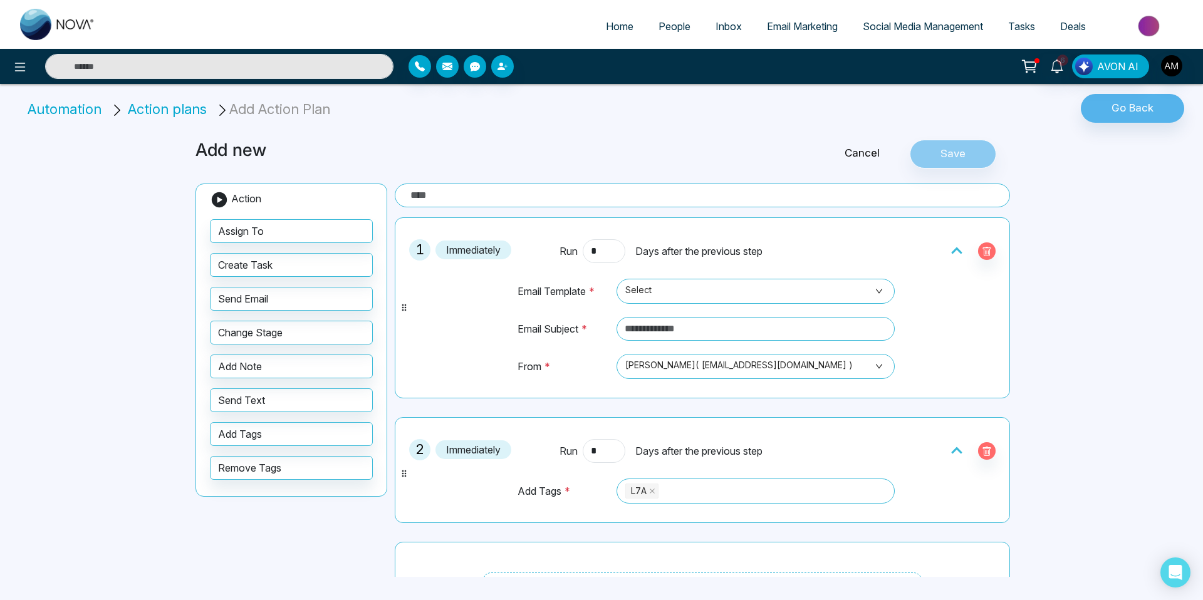
click at [414, 453] on span "2" at bounding box center [419, 449] width 21 height 21
click at [466, 443] on span "Immediately" at bounding box center [474, 450] width 76 height 19
click at [471, 450] on span "Immediately" at bounding box center [474, 450] width 76 height 19
click at [469, 251] on span "Immediately" at bounding box center [474, 250] width 76 height 19
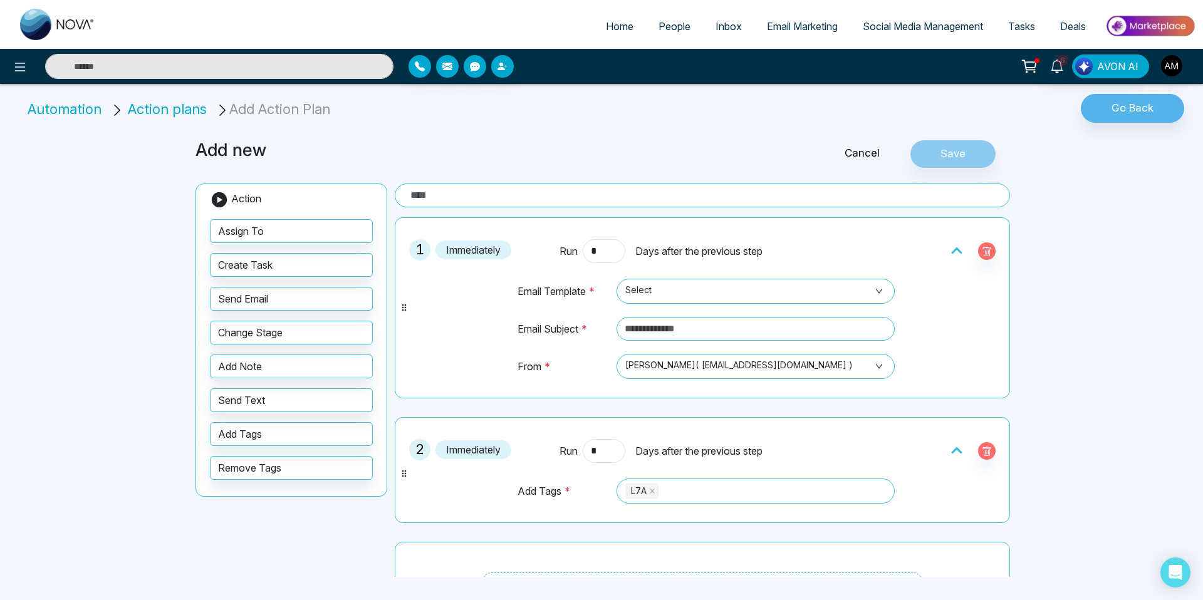
click at [469, 251] on span "Immediately" at bounding box center [474, 250] width 76 height 19
click at [961, 155] on div "Cancel Save" at bounding box center [878, 154] width 276 height 29
click at [614, 249] on input "*" at bounding box center [604, 251] width 43 height 24
click at [955, 155] on div "Cancel Save" at bounding box center [878, 154] width 276 height 29
click at [546, 472] on div "Add Tags * L7A 88093 90337 88090 homeowner insurance L7A monthly past client ph…" at bounding box center [702, 489] width 401 height 53
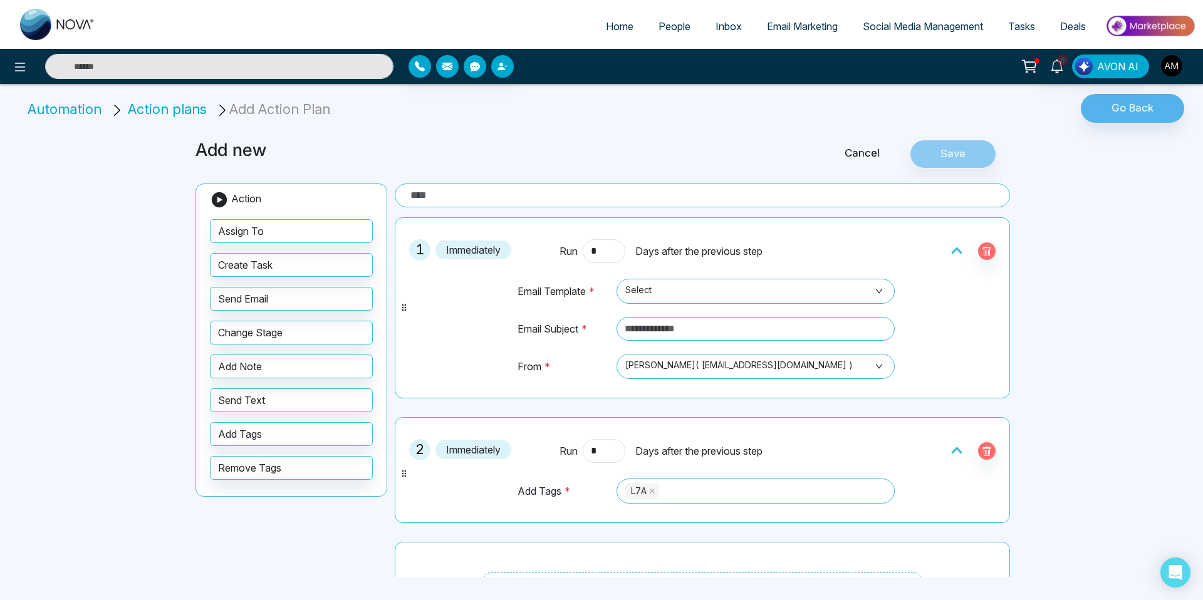
click at [496, 463] on div "2 Immediately Run * Days after the previous step Add Tags * L7A 88093 90337 880…" at bounding box center [703, 470] width 602 height 92
click at [619, 455] on input "*" at bounding box center [604, 451] width 43 height 24
type input "*"
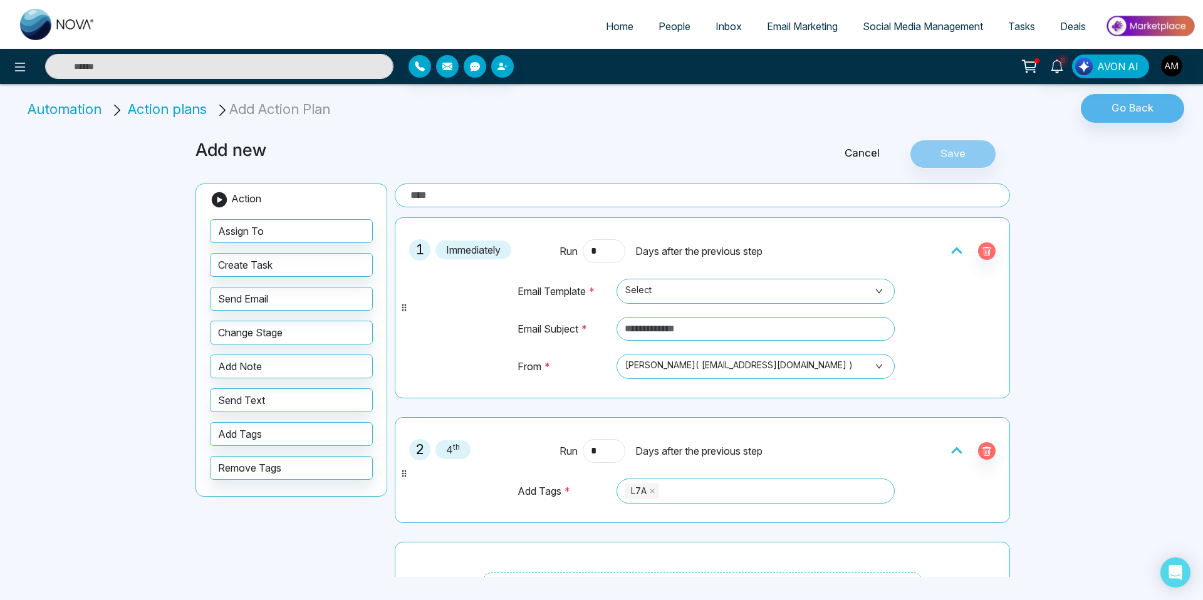
click at [508, 461] on div "2 4 th" at bounding box center [477, 451] width 150 height 24
click at [602, 461] on input "*" at bounding box center [604, 451] width 43 height 24
type input "*"
click at [558, 439] on div "Run * Days after the previous step" at bounding box center [702, 451] width 301 height 24
click at [603, 446] on input "*" at bounding box center [604, 451] width 43 height 24
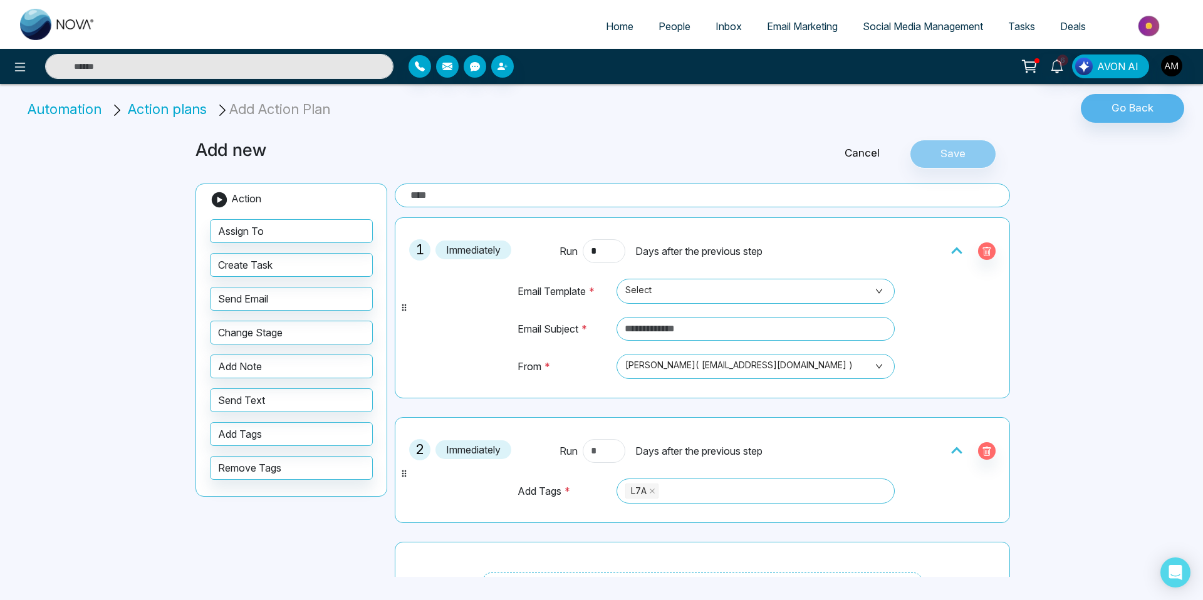
type input "*"
click at [536, 478] on td "Add Tags *" at bounding box center [564, 497] width 95 height 38
click at [961, 147] on div "Cancel Save" at bounding box center [878, 154] width 276 height 29
click at [951, 152] on div "Cancel Save" at bounding box center [878, 154] width 276 height 29
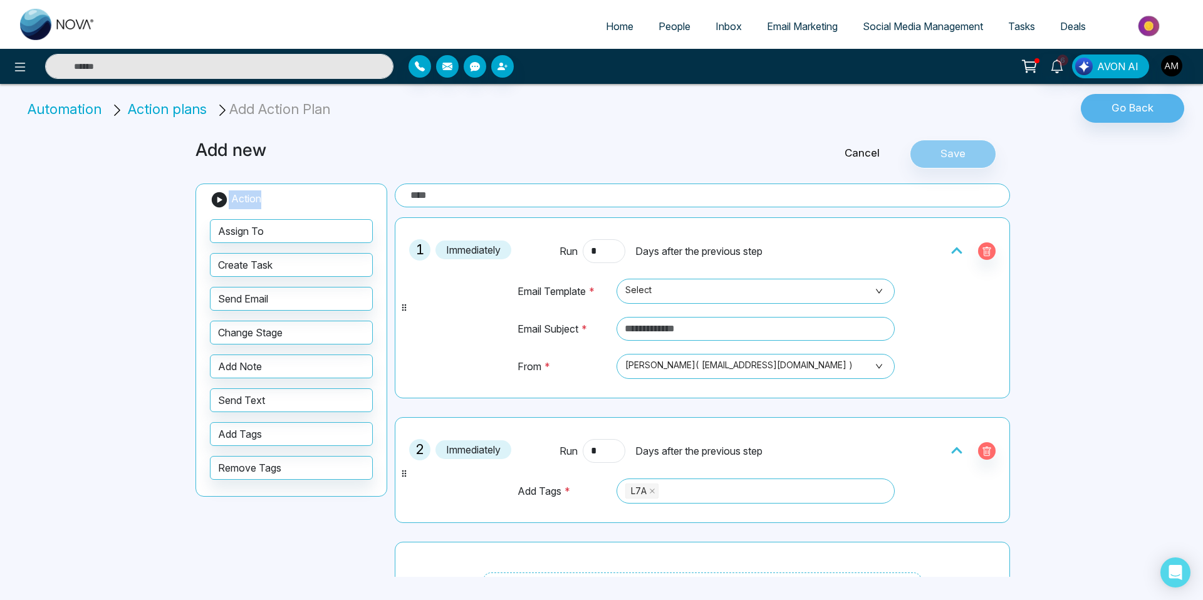
click at [951, 152] on div "Cancel Save" at bounding box center [878, 154] width 276 height 29
click at [218, 204] on icon at bounding box center [219, 199] width 15 height 15
click at [427, 188] on input "text" at bounding box center [702, 196] width 615 height 24
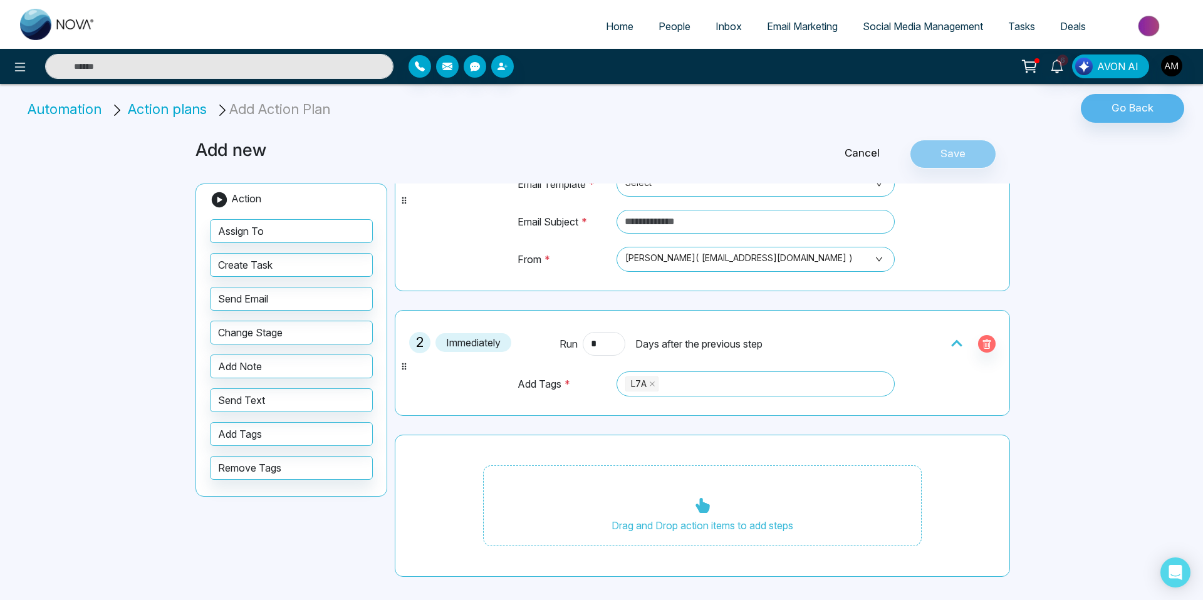
click at [960, 140] on div "Cancel Save" at bounding box center [878, 154] width 276 height 29
click at [960, 155] on div "Cancel Save" at bounding box center [878, 154] width 276 height 29
click at [960, 154] on div "Cancel Save" at bounding box center [878, 154] width 276 height 29
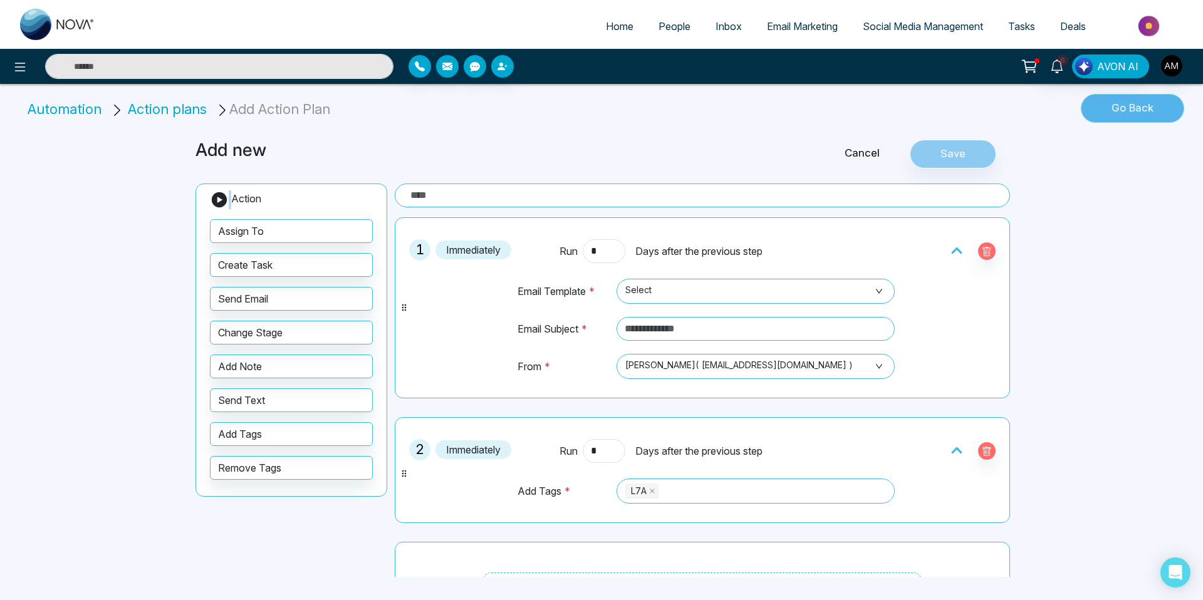
click at [1102, 106] on button "Go Back" at bounding box center [1132, 108] width 103 height 29
